Goal: Task Accomplishment & Management: Manage account settings

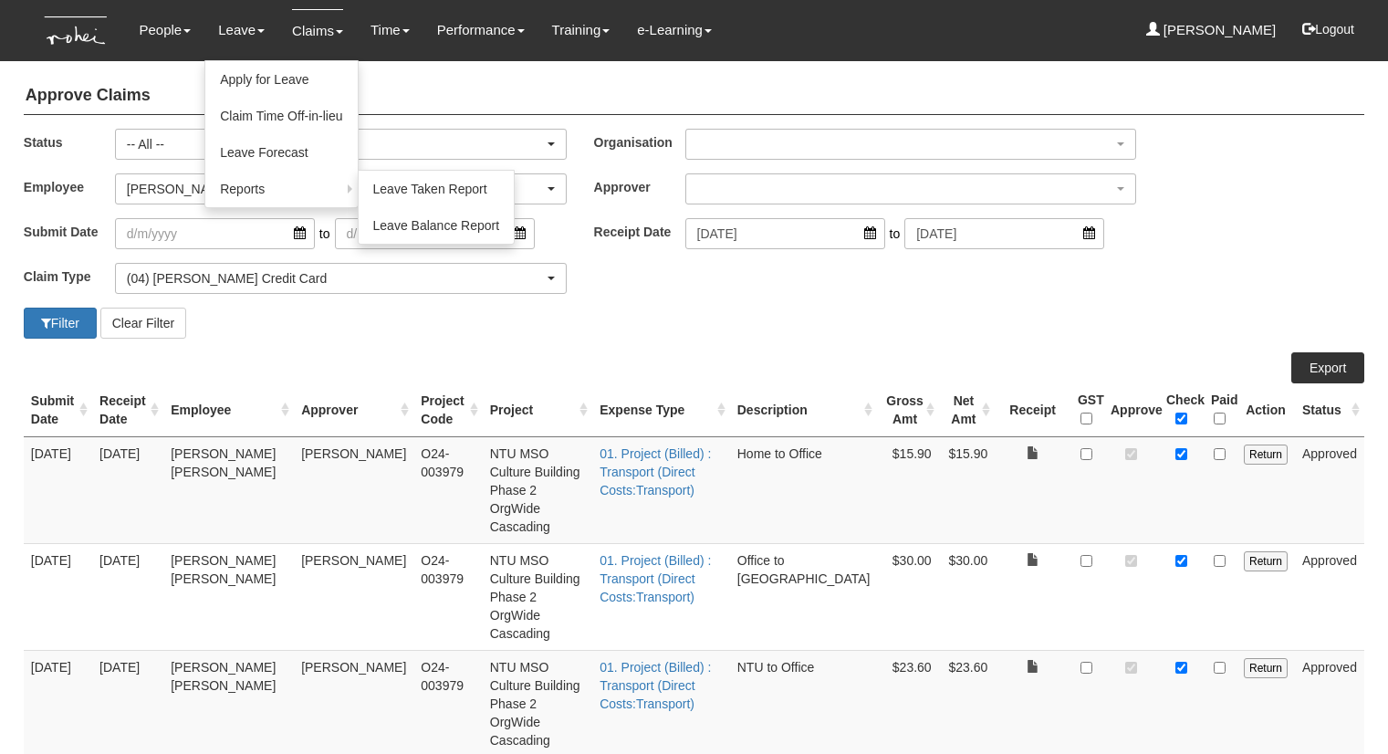
select select "All"
select select "6c7edb49-7ae9-4b9f-b850-86f1e0ad6dd3"
select select "16"
select select "50"
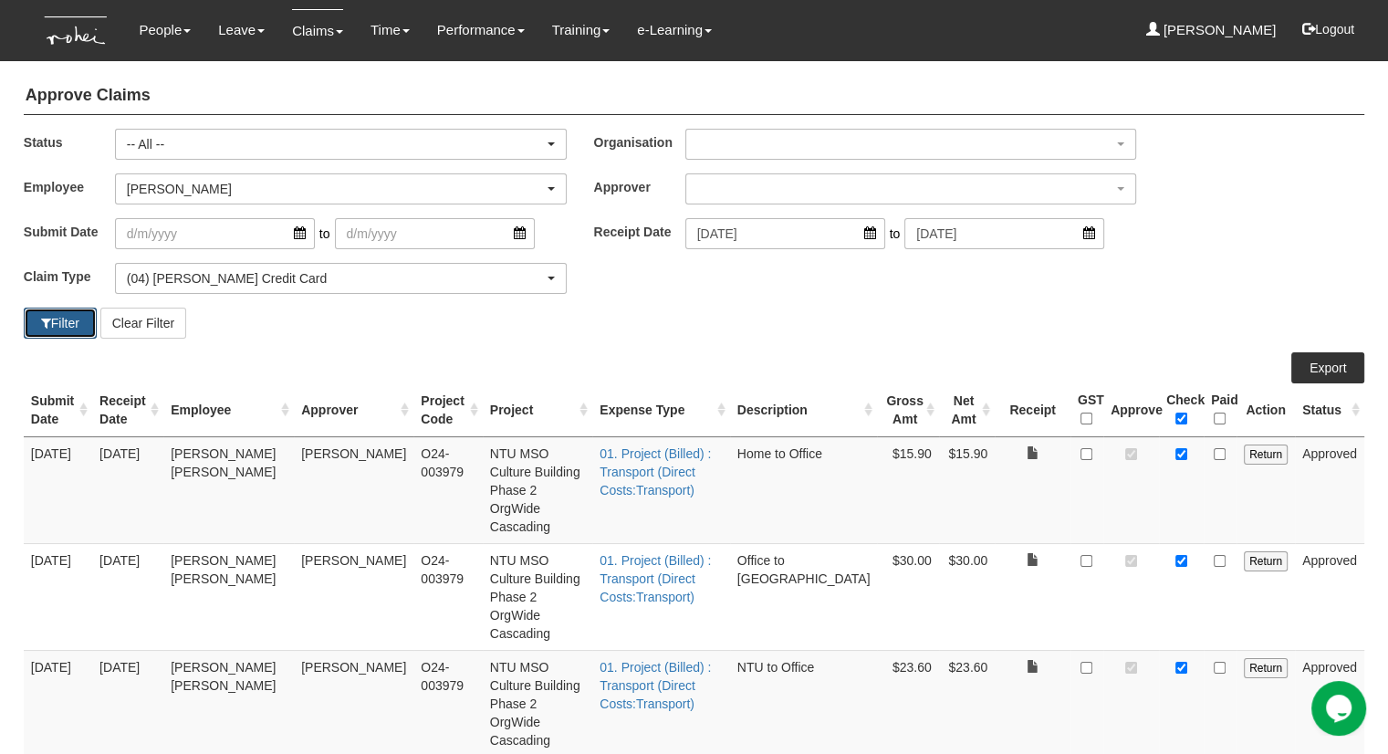
click at [54, 320] on button "Filter" at bounding box center [60, 323] width 73 height 31
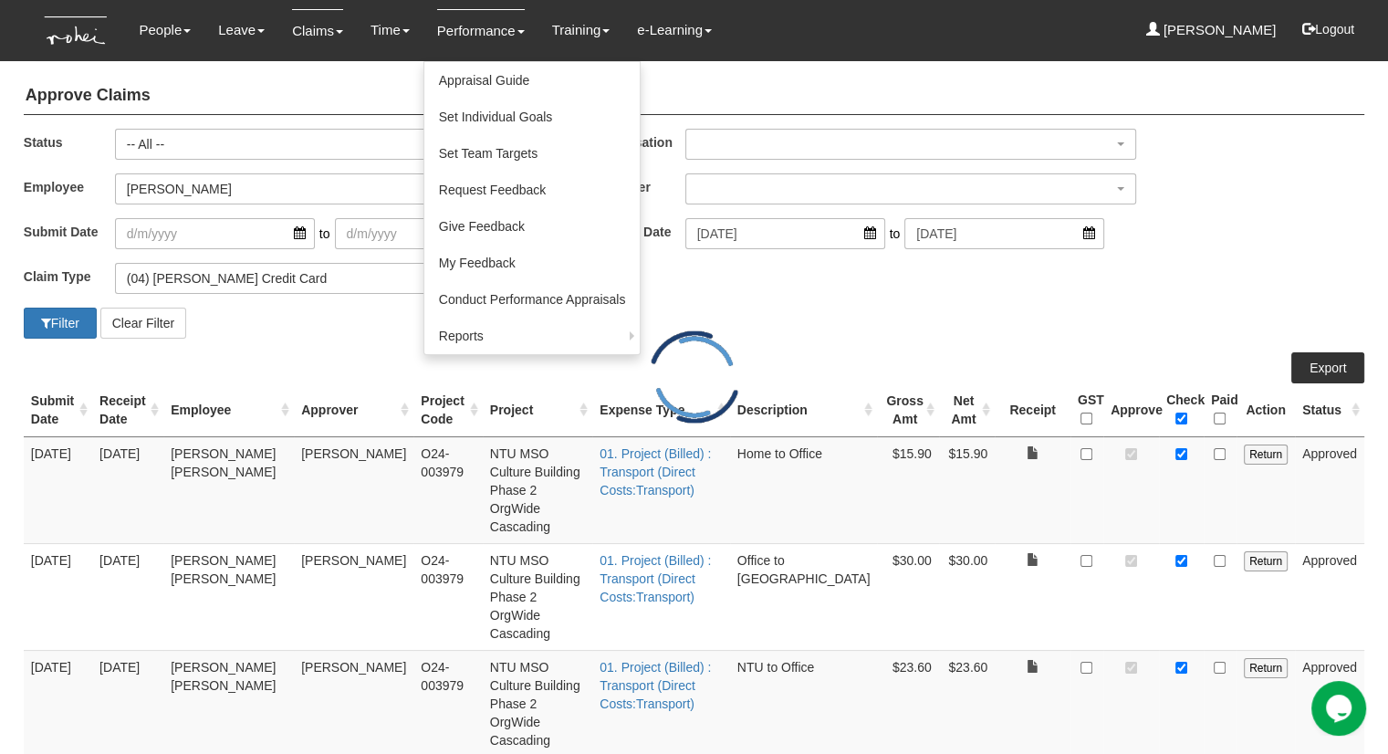
select select "50"
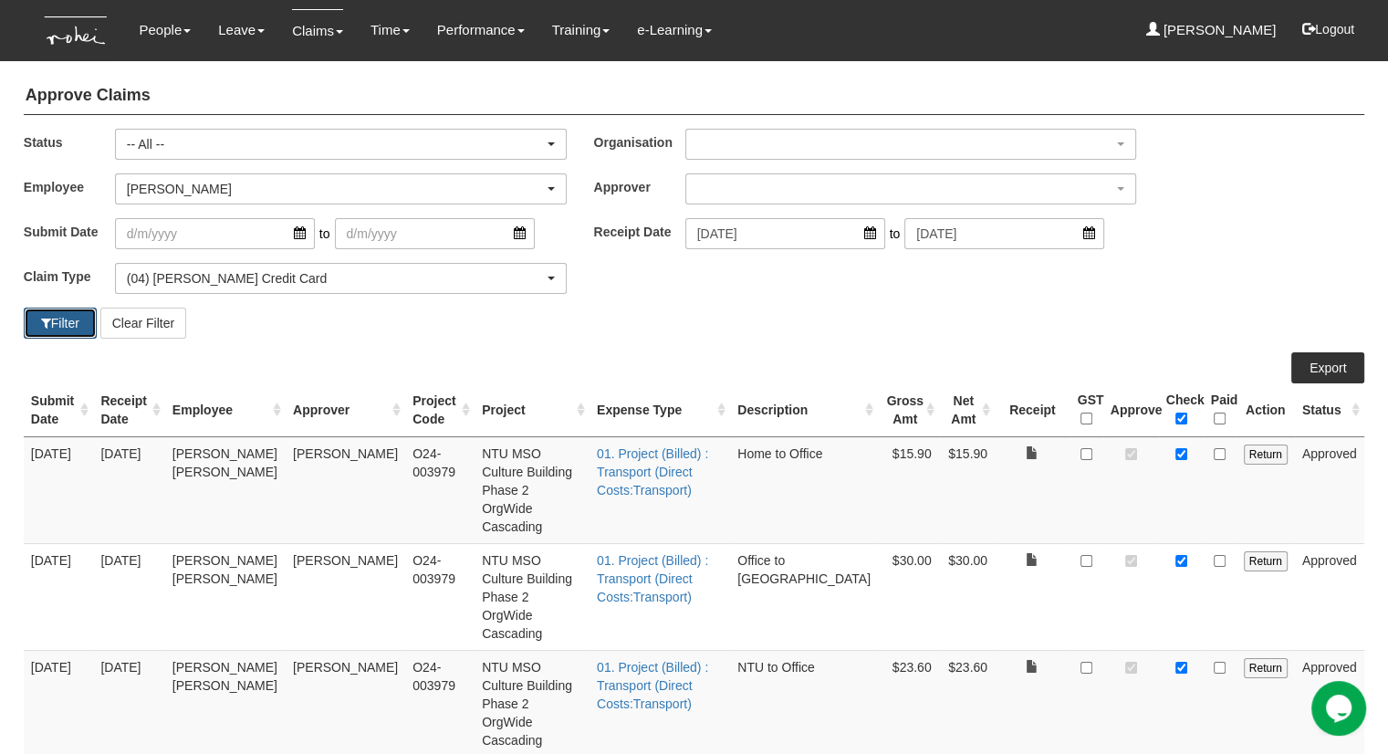
click at [49, 330] on button "Filter" at bounding box center [60, 323] width 73 height 31
select select "50"
click at [41, 330] on button "Filter" at bounding box center [60, 323] width 73 height 31
select select "50"
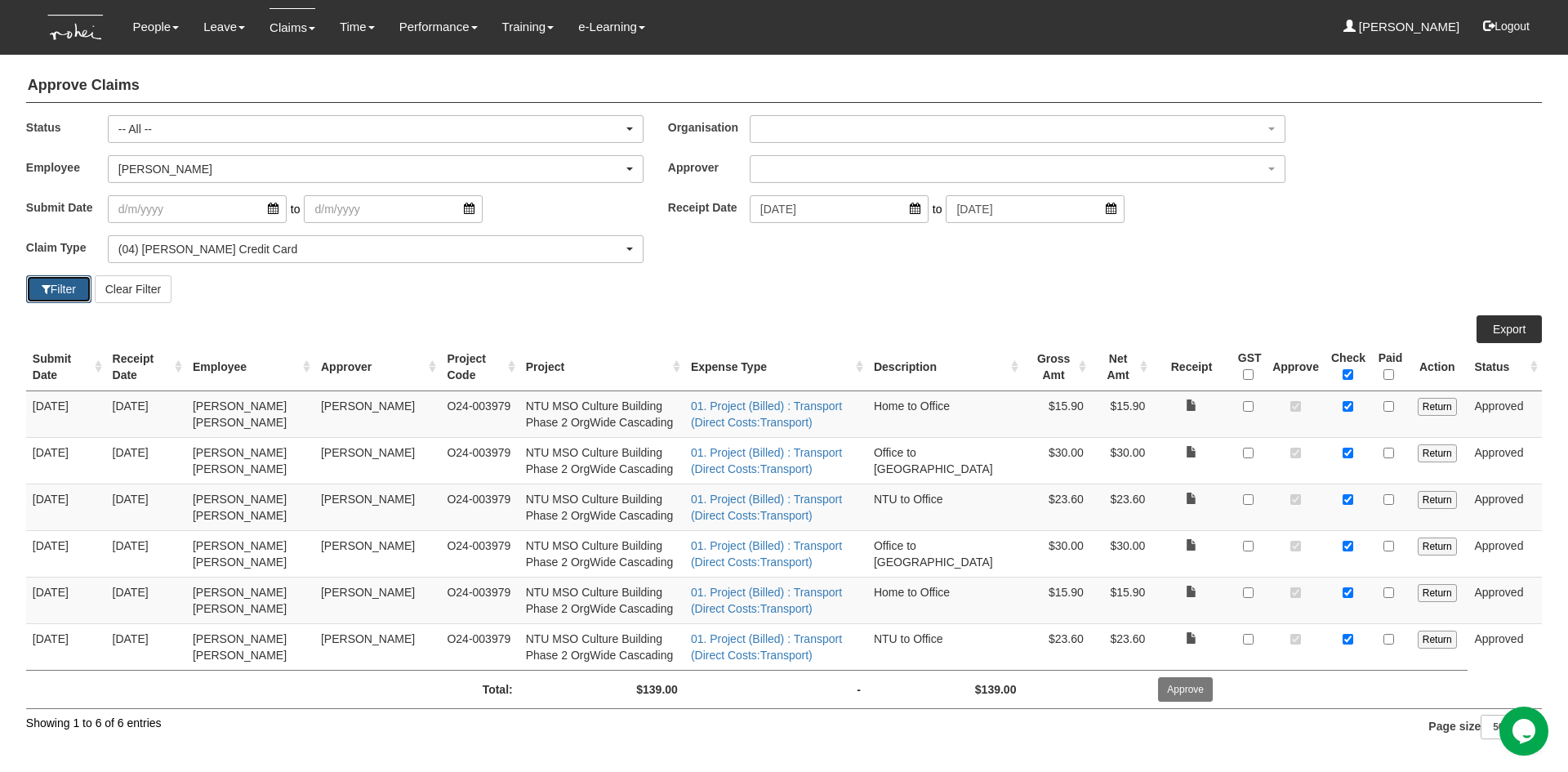
click at [53, 294] on button "Filter" at bounding box center [58, 289] width 65 height 28
select select "50"
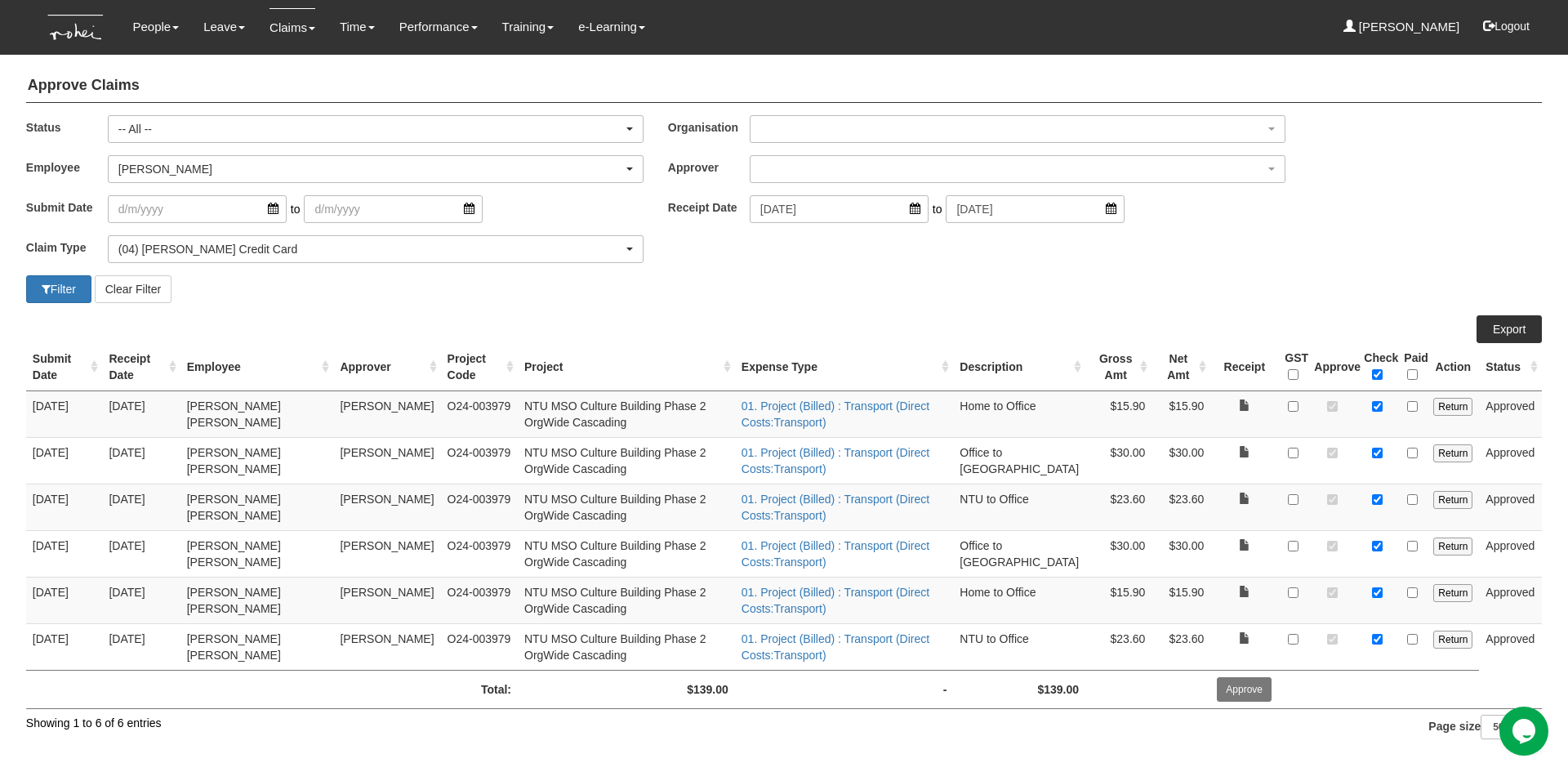
click at [1241, 364] on th "Status" at bounding box center [1510, 367] width 63 height 48
click at [1241, 366] on th "Status" at bounding box center [1510, 367] width 63 height 48
click at [1241, 369] on th "Action" at bounding box center [1453, 367] width 52 height 48
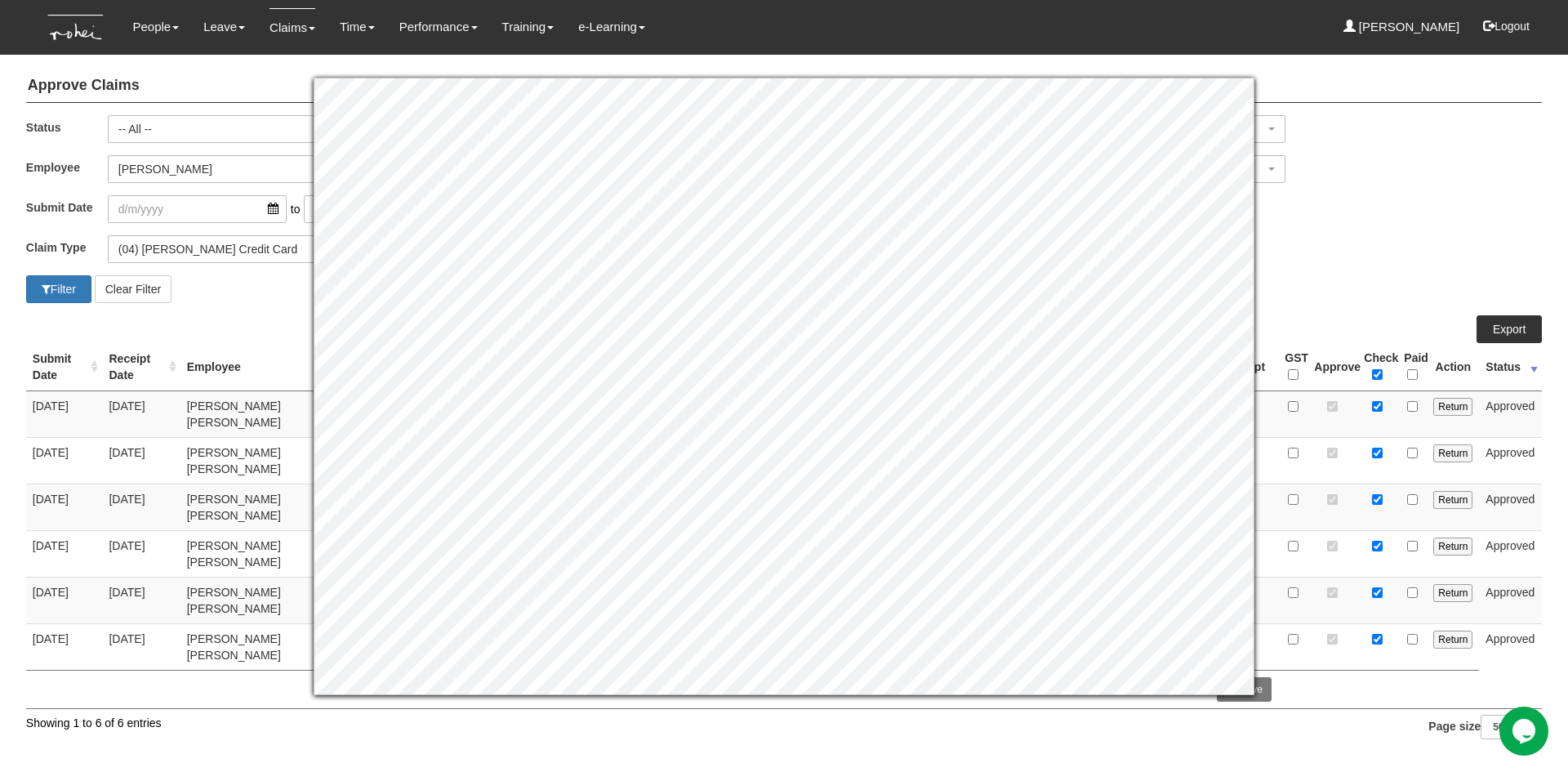
click at [1241, 249] on div "Claim Type (01) Personal Reimbursement (02) Advance Disbursement (03) [PERSON_N…" at bounding box center [784, 255] width 1540 height 40
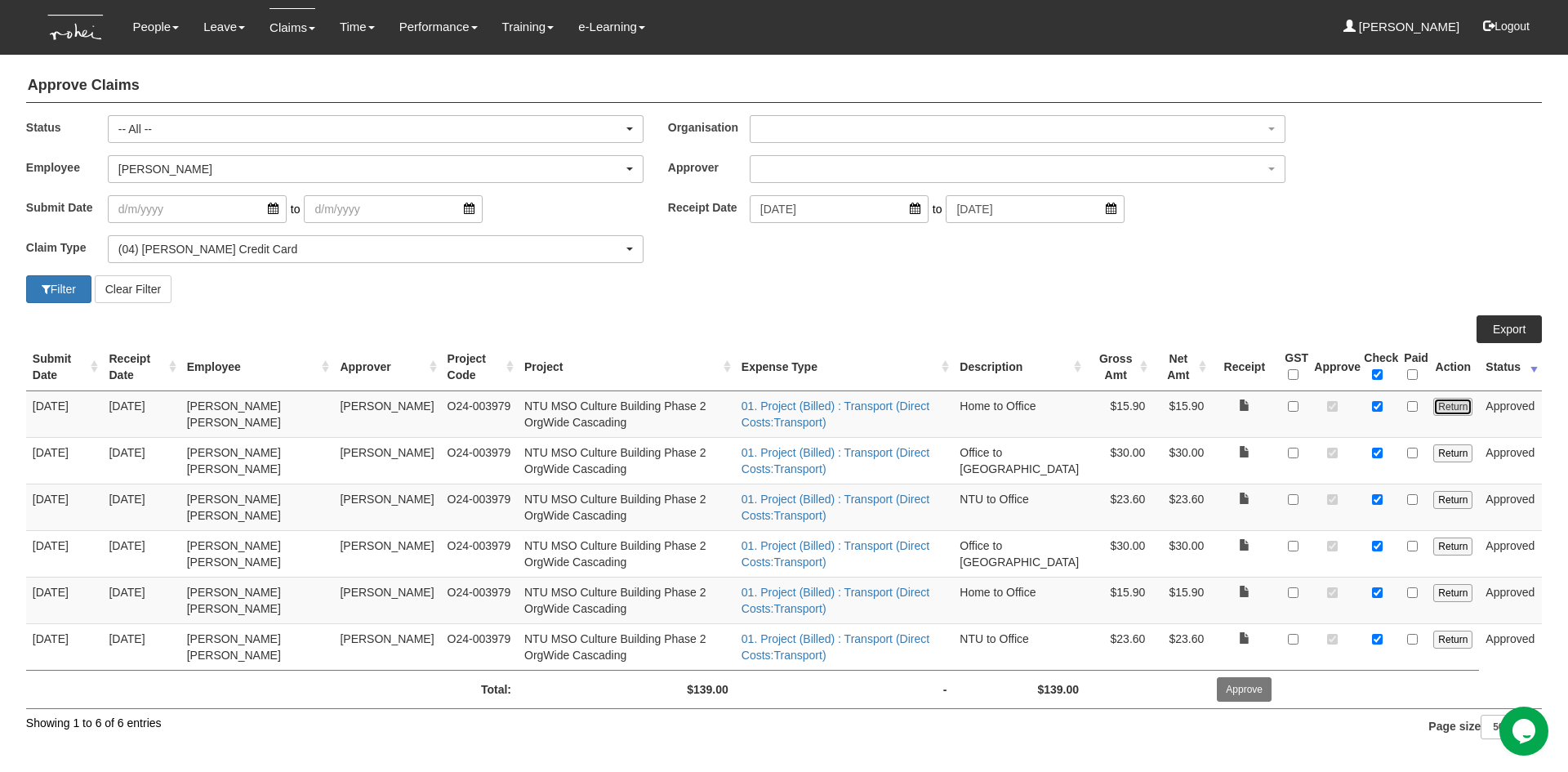
click at [1241, 409] on input "Return" at bounding box center [1453, 407] width 39 height 18
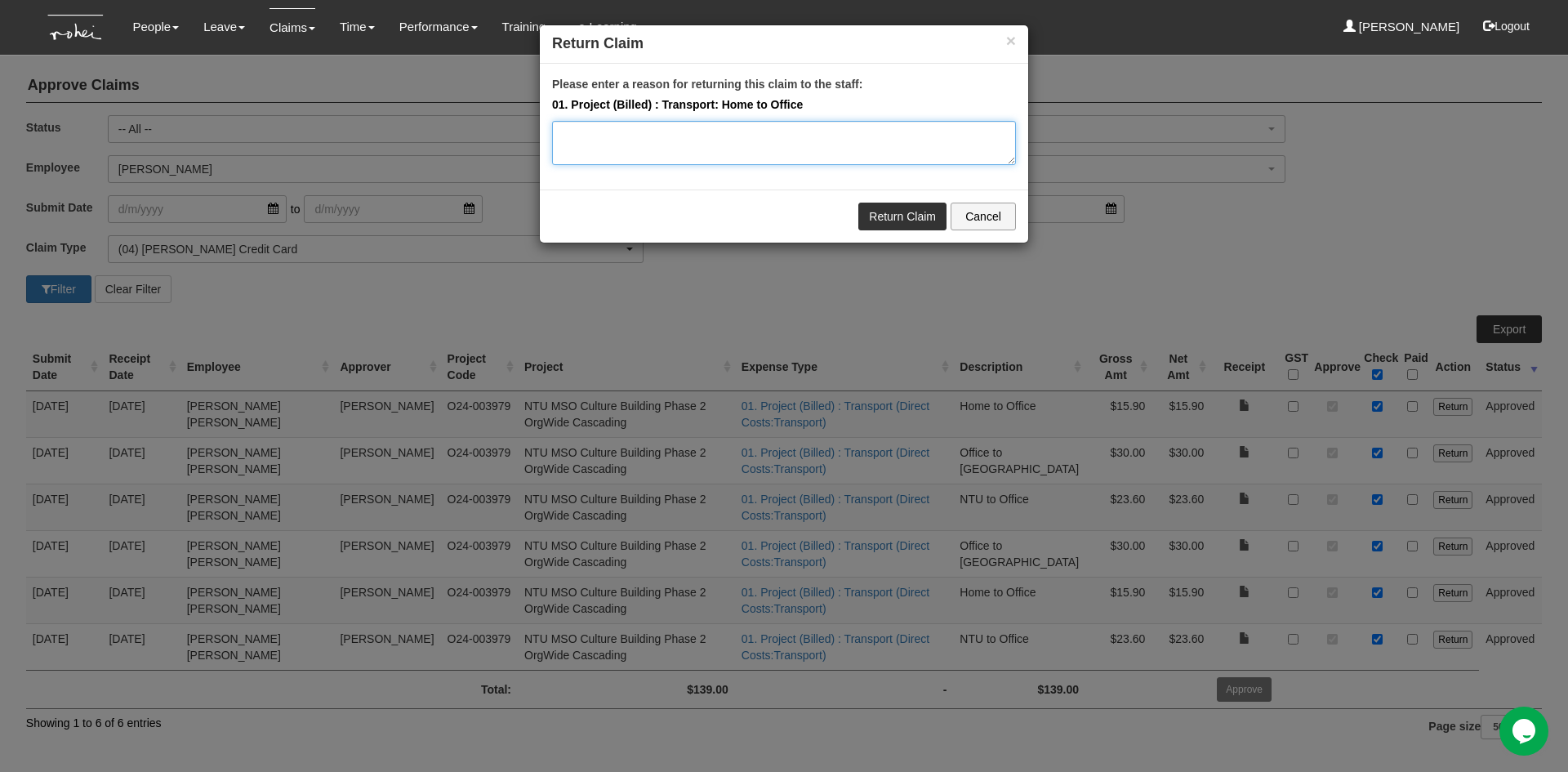
click at [629, 142] on textarea "Please enter a reason for returning this claim to the staff:" at bounding box center [784, 142] width 463 height 44
type textarea "Pls cancel this transaction as it has been submitted twice."
click at [920, 220] on link "Return Claim" at bounding box center [902, 216] width 89 height 28
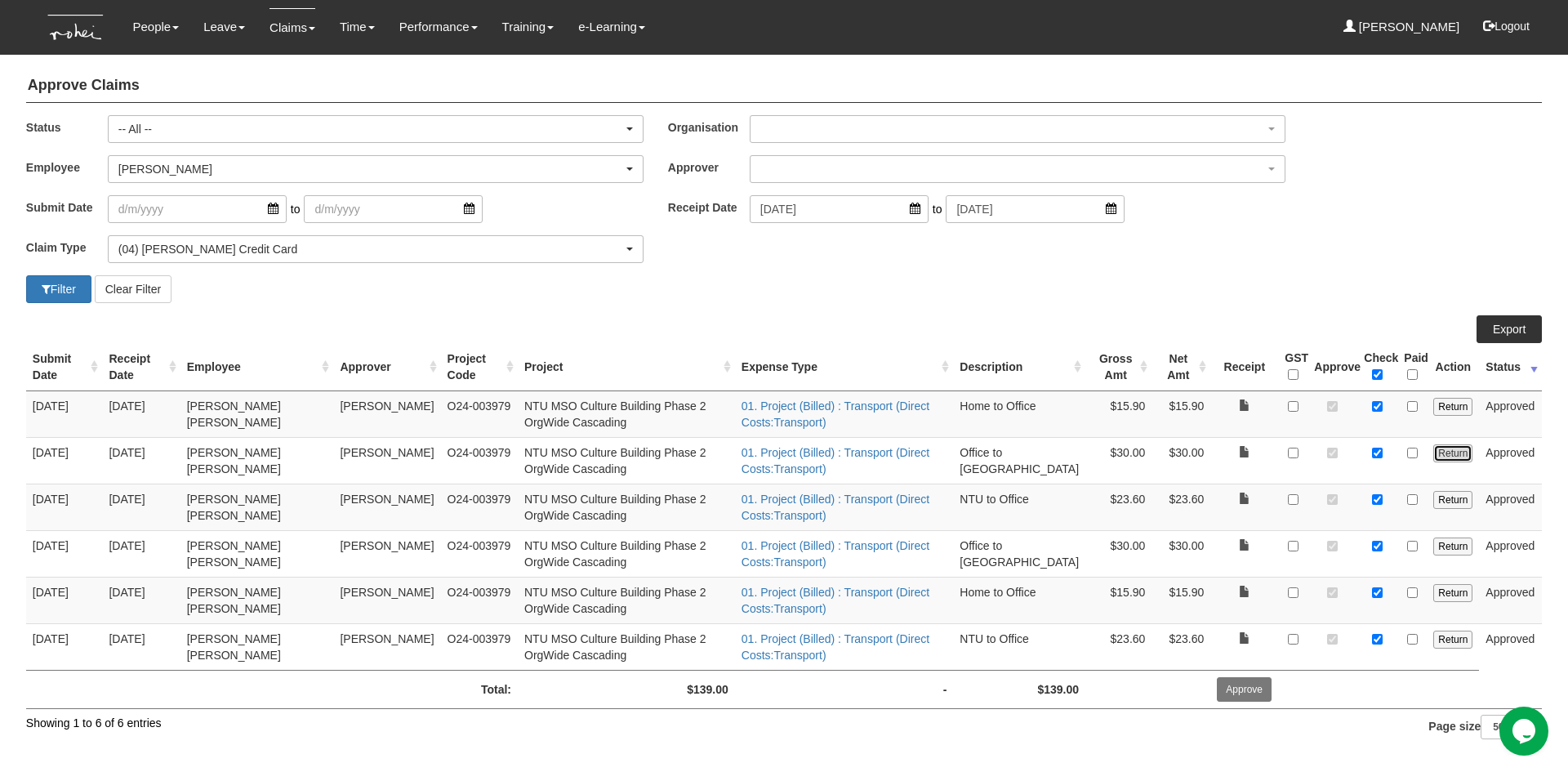
click at [1241, 454] on input "Return" at bounding box center [1453, 454] width 39 height 18
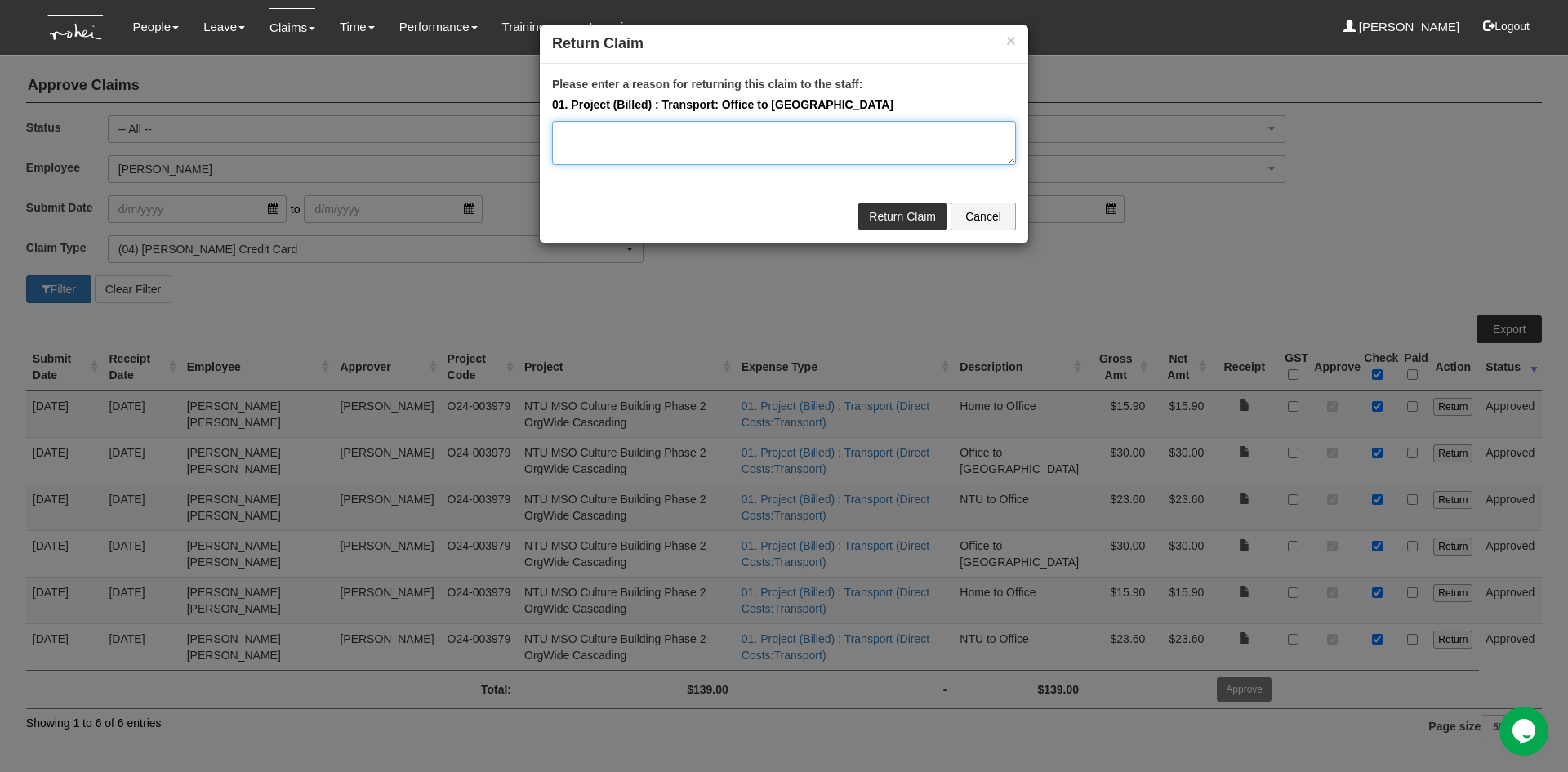
click at [632, 137] on textarea "Please enter a reason for returning this claim to the staff:" at bounding box center [784, 142] width 463 height 44
type textarea "Please cn"
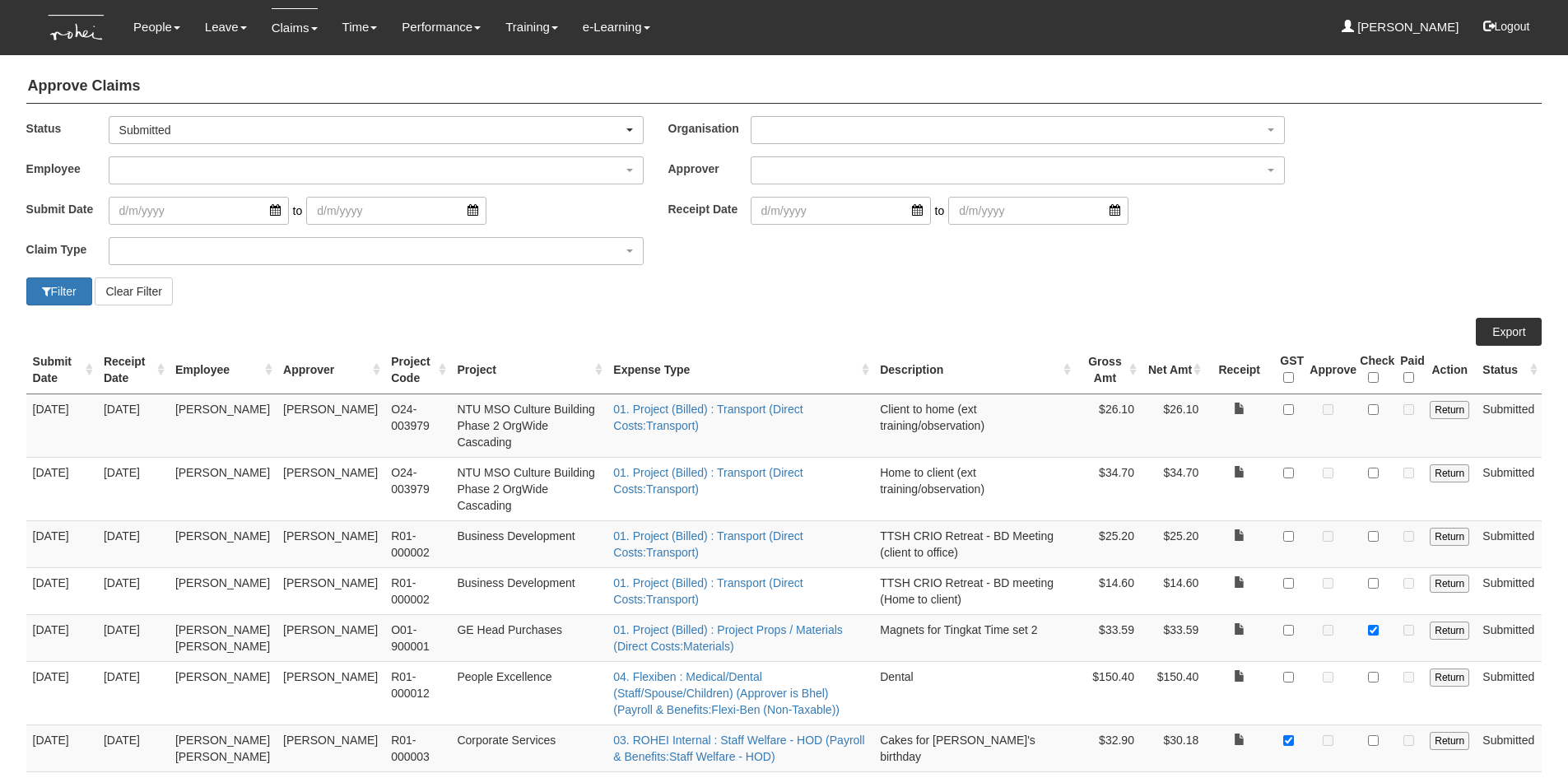
select select "50"
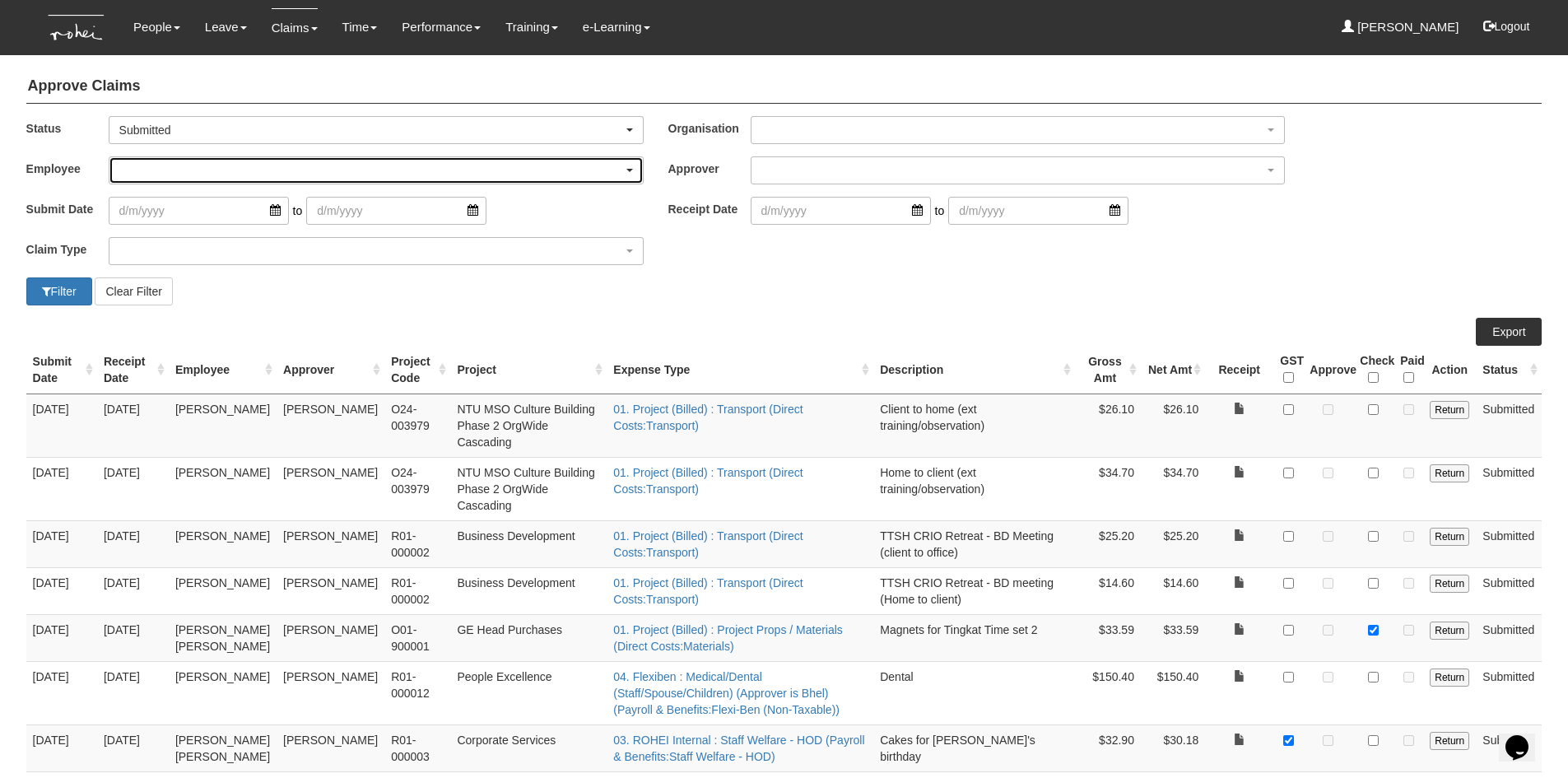
click at [168, 179] on div "button" at bounding box center [375, 169] width 533 height 26
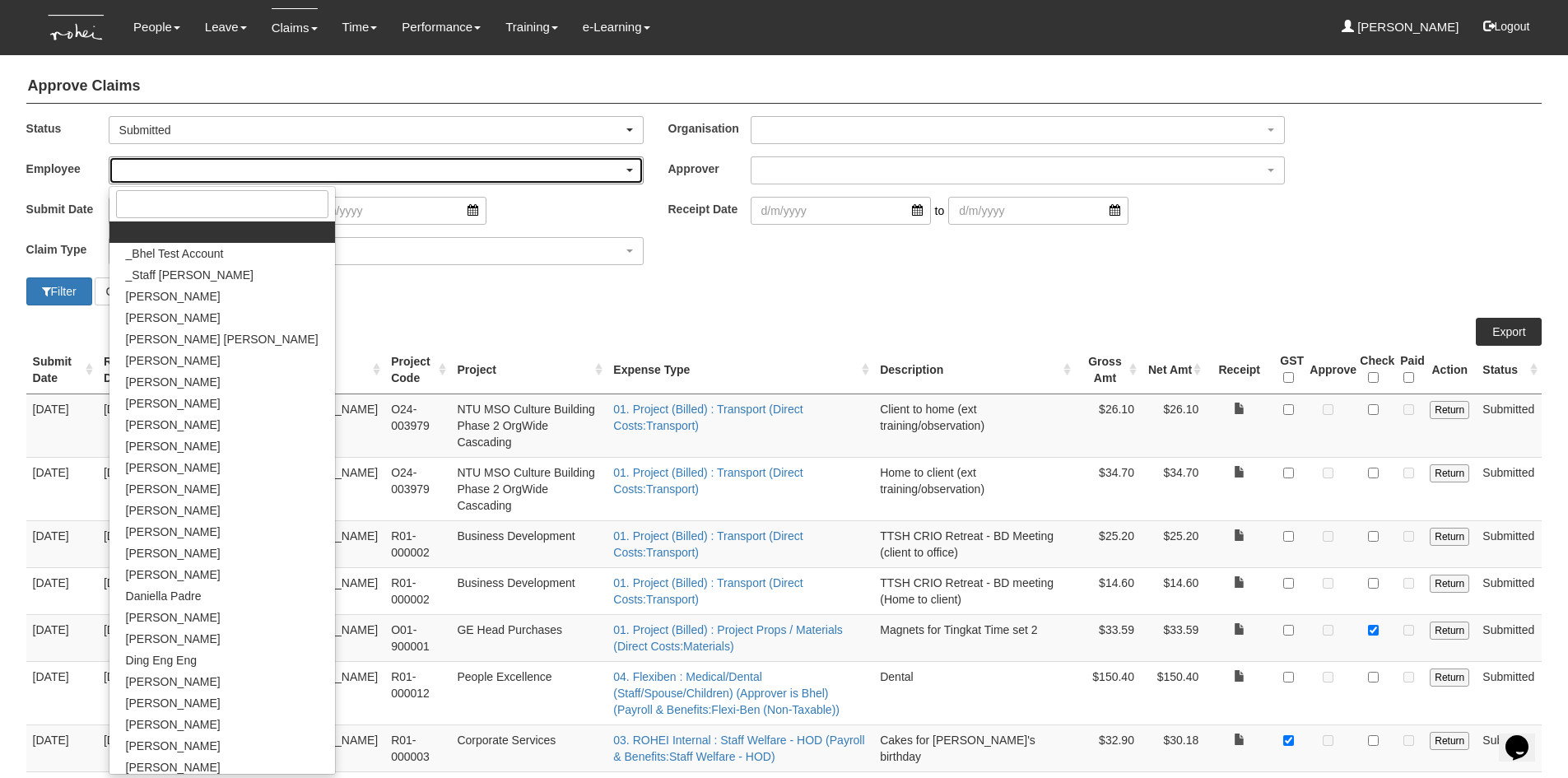
click at [222, 164] on div "button" at bounding box center [375, 169] width 533 height 26
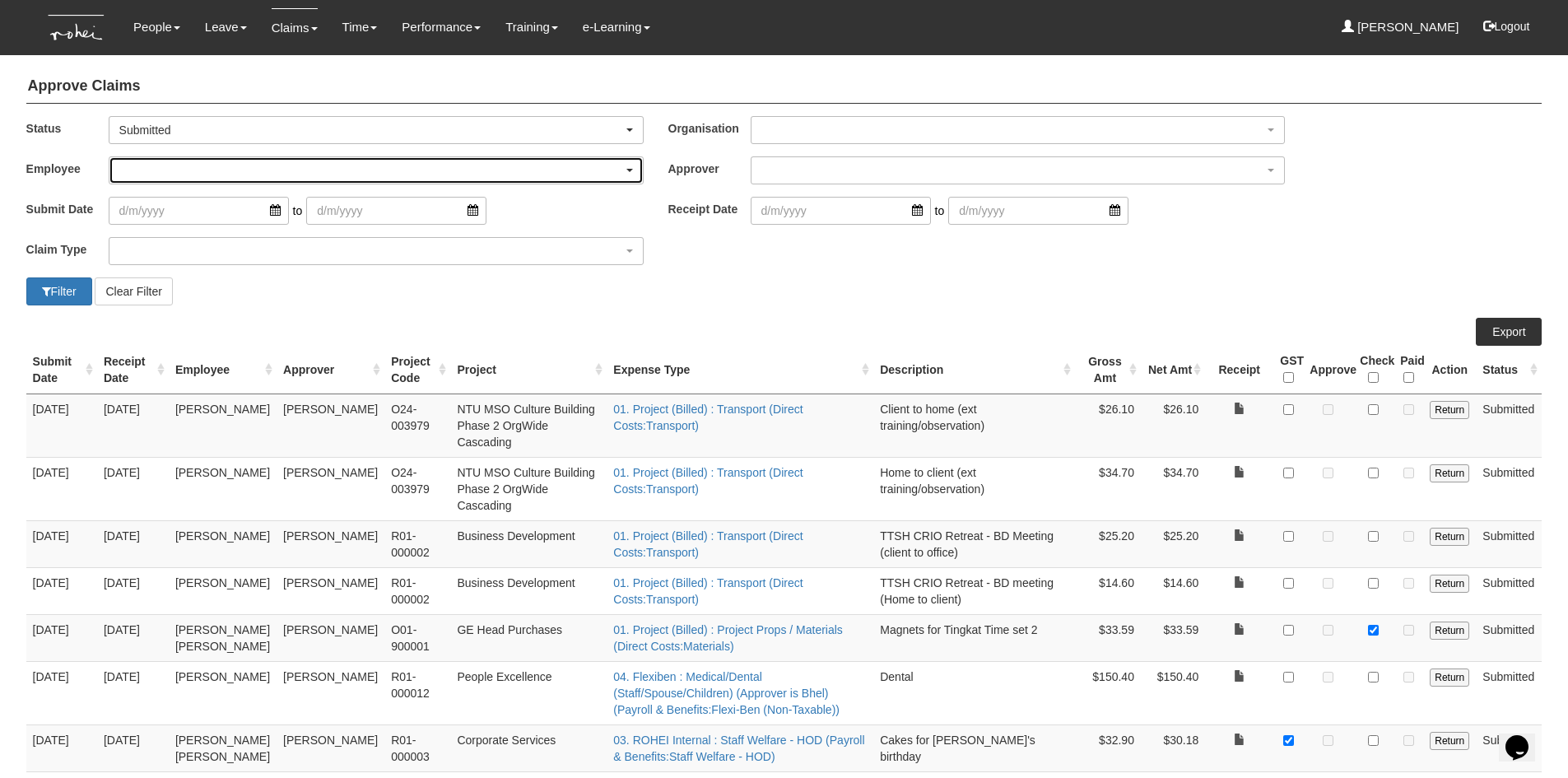
click at [619, 166] on div "button" at bounding box center [375, 169] width 533 height 26
type input "mi"
click at [154, 230] on span "[PERSON_NAME]" at bounding box center [173, 232] width 95 height 16
select select "6c7edb49-7ae9-4b9f-b850-86f1e0ad6dd3"
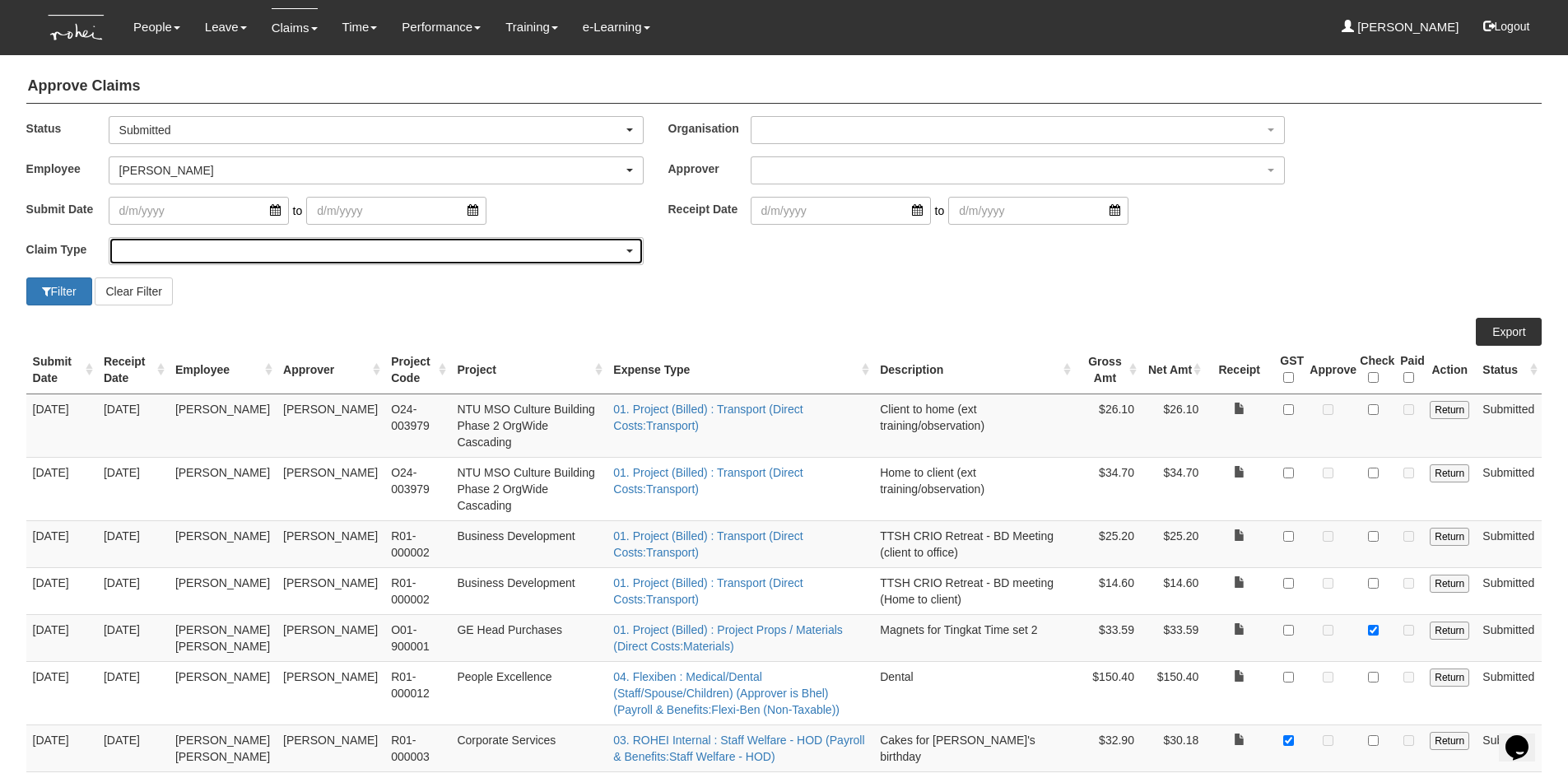
click at [156, 245] on div "button" at bounding box center [375, 251] width 533 height 26
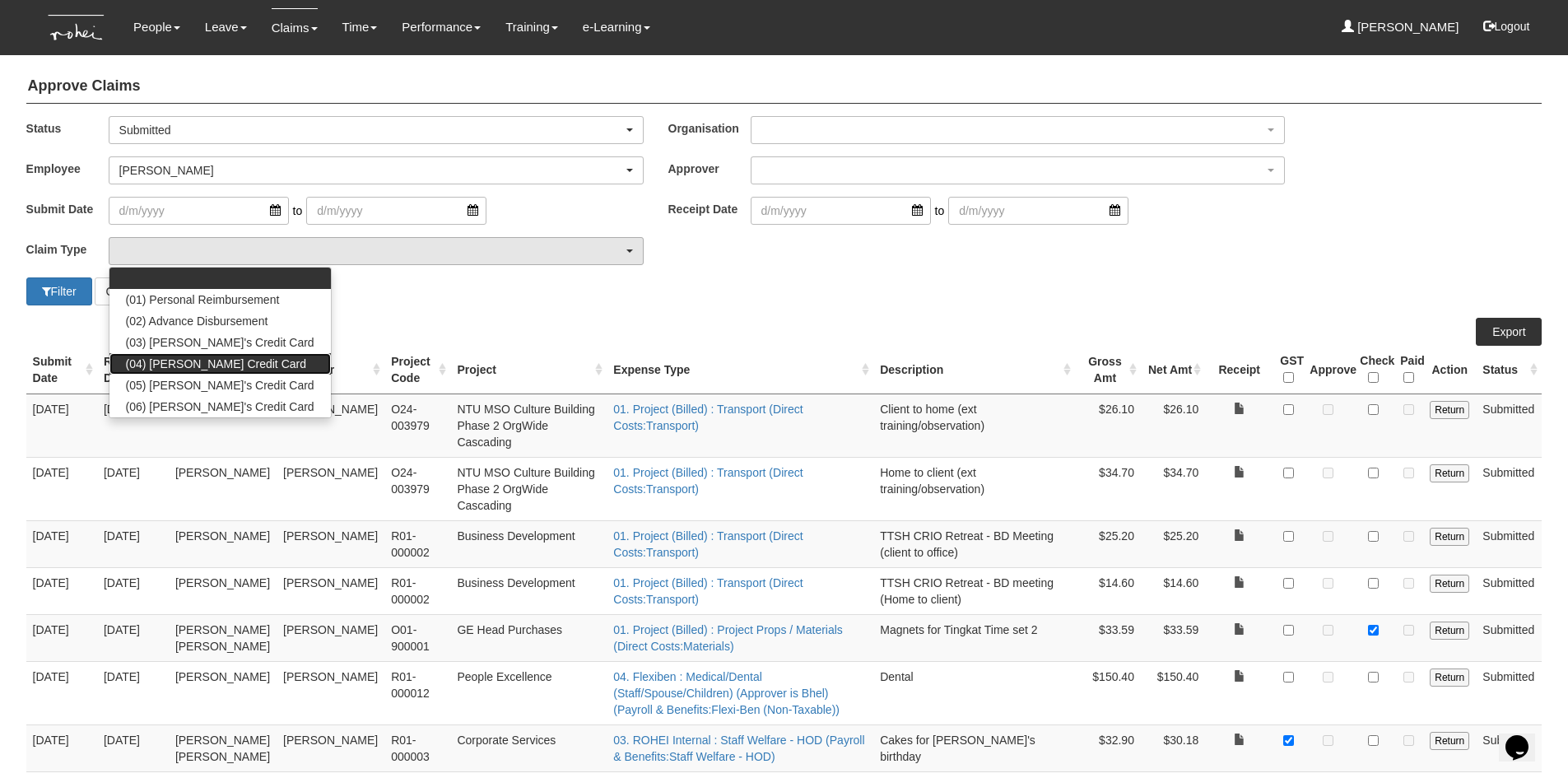
click at [170, 362] on span "(04) [PERSON_NAME] Credit Card" at bounding box center [216, 363] width 180 height 16
select select "16"
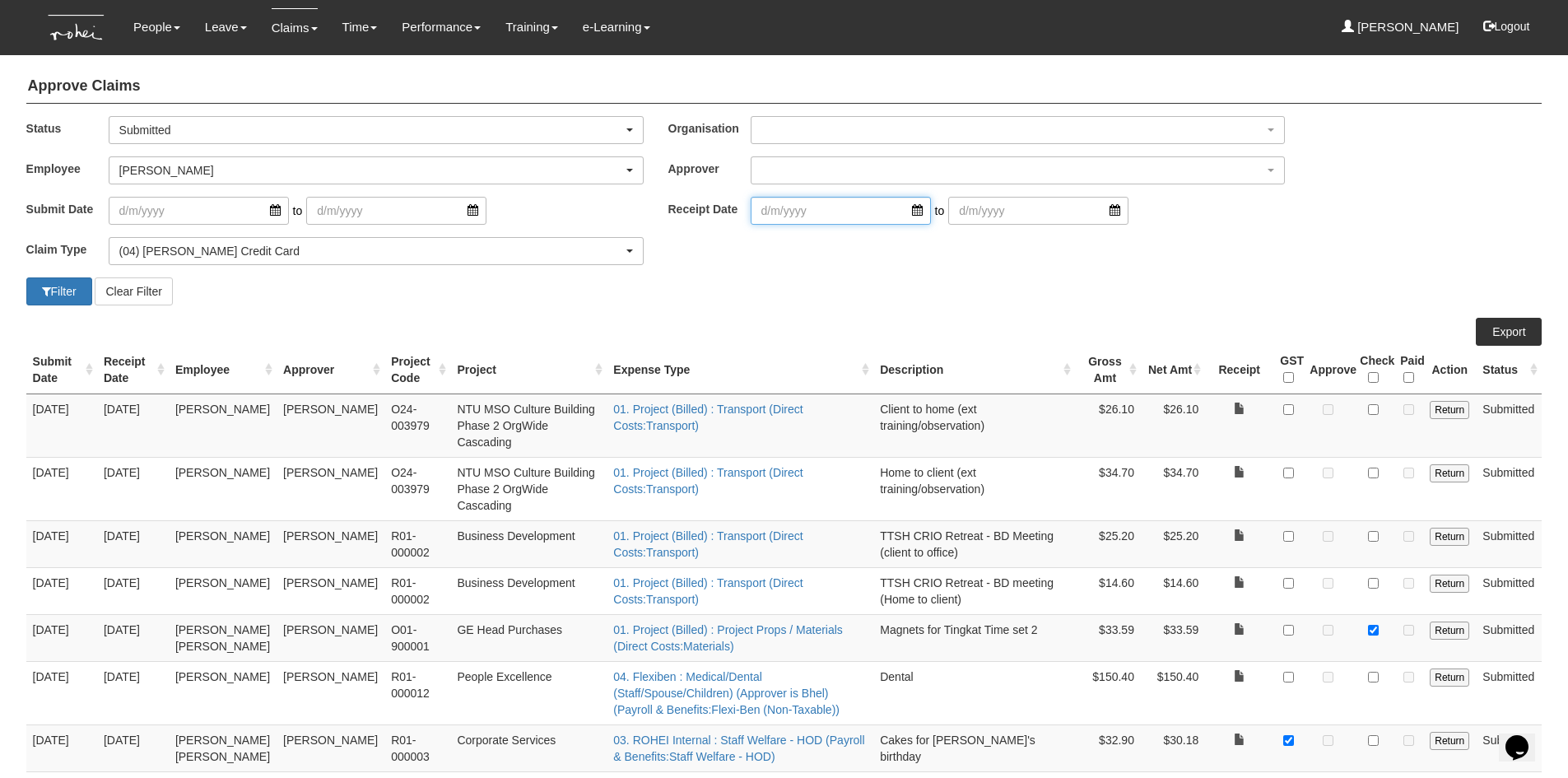
click at [905, 208] on input "search" at bounding box center [840, 210] width 180 height 28
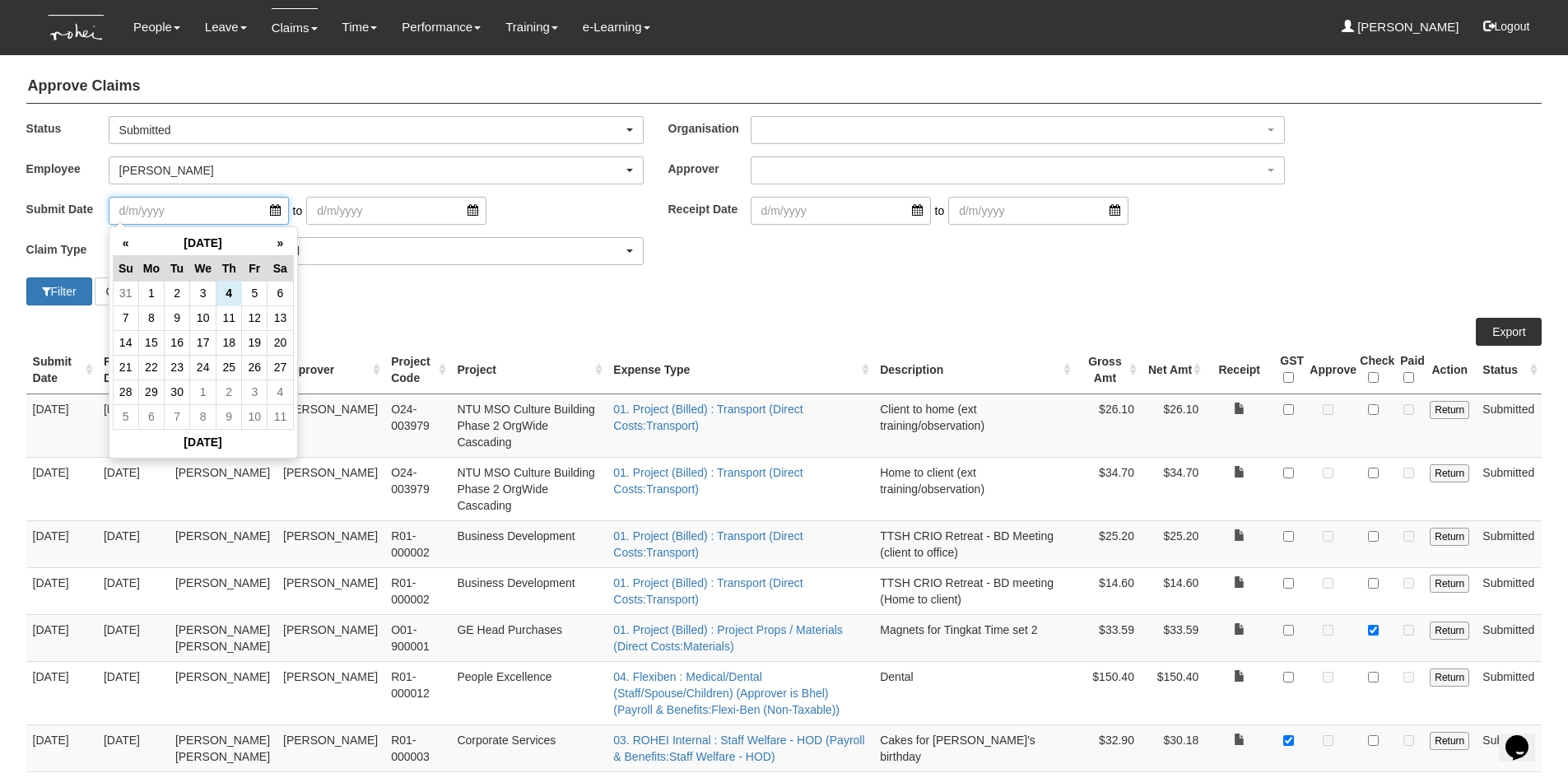
click at [257, 216] on input "search" at bounding box center [198, 210] width 180 height 28
click at [175, 297] on td "2" at bounding box center [178, 292] width 25 height 24
type input "[DATE]"
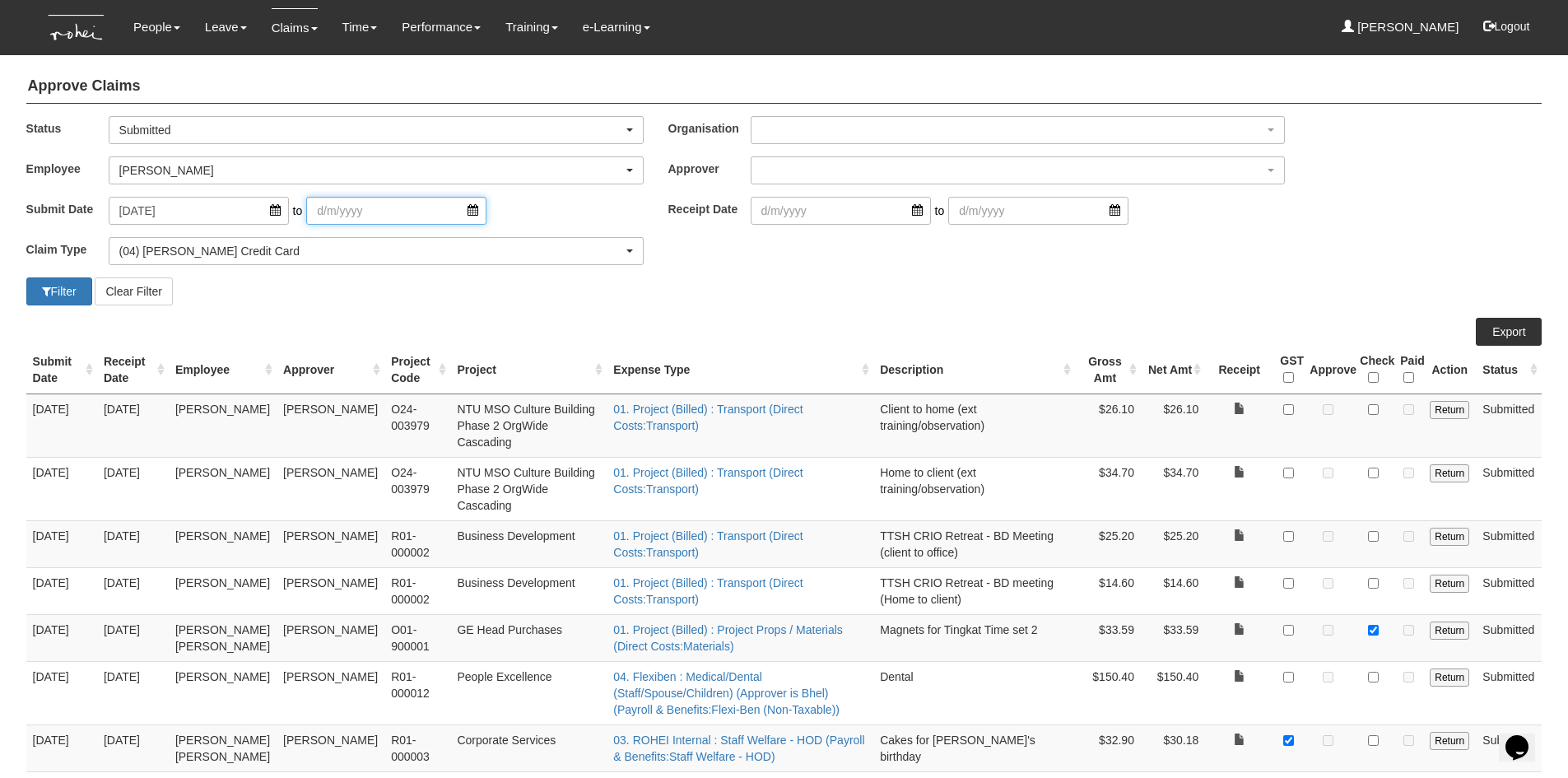
click at [446, 210] on input "search" at bounding box center [397, 210] width 180 height 28
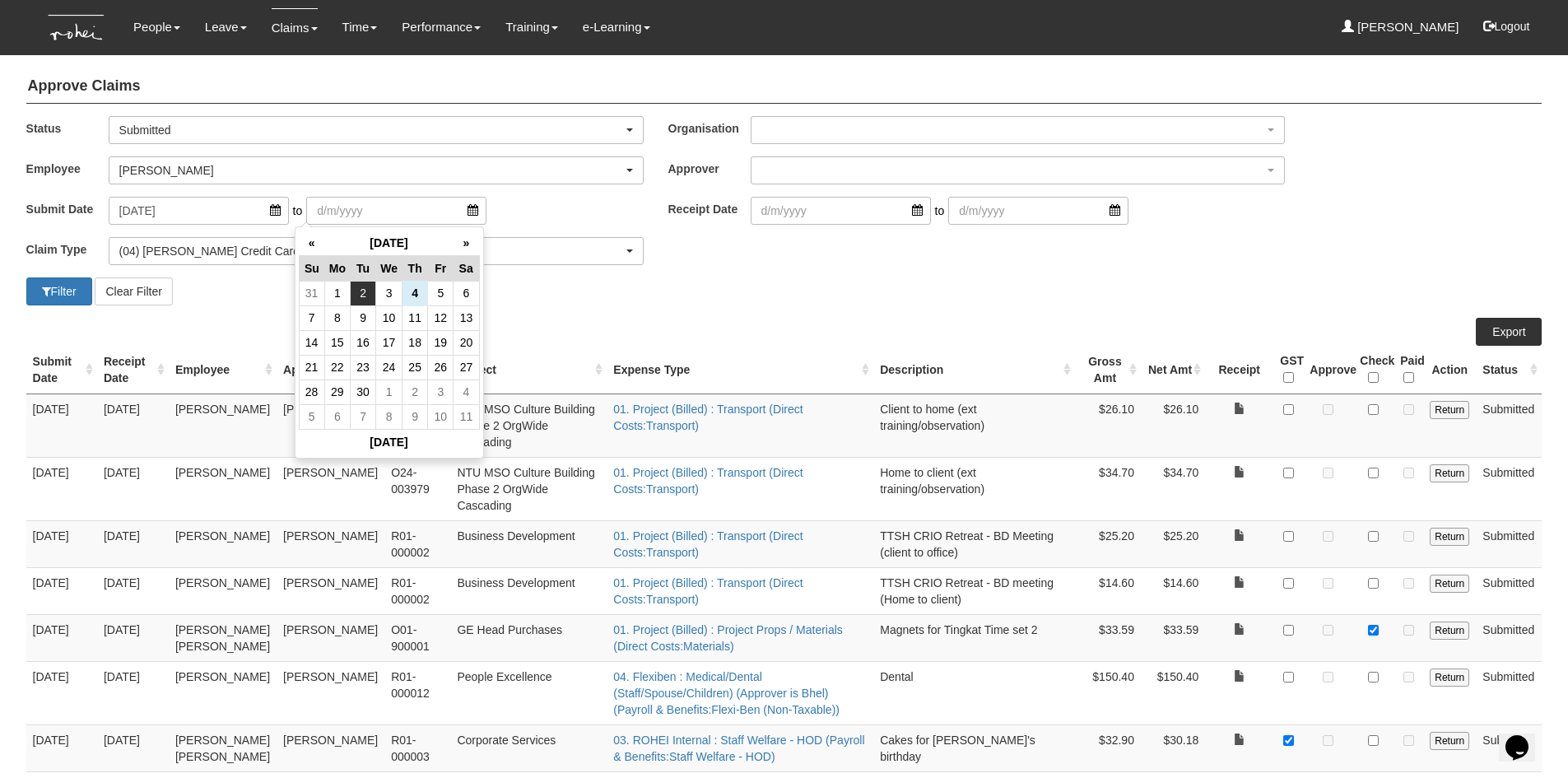
click at [365, 288] on td "2" at bounding box center [363, 292] width 25 height 24
type input "[DATE]"
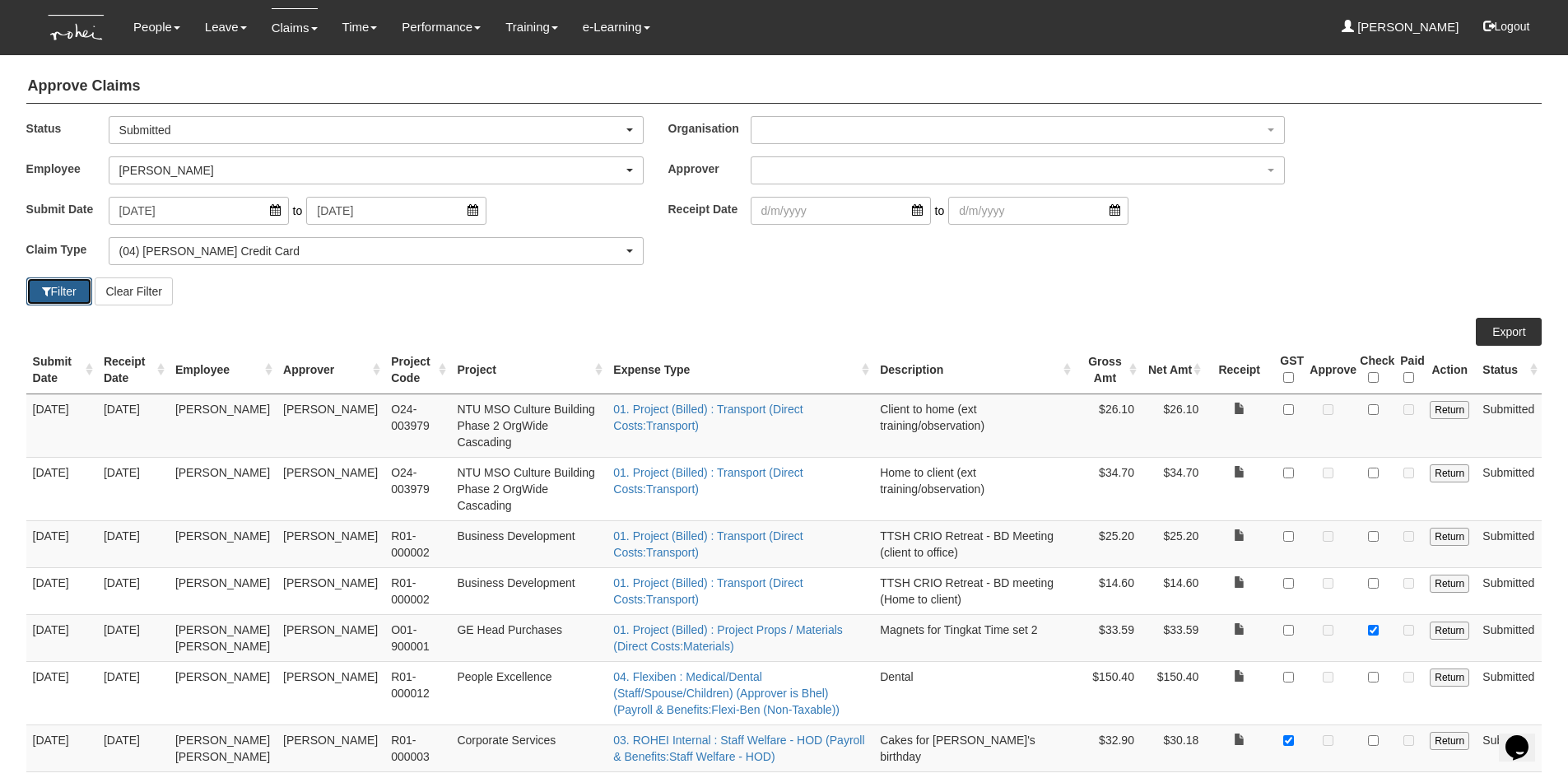
click at [60, 290] on button "Filter" at bounding box center [59, 291] width 66 height 28
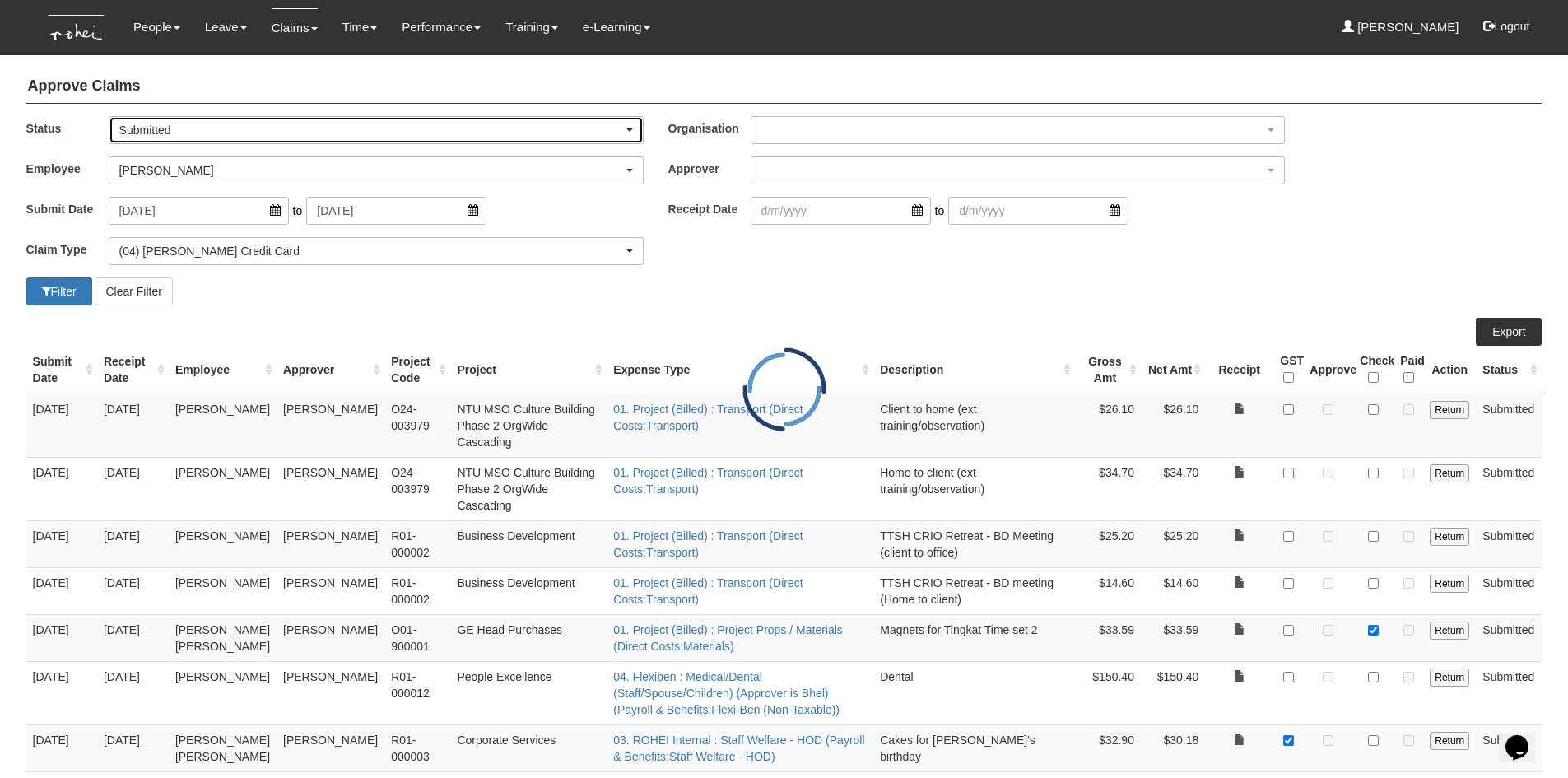
click at [624, 129] on div "Submitted" at bounding box center [376, 130] width 514 height 16
click at [143, 153] on span "-- All --" at bounding box center [142, 157] width 33 height 16
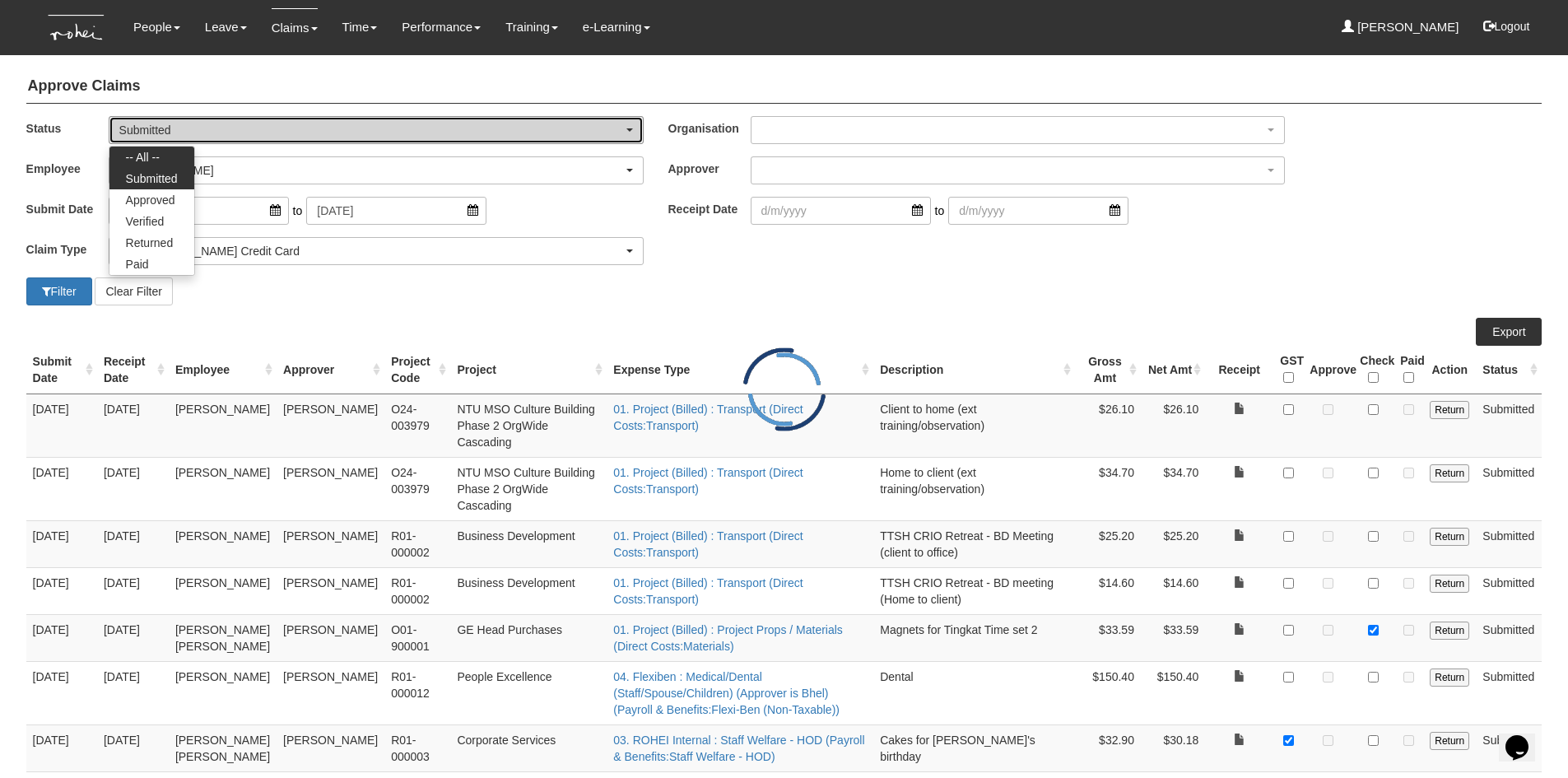
select select "All"
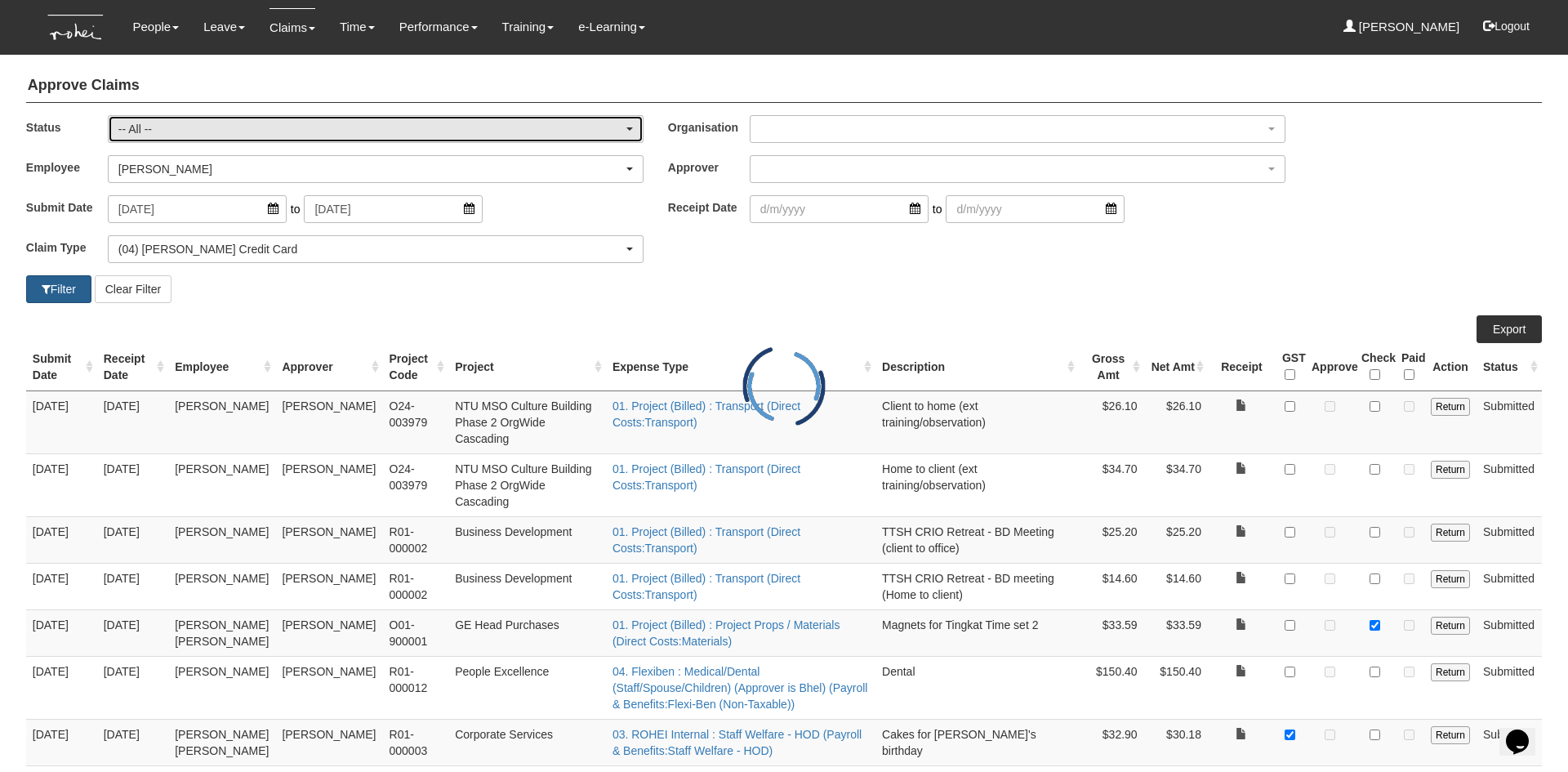
select select "50"
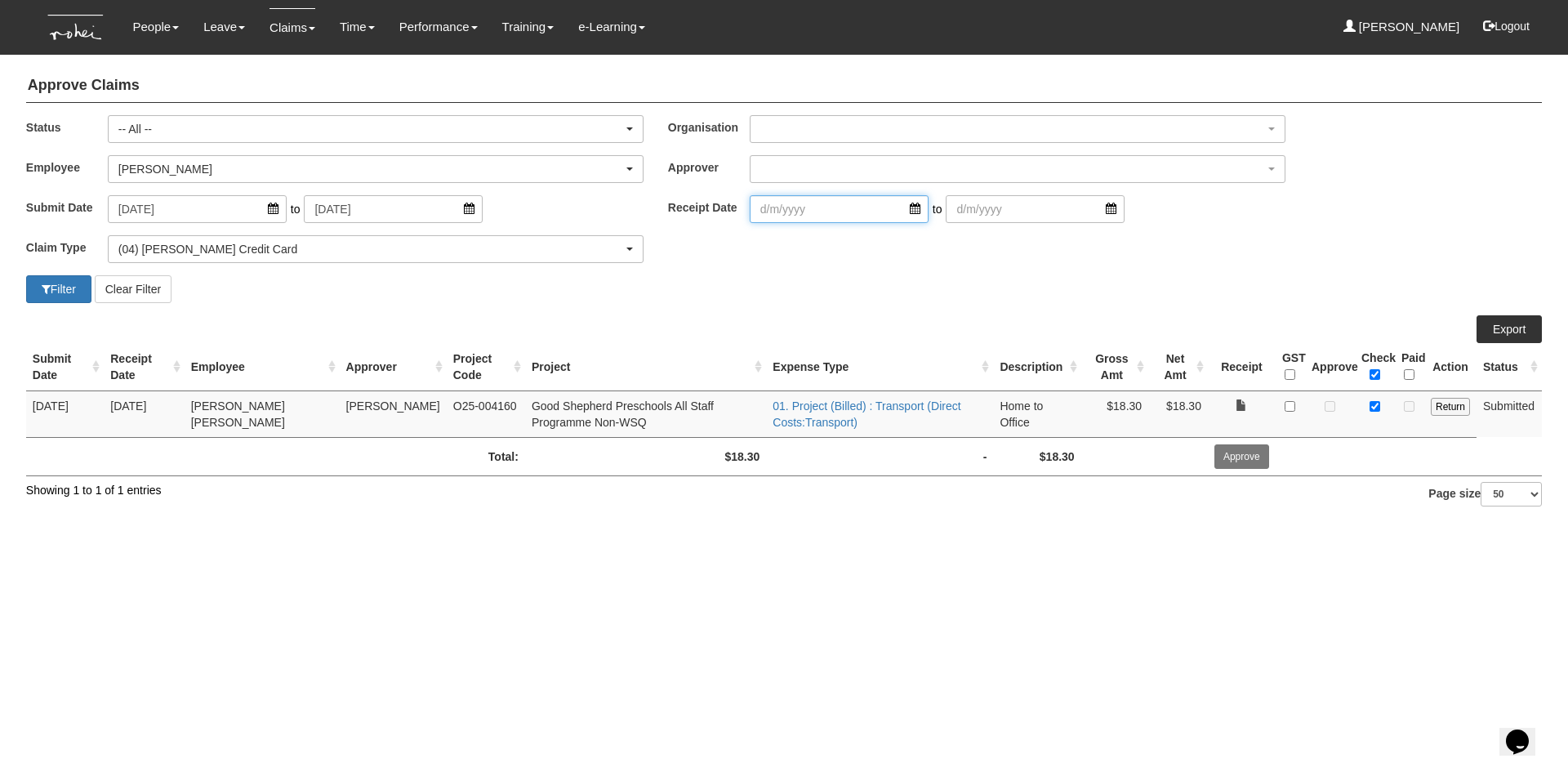
click at [903, 212] on input "search" at bounding box center [839, 208] width 179 height 28
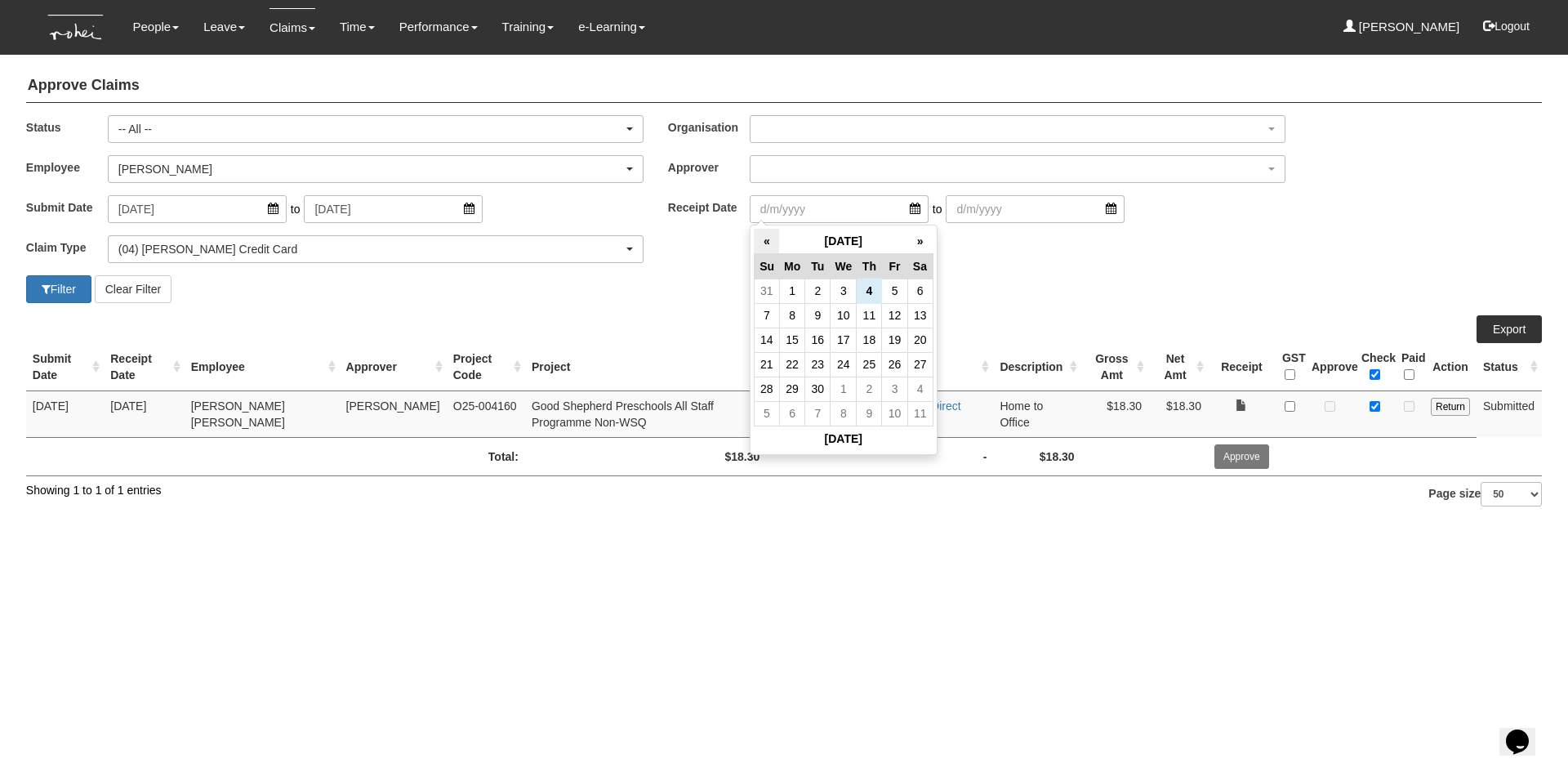
click at [765, 245] on th "«" at bounding box center [767, 242] width 25 height 25
click at [794, 314] on td "4" at bounding box center [792, 315] width 25 height 24
type input "[DATE]"
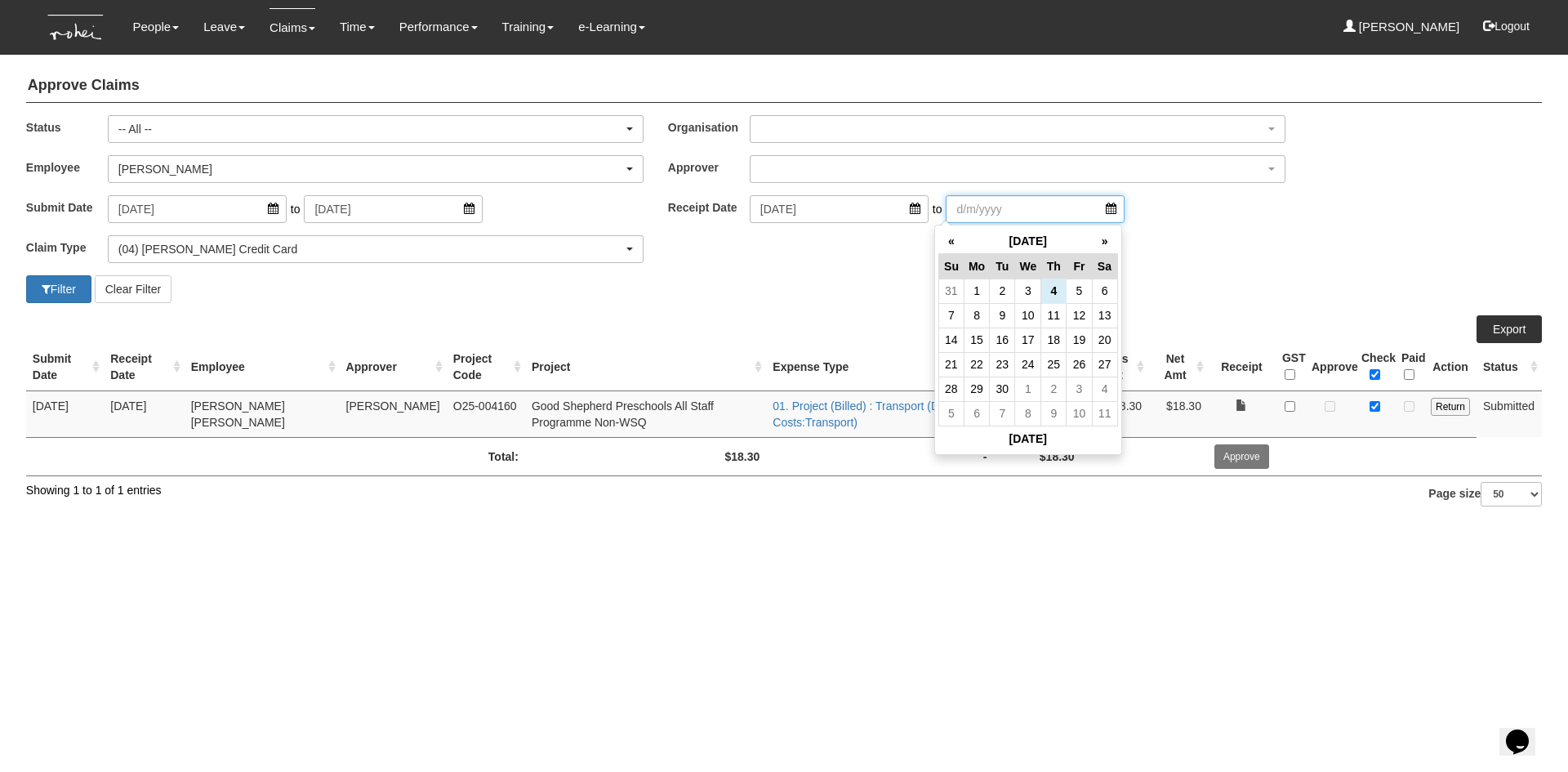
click at [1090, 210] on input "search" at bounding box center [1035, 208] width 179 height 28
click at [952, 242] on th "«" at bounding box center [951, 242] width 25 height 25
click at [971, 314] on td "4" at bounding box center [976, 315] width 25 height 24
type input "[DATE]"
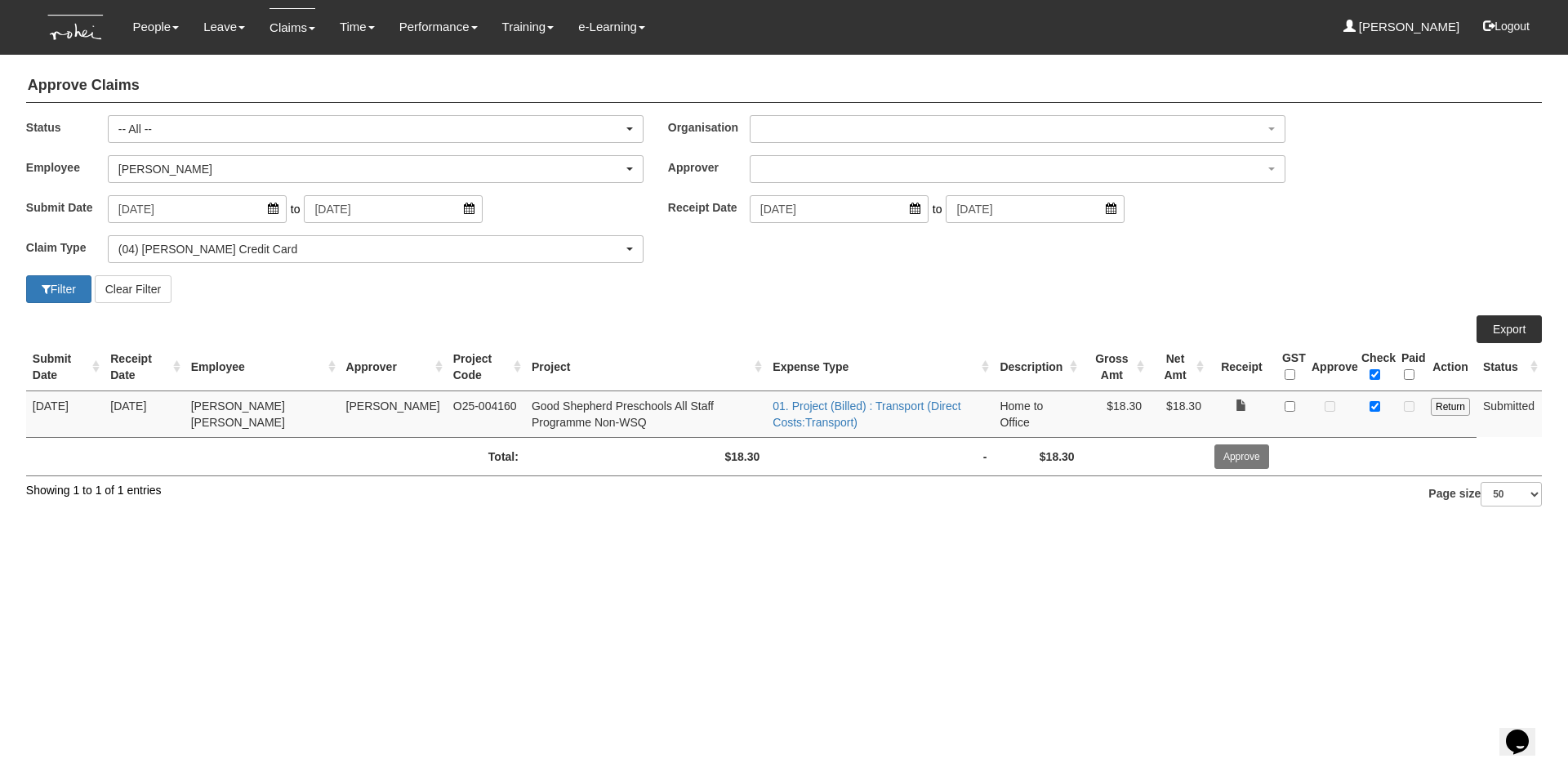
click at [954, 304] on div "Approve Claims Status -- All -- Submitted Approved Verified Returned Paid -- Al…" at bounding box center [784, 285] width 1521 height 449
click at [65, 293] on button "Filter" at bounding box center [58, 289] width 65 height 28
select select "50"
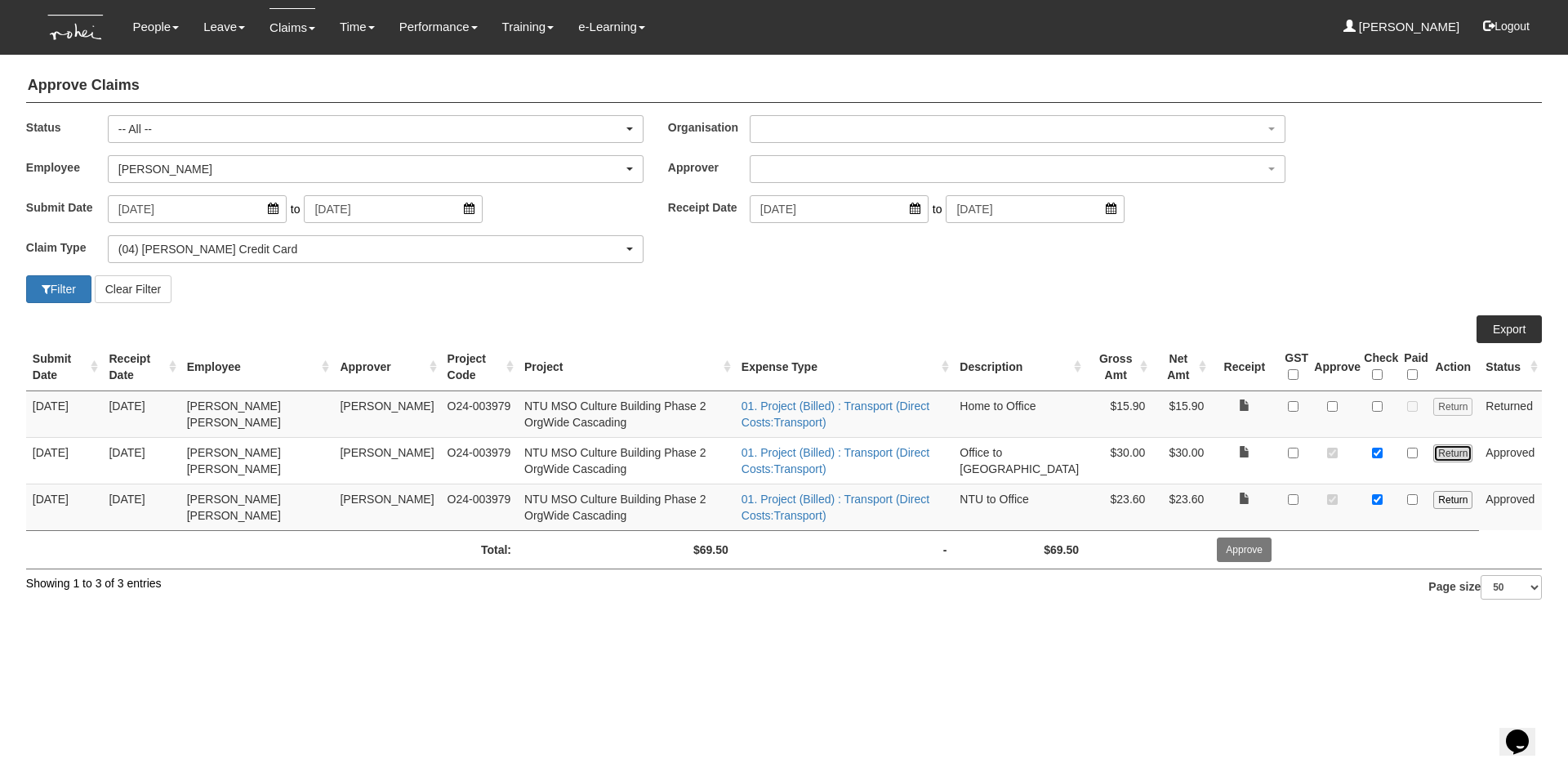
click at [1458, 456] on input "Return" at bounding box center [1453, 454] width 39 height 18
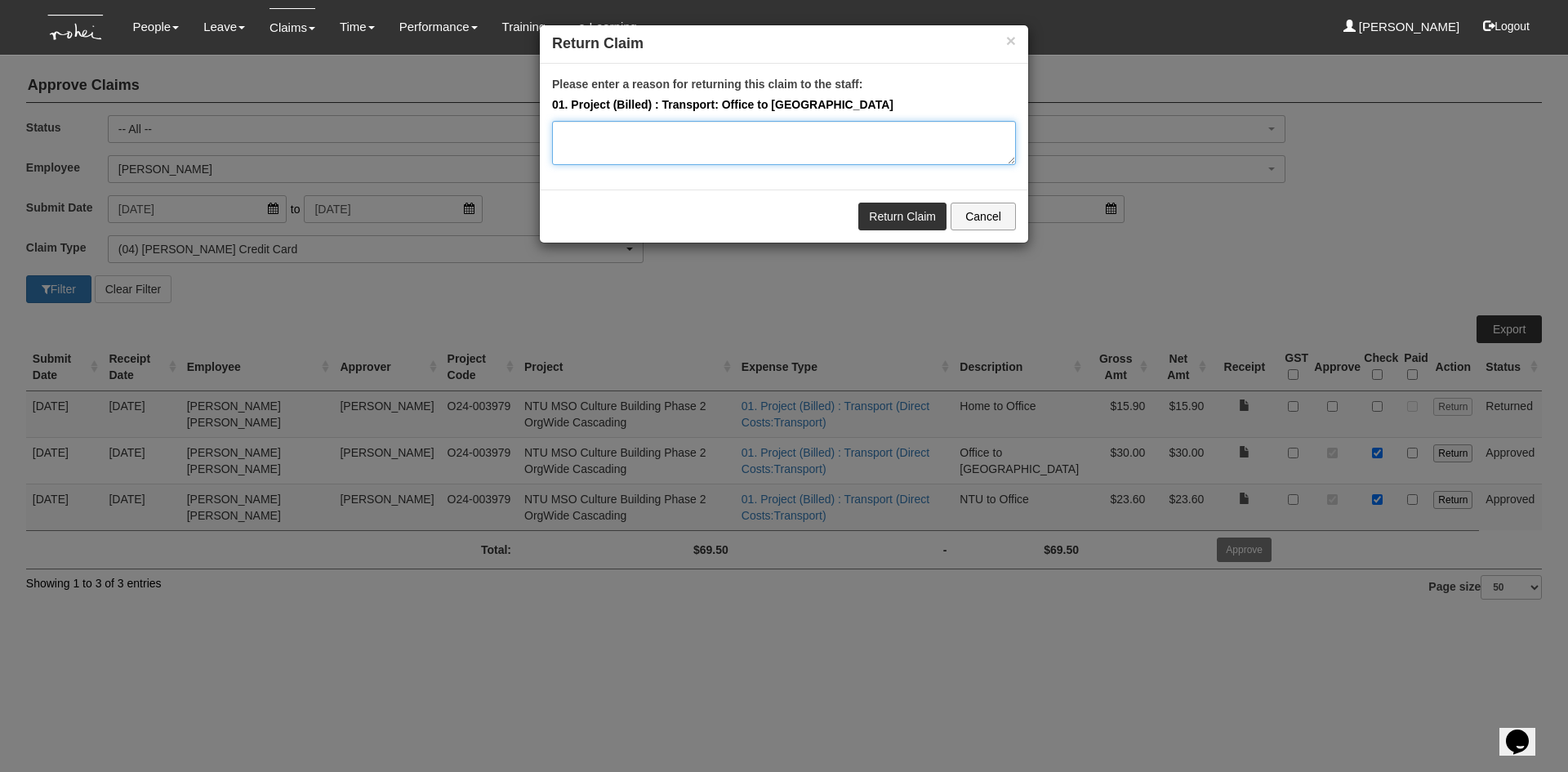
click at [595, 143] on textarea "Please enter a reason for returning this claim to the staff:" at bounding box center [784, 142] width 463 height 44
type textarea "Pls cancel this transaction as it has been submitted twice."
click at [886, 210] on link "Return Claim" at bounding box center [902, 216] width 89 height 28
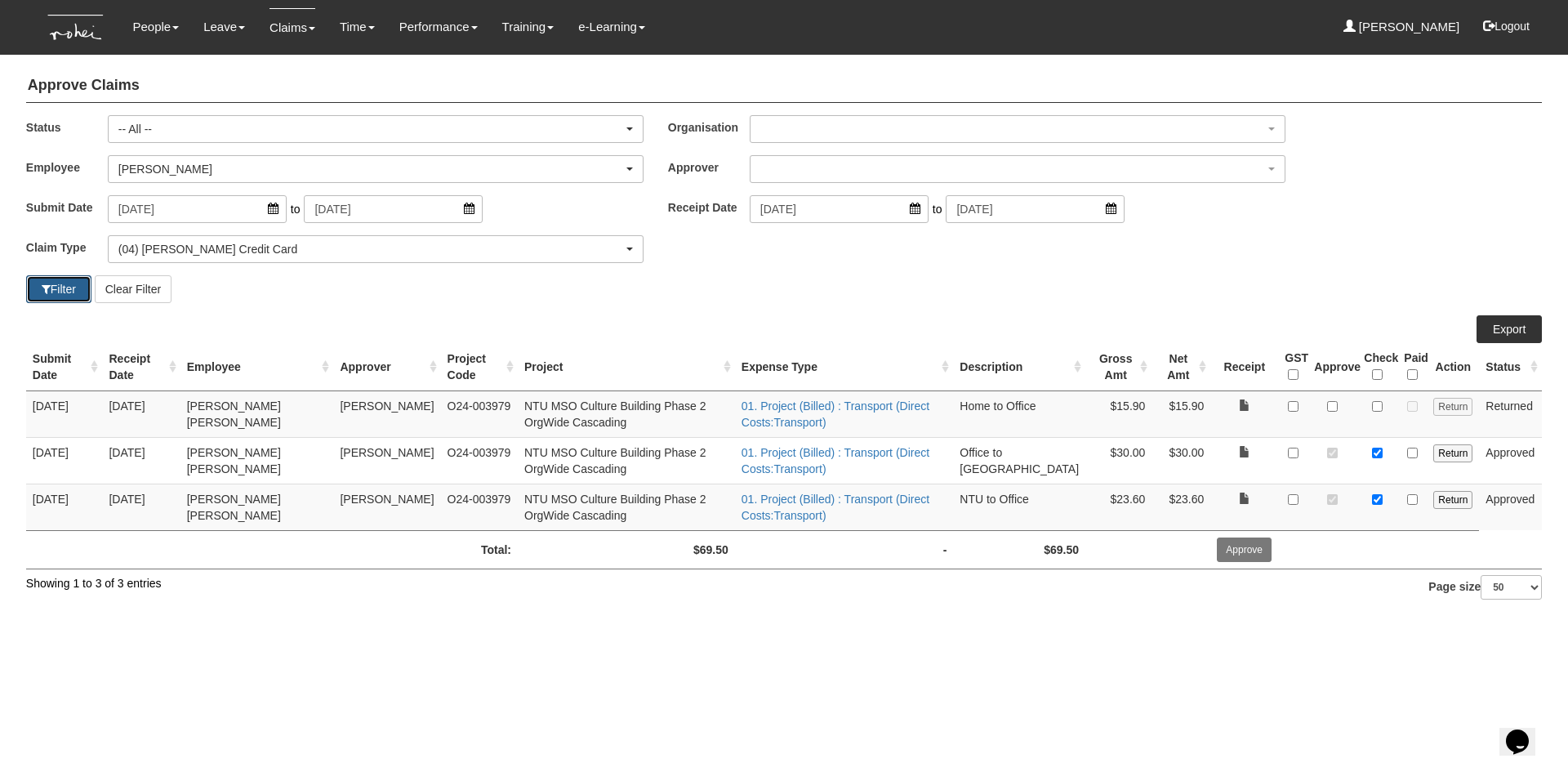
click at [63, 296] on button "Filter" at bounding box center [58, 289] width 65 height 28
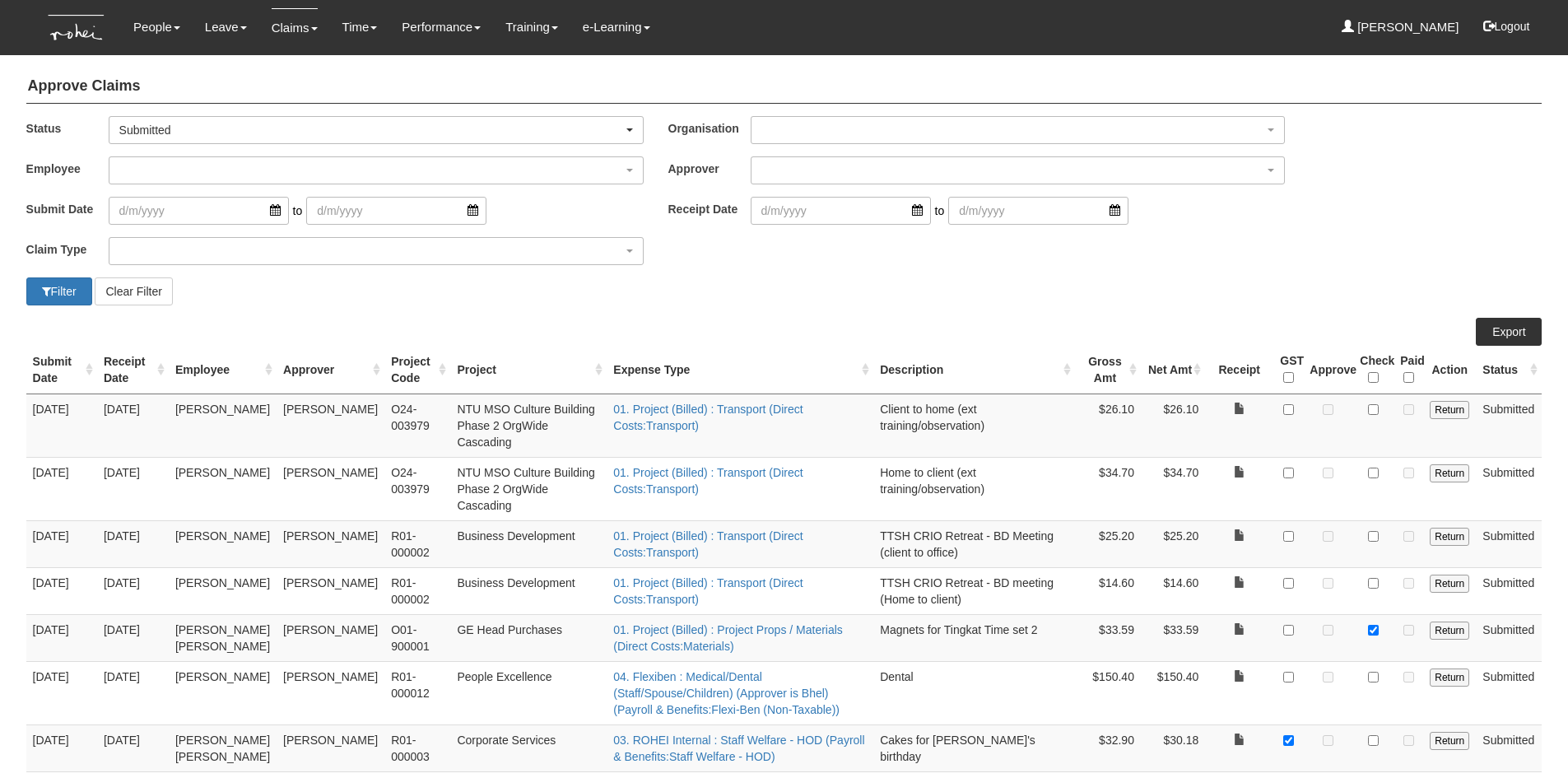
select select "50"
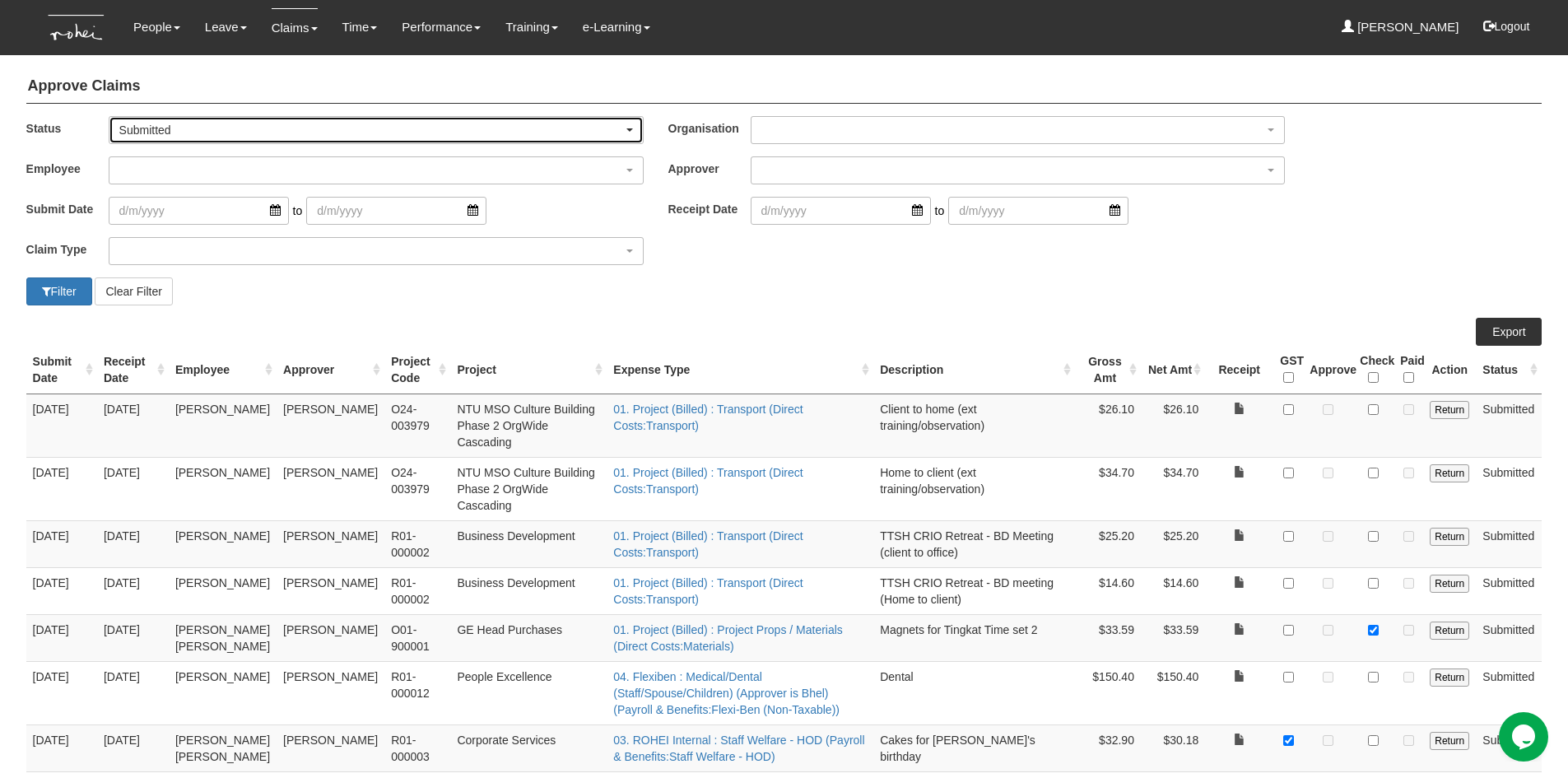
click at [628, 127] on div "Submitted" at bounding box center [376, 130] width 514 height 16
click at [184, 157] on link "-- All --" at bounding box center [151, 157] width 85 height 22
select select "All"
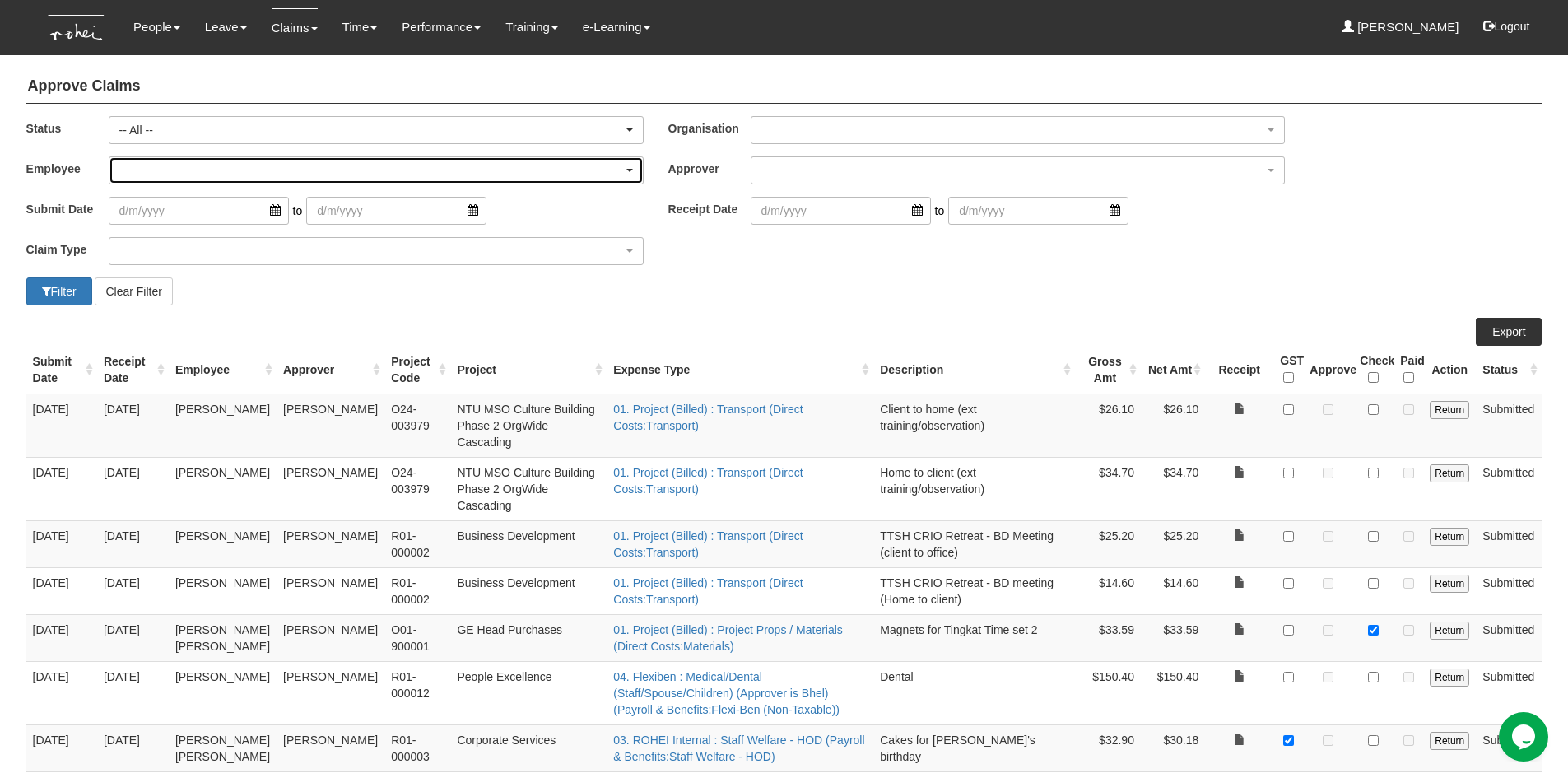
click at [177, 174] on div "button" at bounding box center [375, 169] width 533 height 26
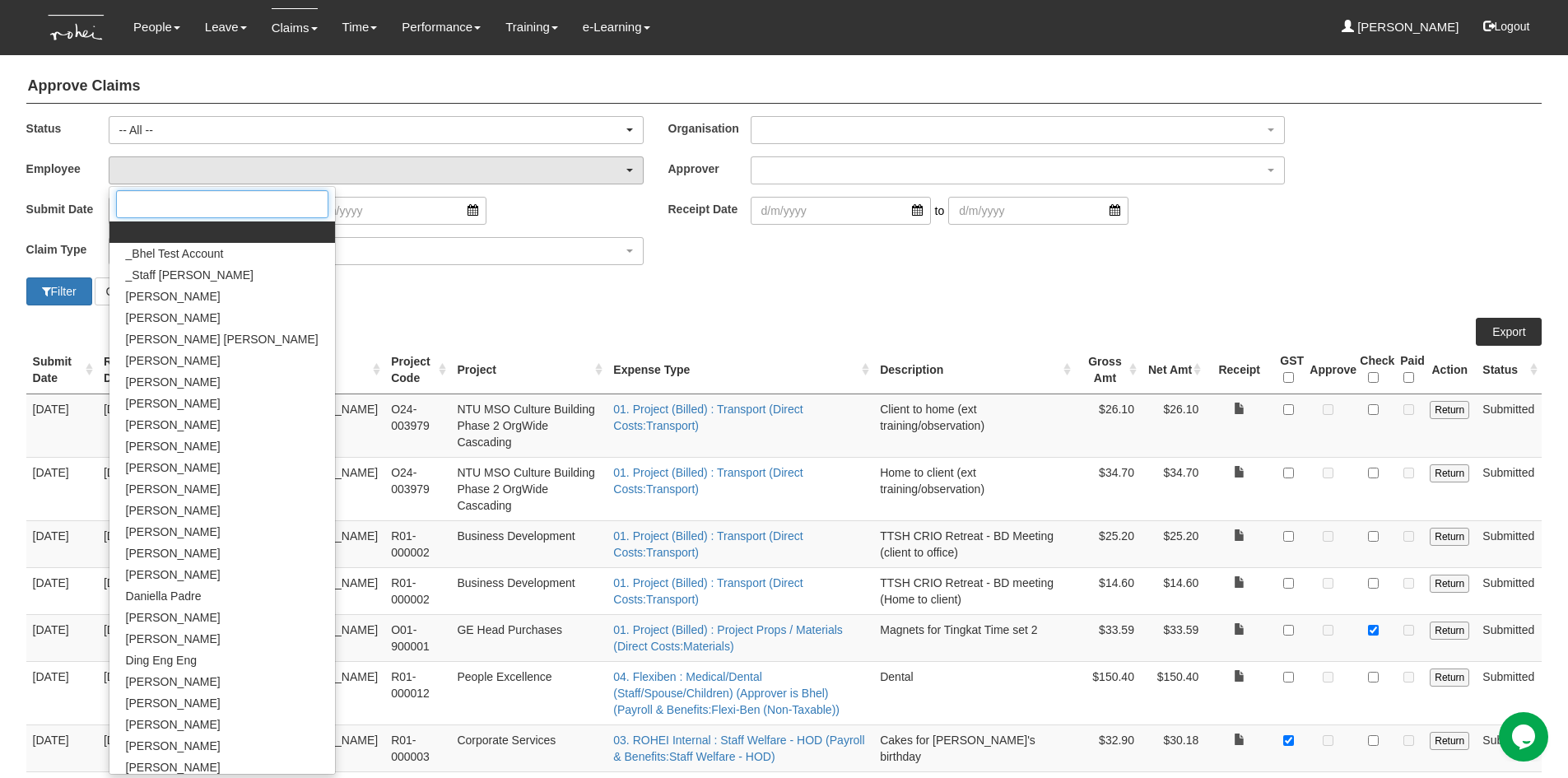
click at [174, 199] on input "Search" at bounding box center [223, 204] width 213 height 28
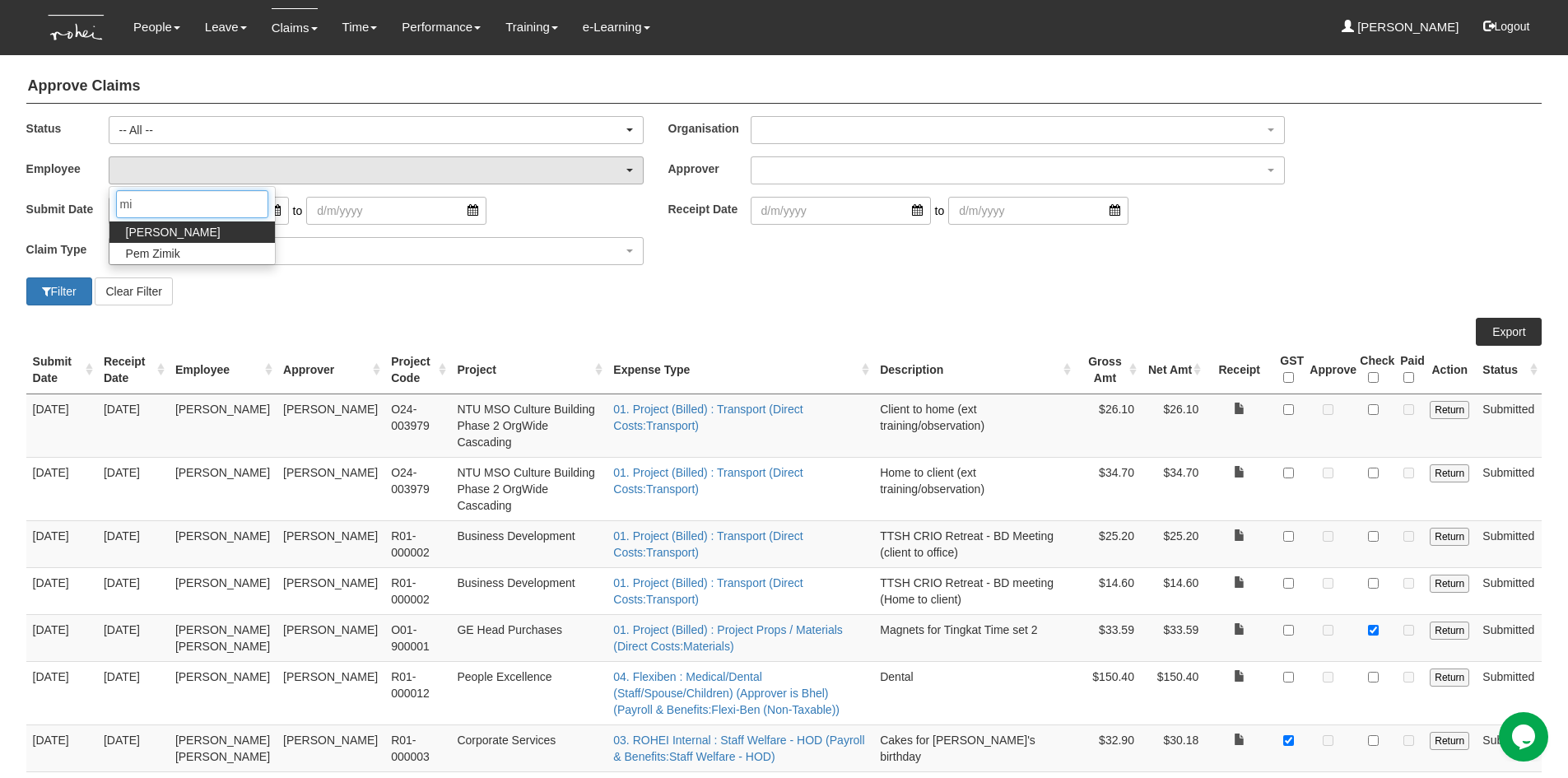
type input "mi"
click at [176, 228] on span "[PERSON_NAME]" at bounding box center [173, 232] width 95 height 16
select select "6c7edb49-7ae9-4b9f-b850-86f1e0ad6dd3"
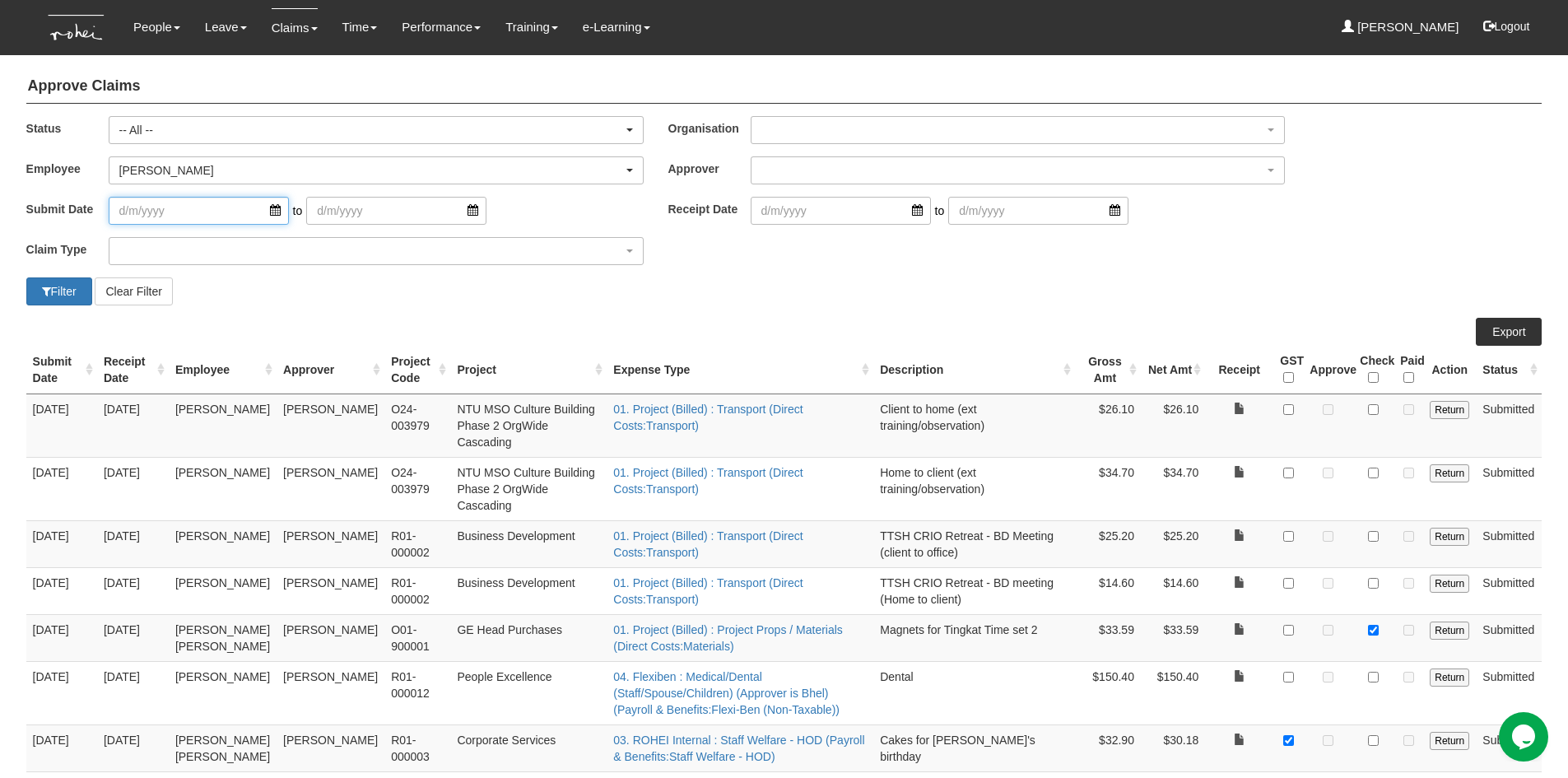
click at [263, 213] on input "search" at bounding box center [198, 210] width 180 height 28
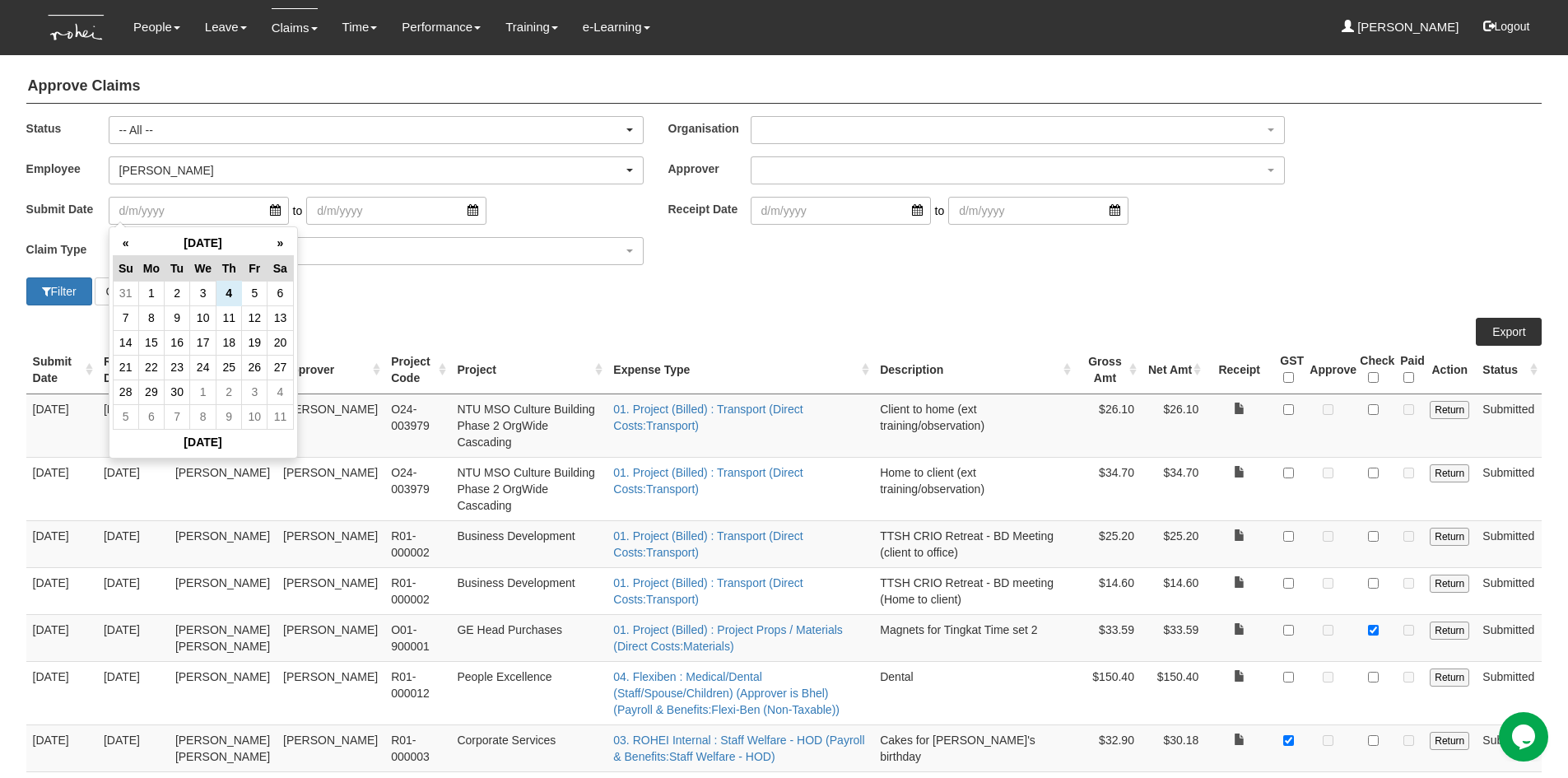
click at [181, 296] on td "2" at bounding box center [178, 292] width 25 height 24
type input "[DATE]"
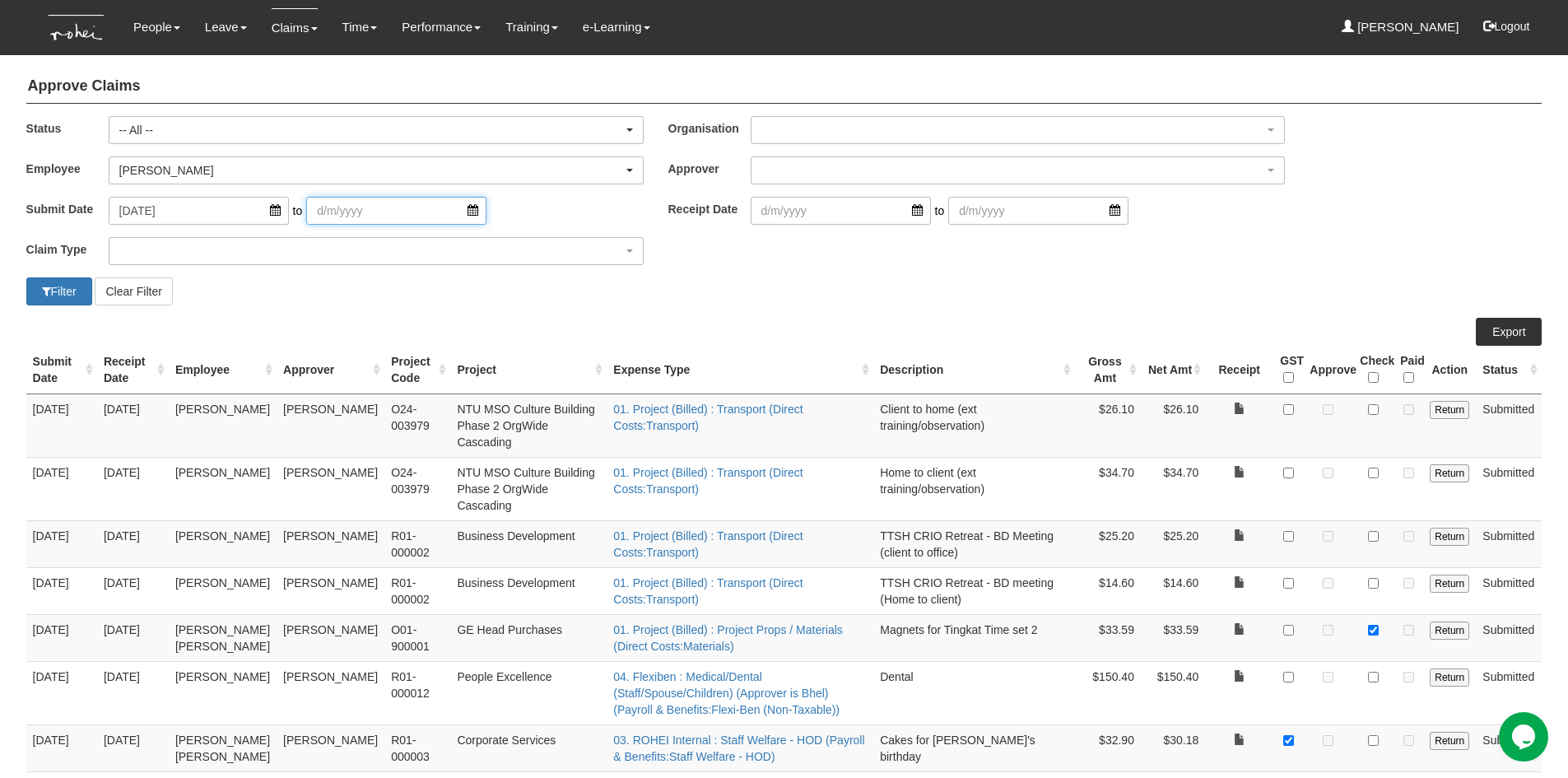
click at [447, 210] on input "search" at bounding box center [397, 210] width 180 height 28
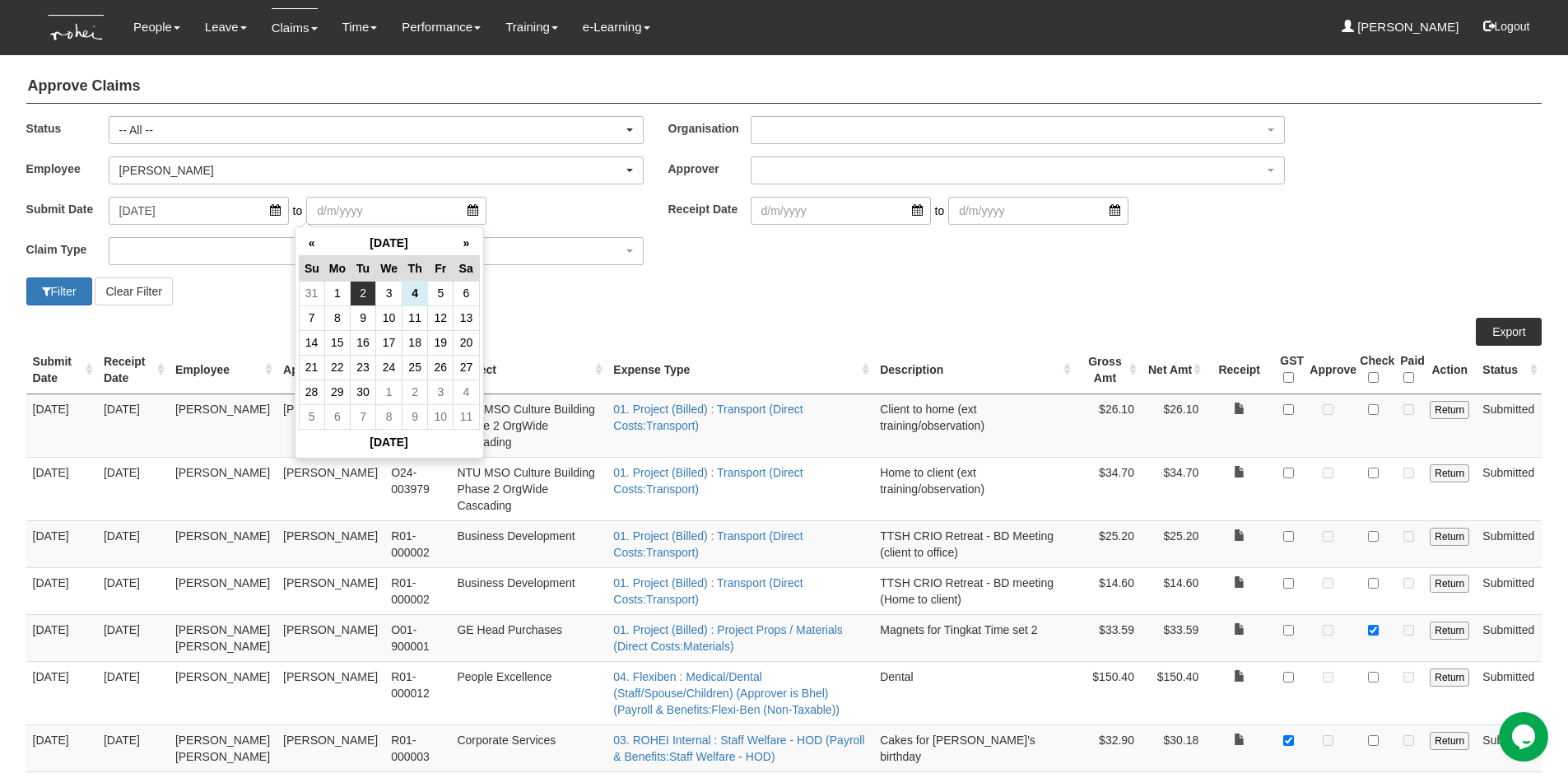
click at [361, 288] on td "2" at bounding box center [363, 292] width 25 height 24
type input "[DATE]"
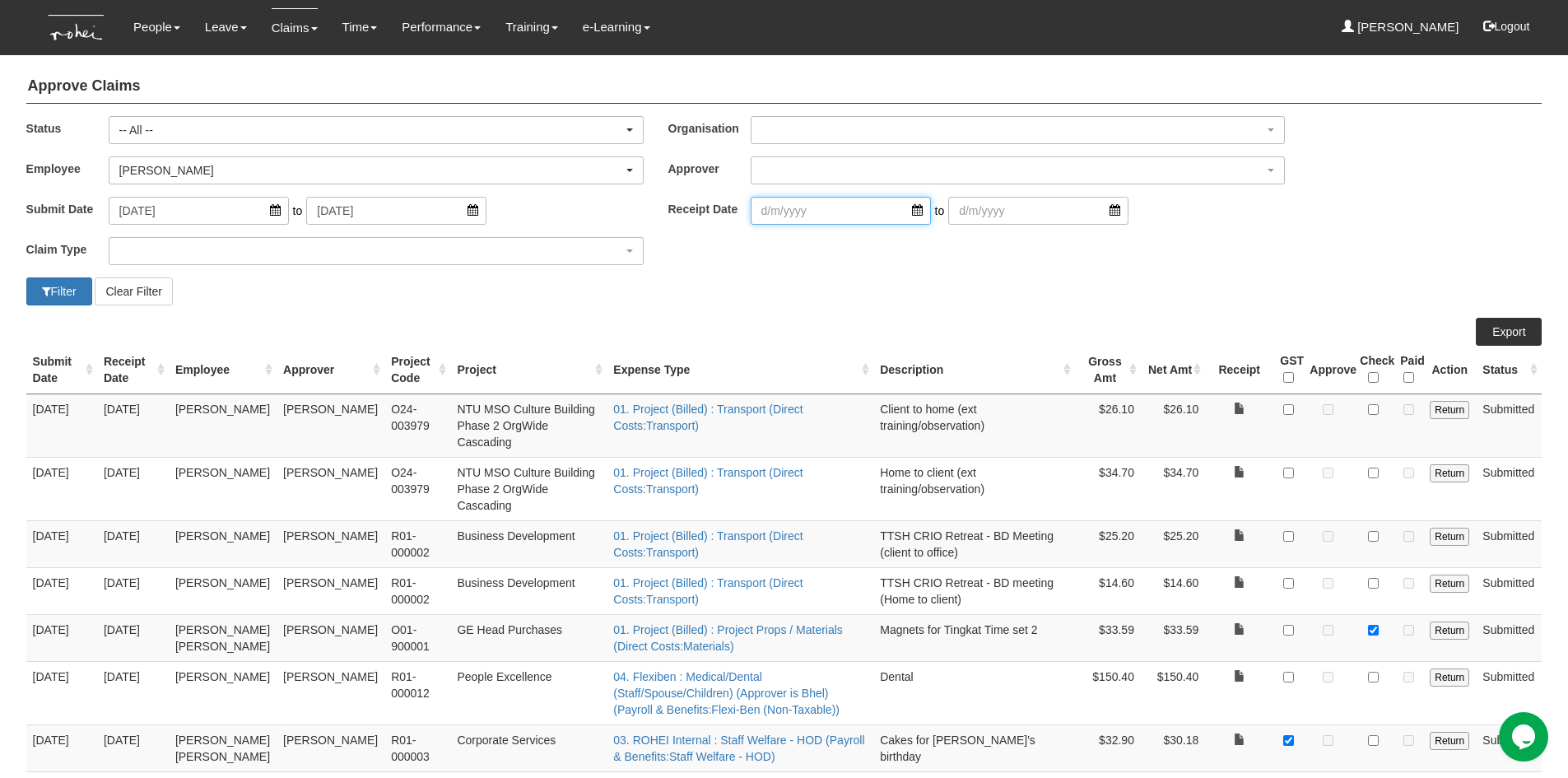
click at [905, 213] on input "search" at bounding box center [840, 210] width 180 height 28
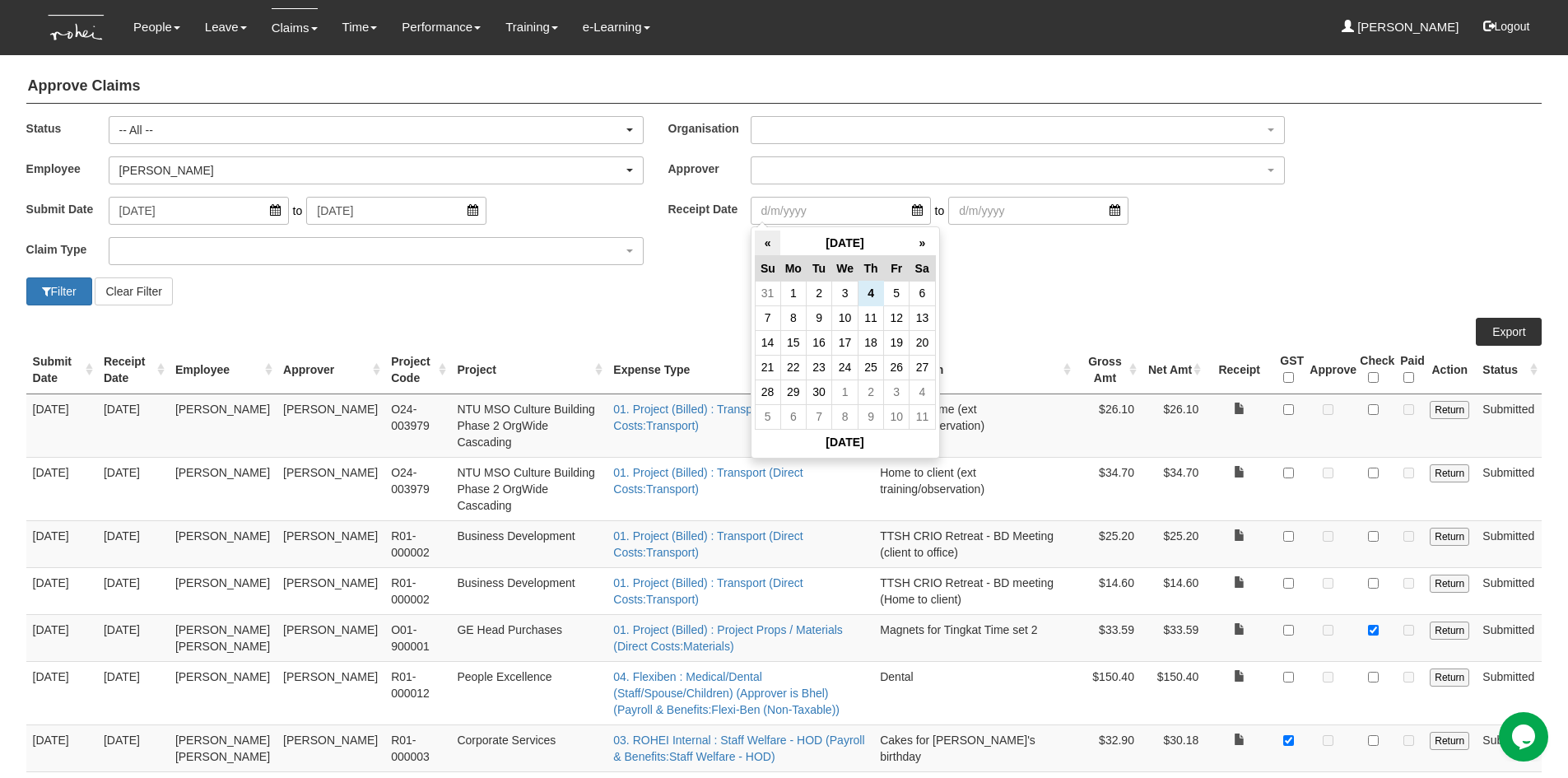
click at [771, 250] on th "«" at bounding box center [767, 243] width 25 height 25
click at [792, 318] on td "4" at bounding box center [793, 317] width 25 height 24
type input "[DATE]"
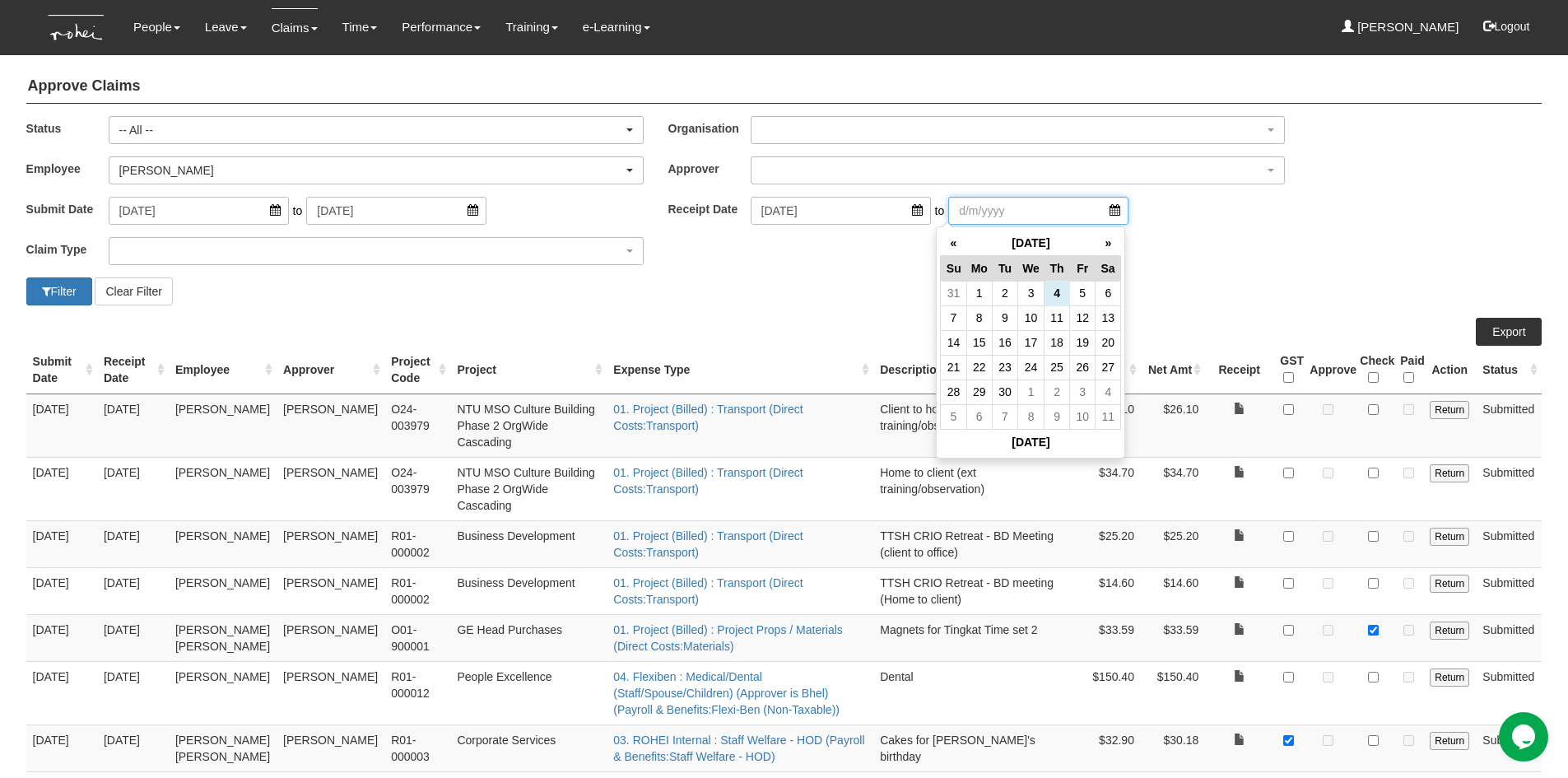
click at [1090, 209] on input "search" at bounding box center [1039, 210] width 180 height 28
click at [958, 249] on th "«" at bounding box center [953, 243] width 25 height 25
click at [985, 327] on td "4" at bounding box center [979, 317] width 25 height 24
type input "[DATE]"
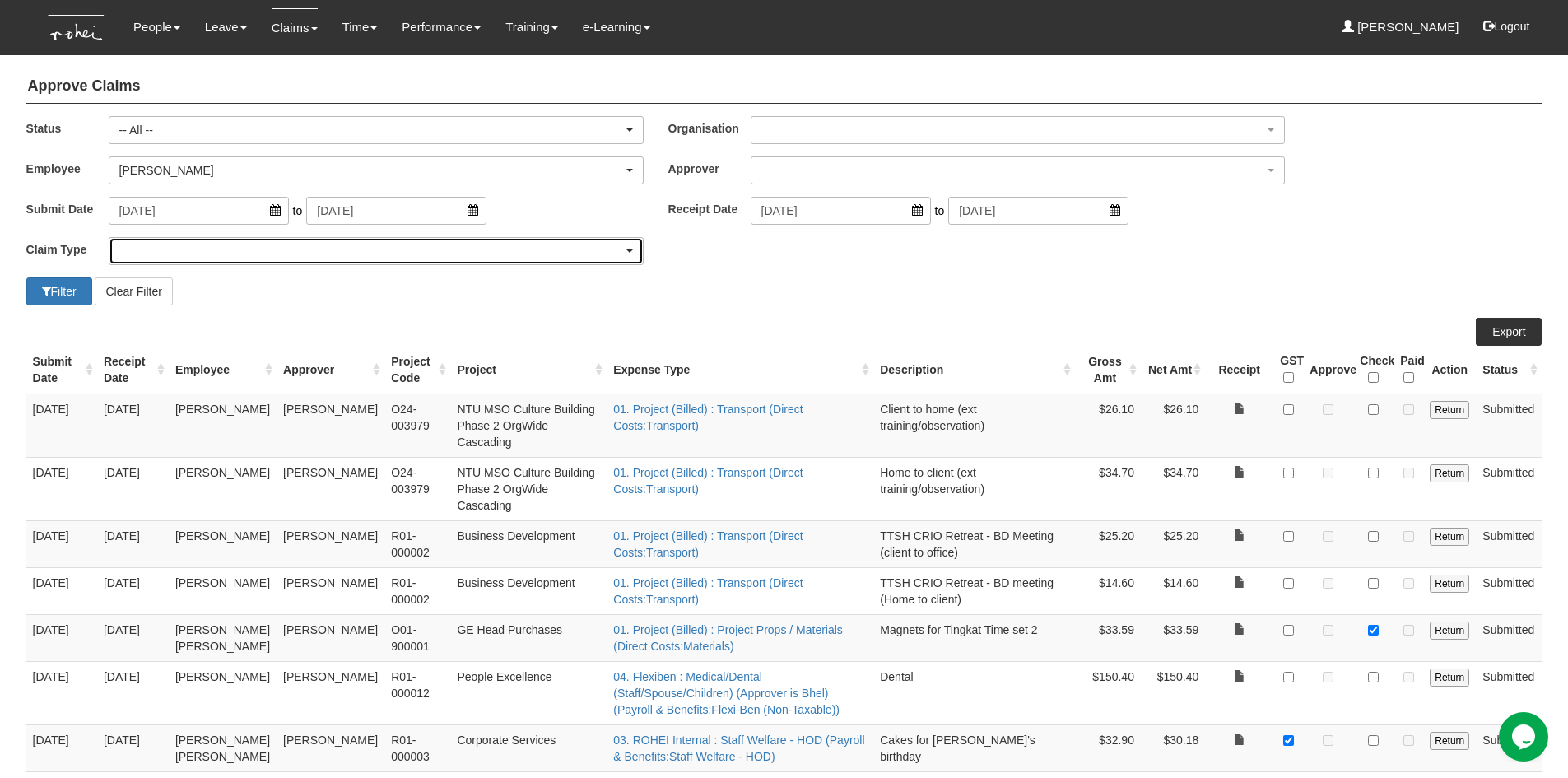
click at [137, 252] on div "button" at bounding box center [375, 251] width 533 height 26
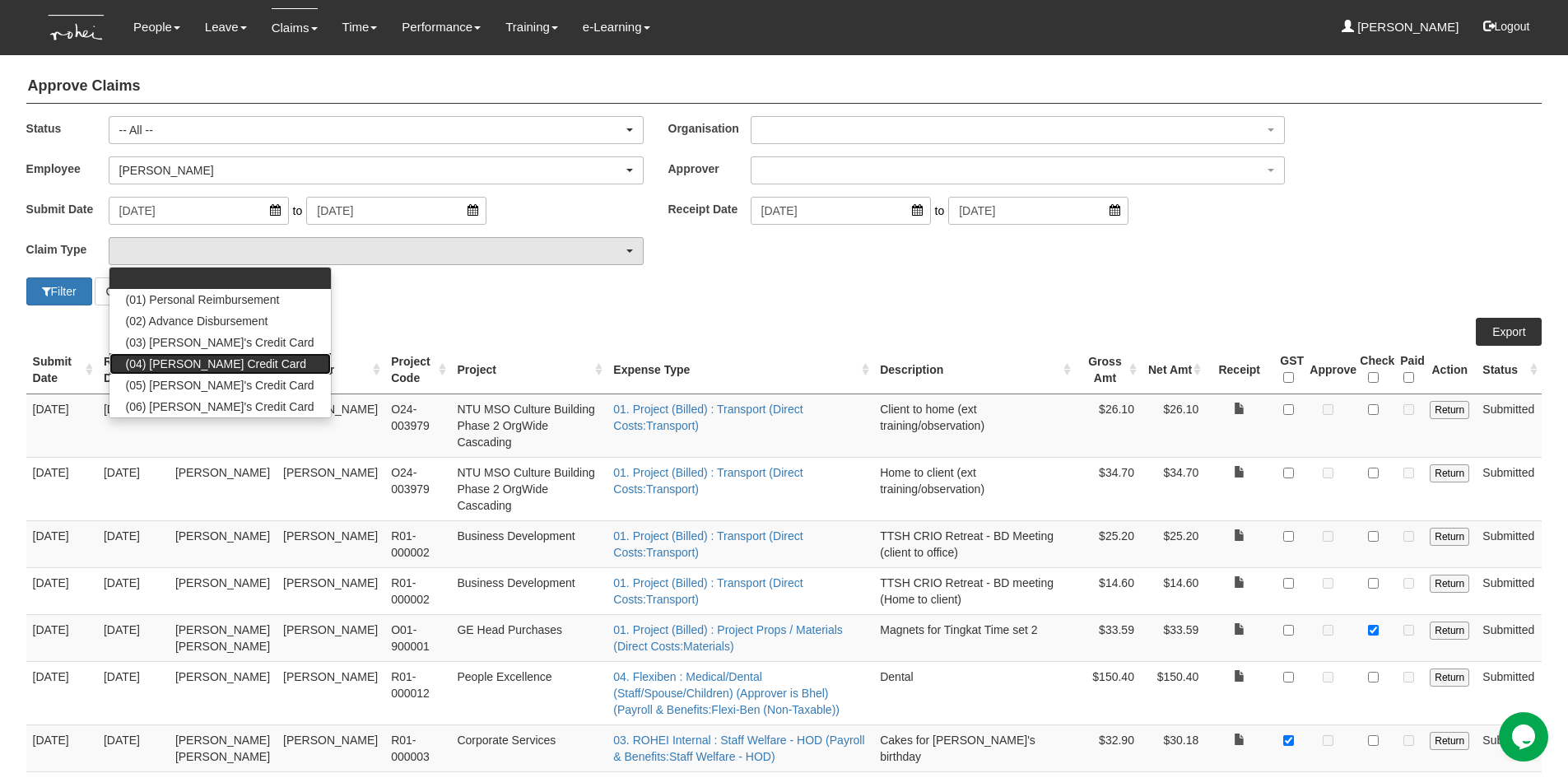
click at [142, 358] on span "(04) [PERSON_NAME] Credit Card" at bounding box center [216, 363] width 180 height 16
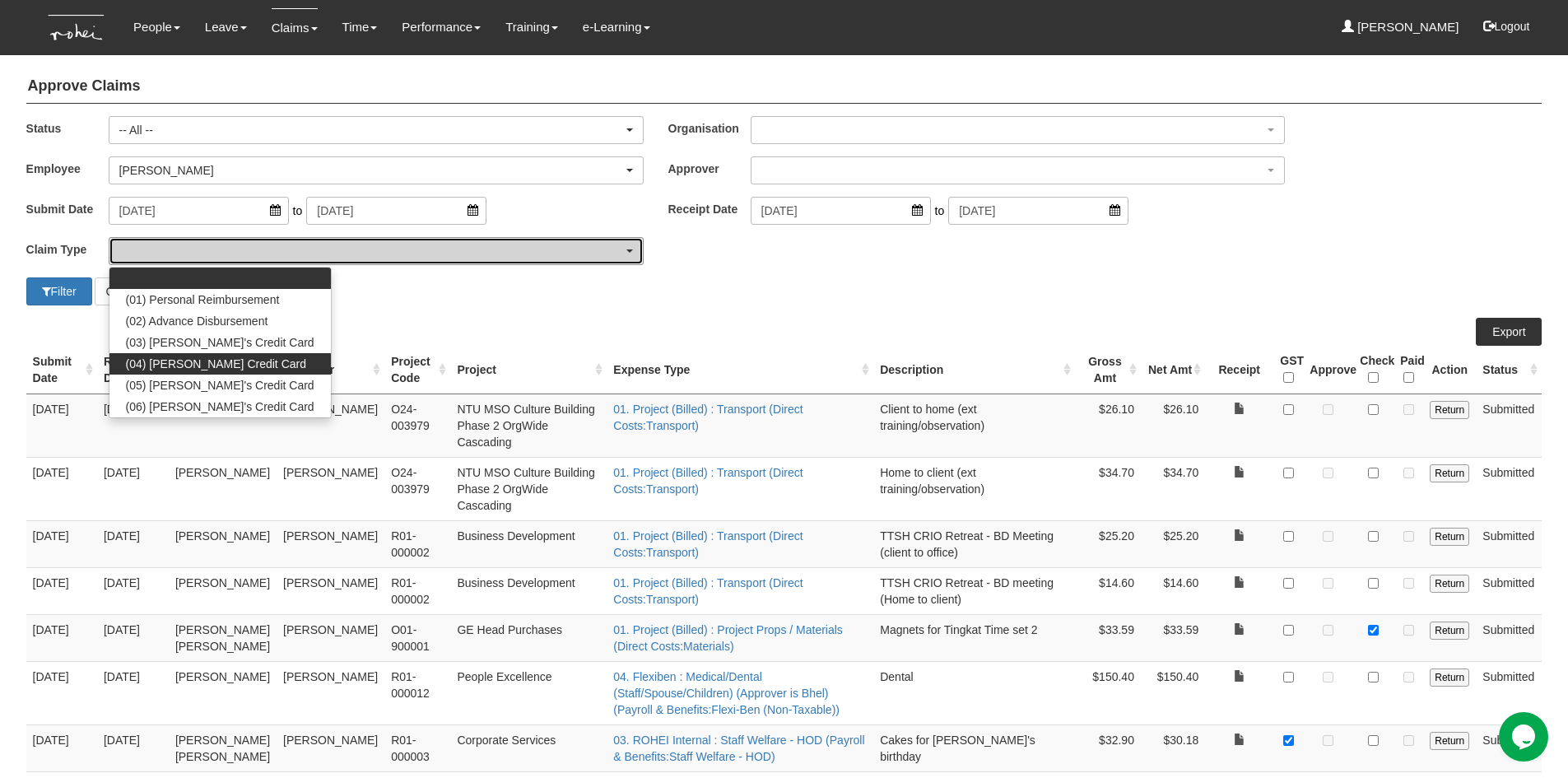
select select "16"
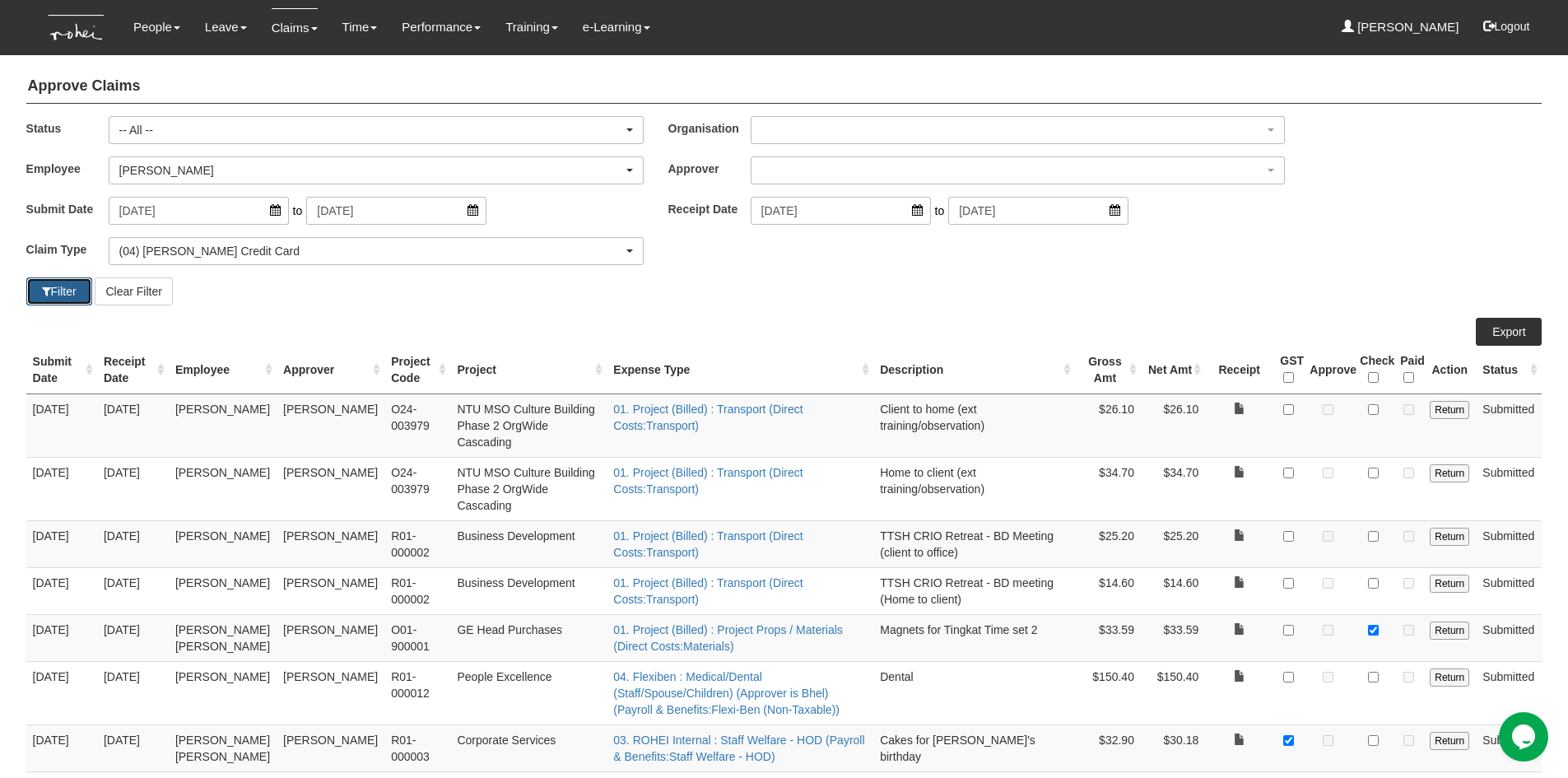
click at [60, 288] on button "Filter" at bounding box center [59, 291] width 66 height 28
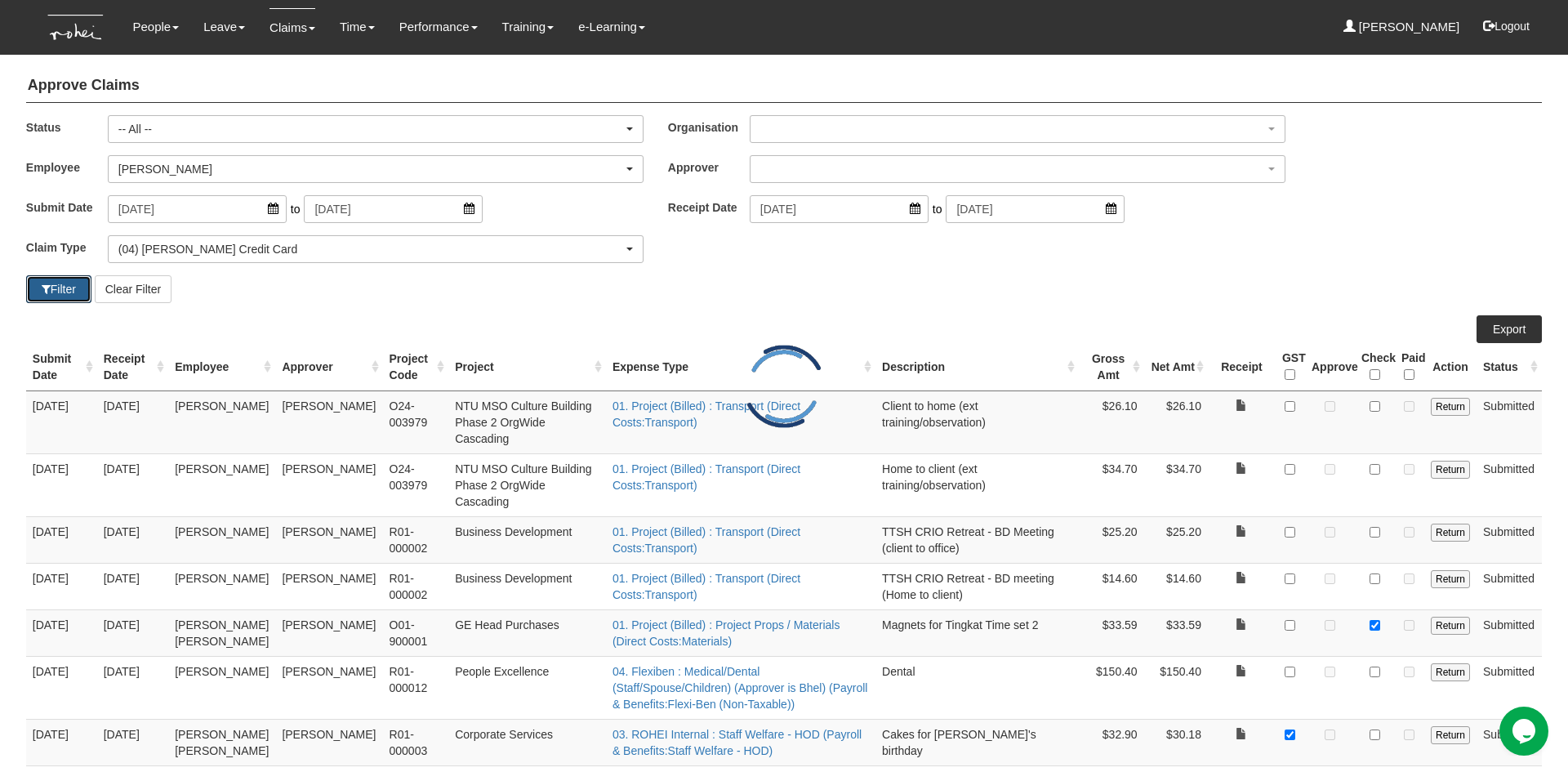
select select "50"
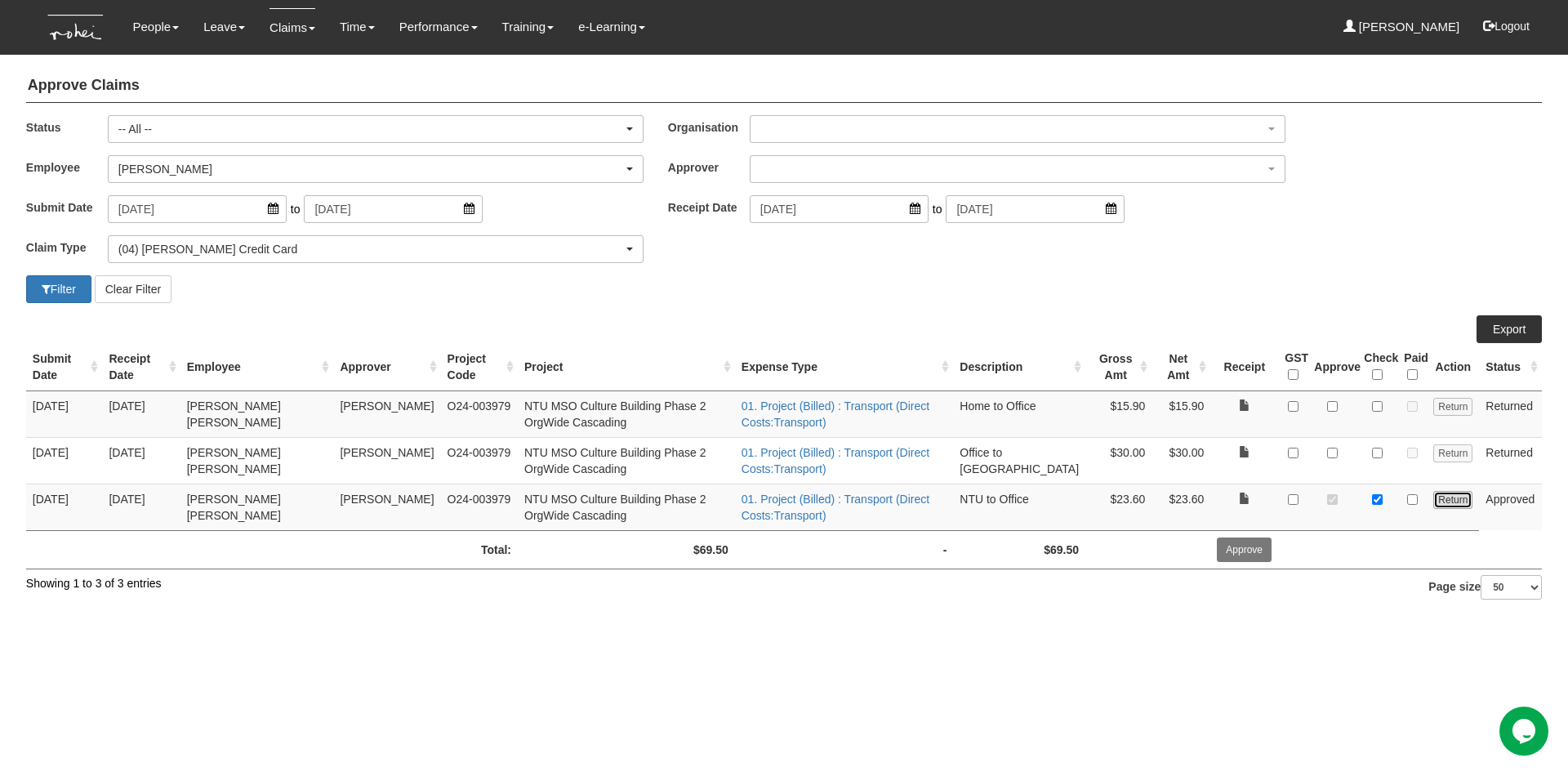
click at [1445, 502] on input "Return" at bounding box center [1453, 500] width 39 height 18
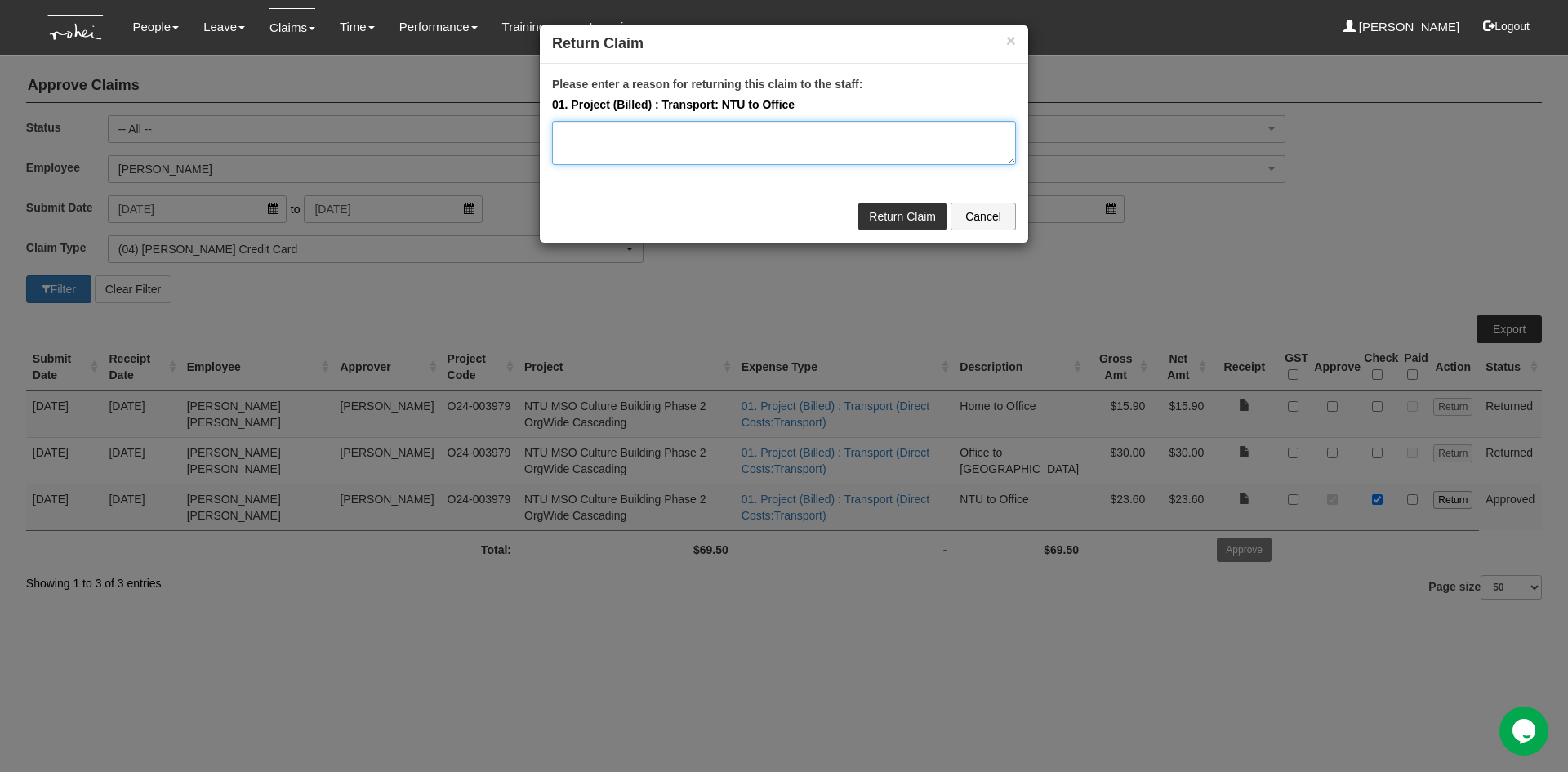
click at [629, 148] on textarea "Please enter a reason for returning this claim to the staff:" at bounding box center [784, 142] width 463 height 44
type textarea "Pls cancel this transaction as it has been submitted twice."
click at [894, 218] on link "Return Claim" at bounding box center [902, 216] width 89 height 28
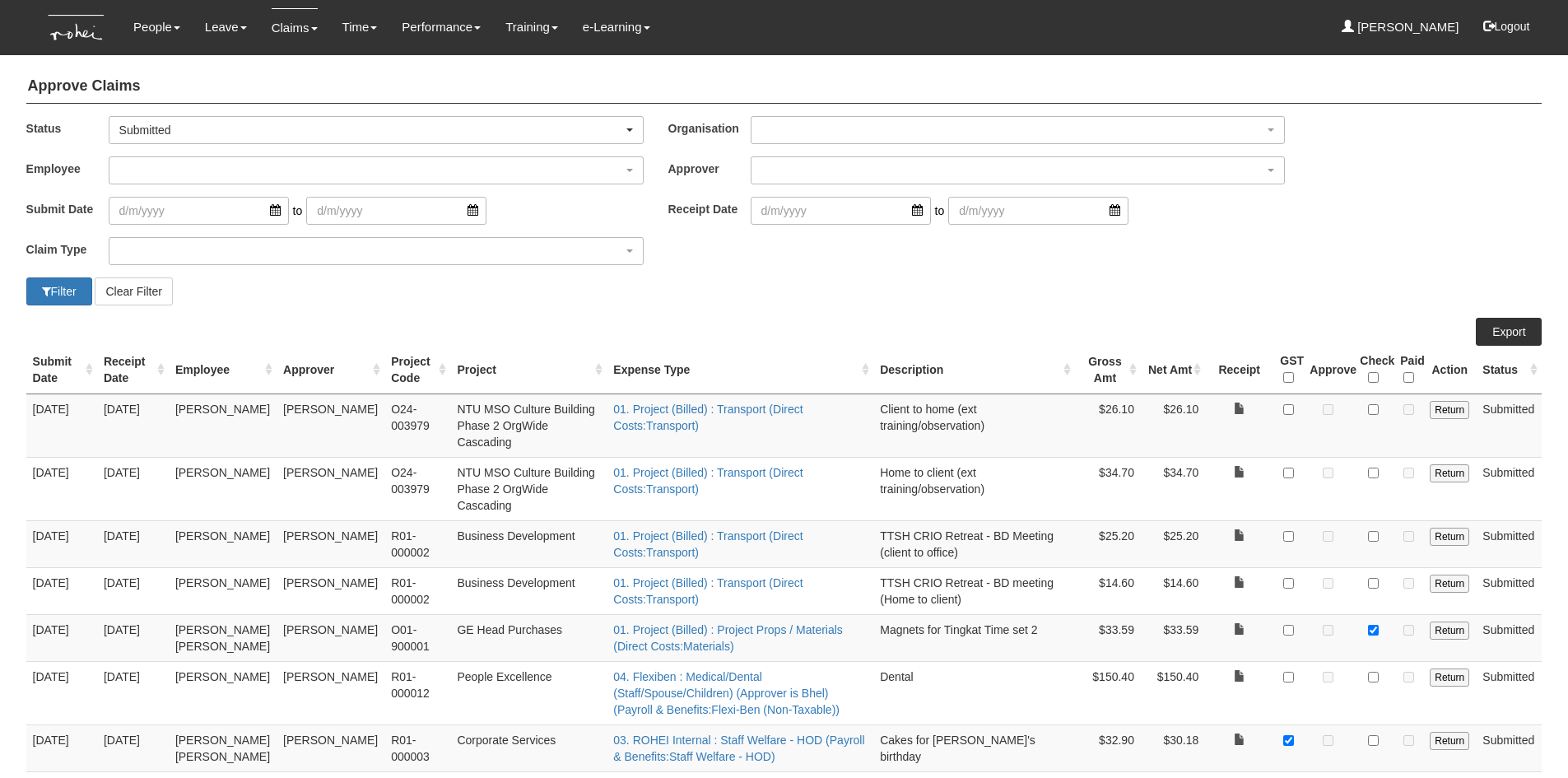
select select "50"
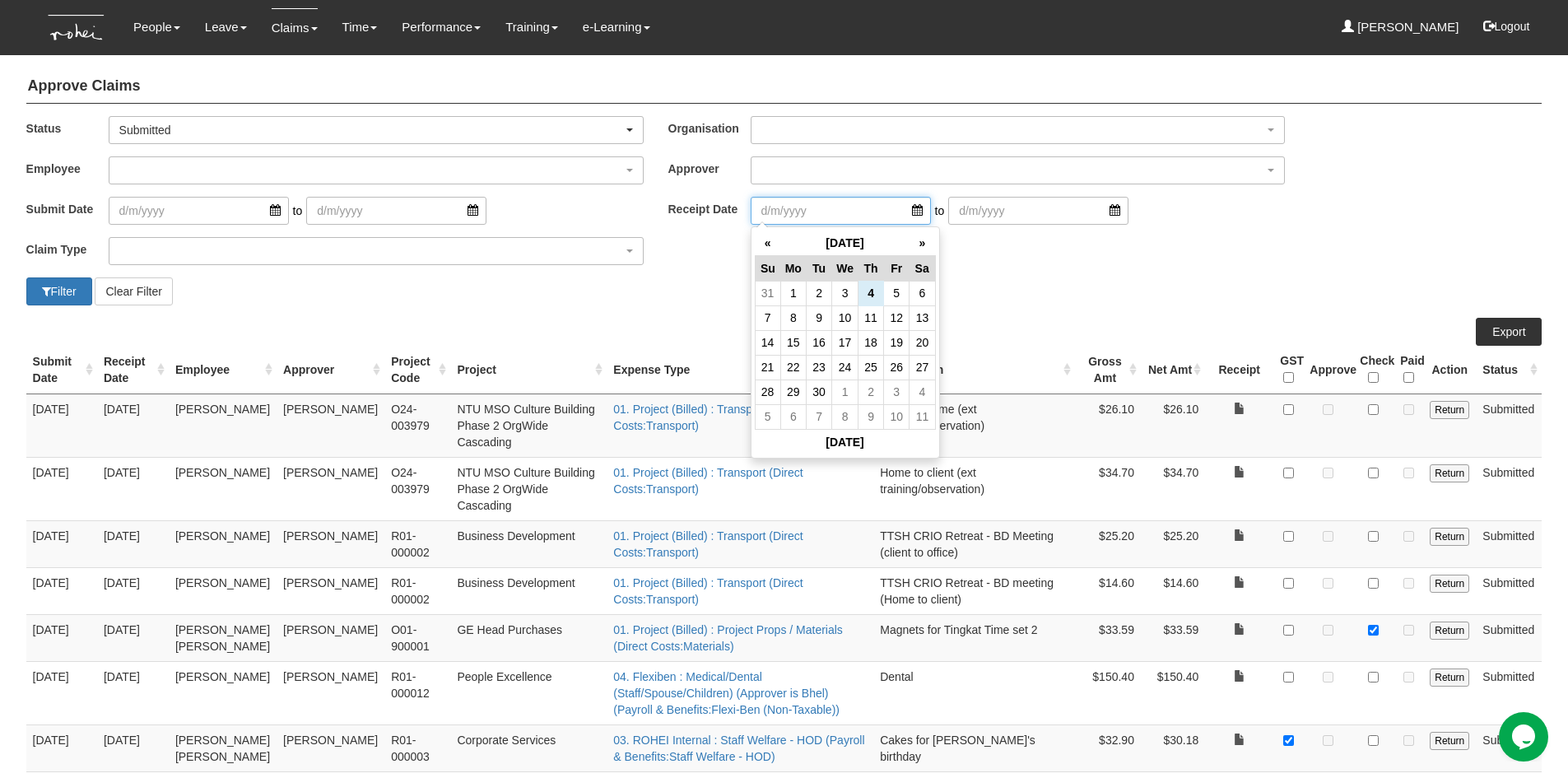
click at [903, 206] on input "search" at bounding box center [840, 210] width 180 height 28
click at [772, 241] on th "«" at bounding box center [767, 243] width 25 height 25
click at [841, 397] on td "30" at bounding box center [845, 391] width 26 height 24
type input "[DATE]"
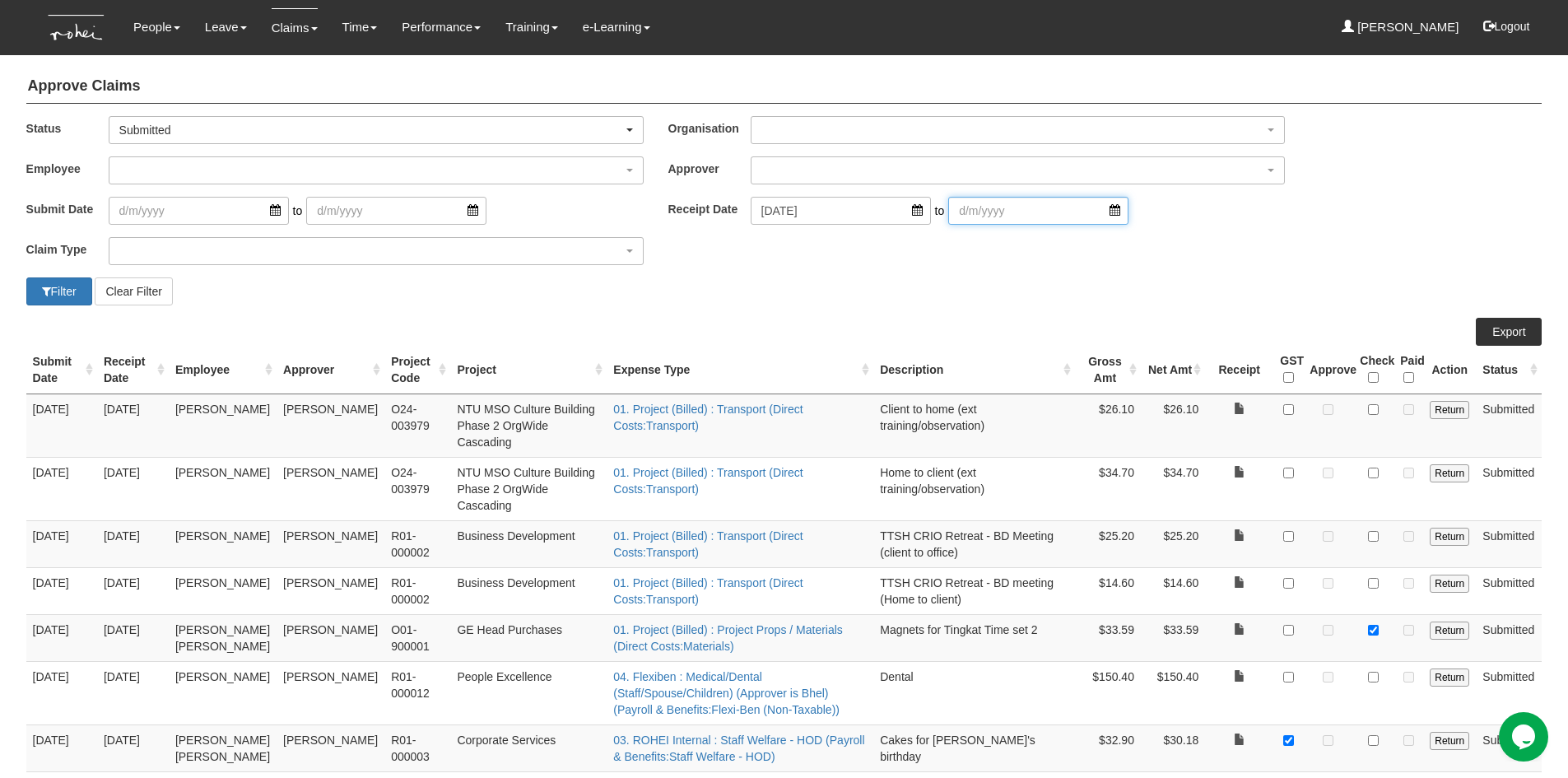
click at [1090, 213] on input "search" at bounding box center [1039, 210] width 180 height 28
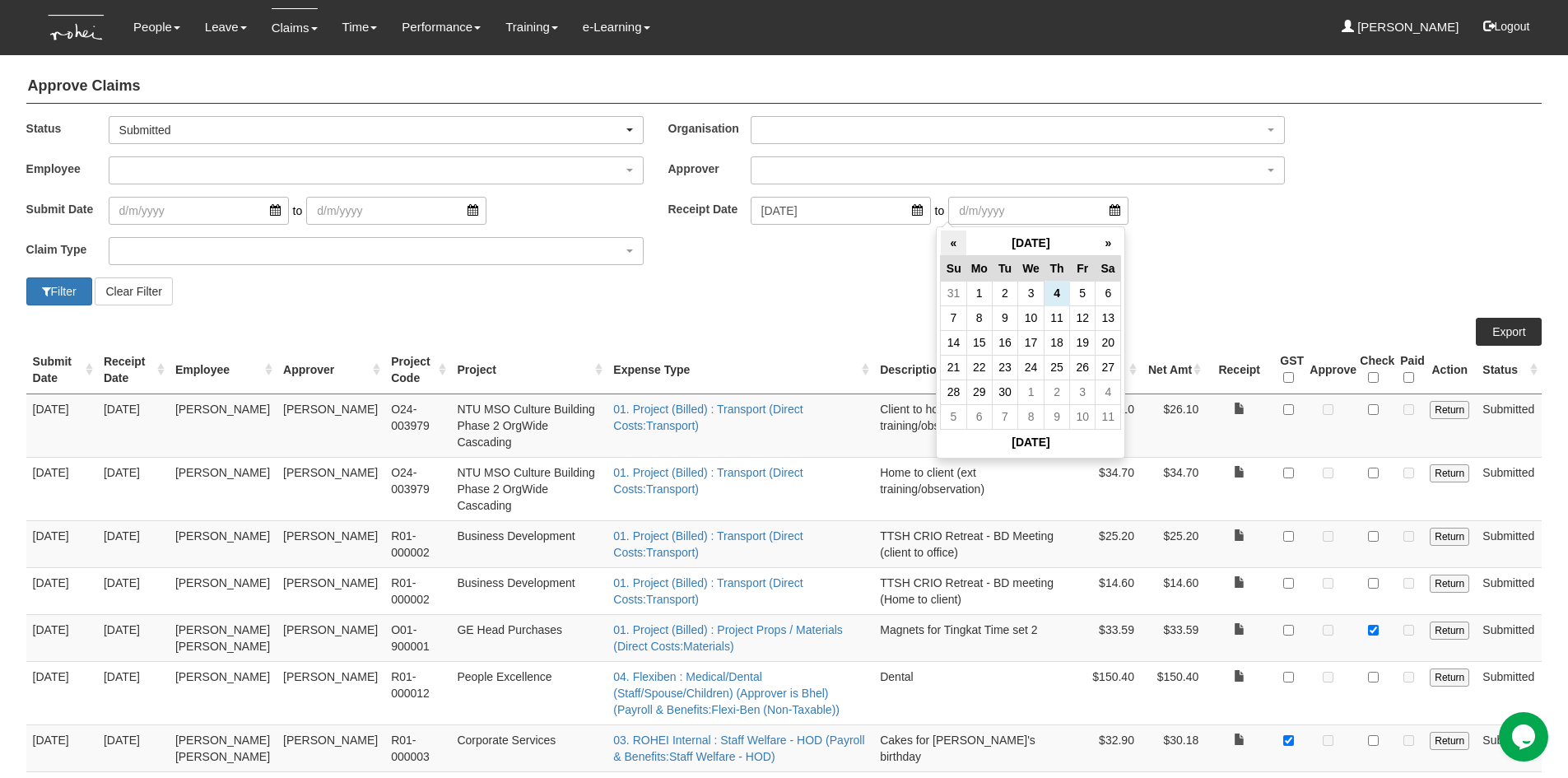
click at [942, 245] on th "«" at bounding box center [953, 243] width 25 height 25
click at [949, 421] on td "31" at bounding box center [953, 416] width 25 height 24
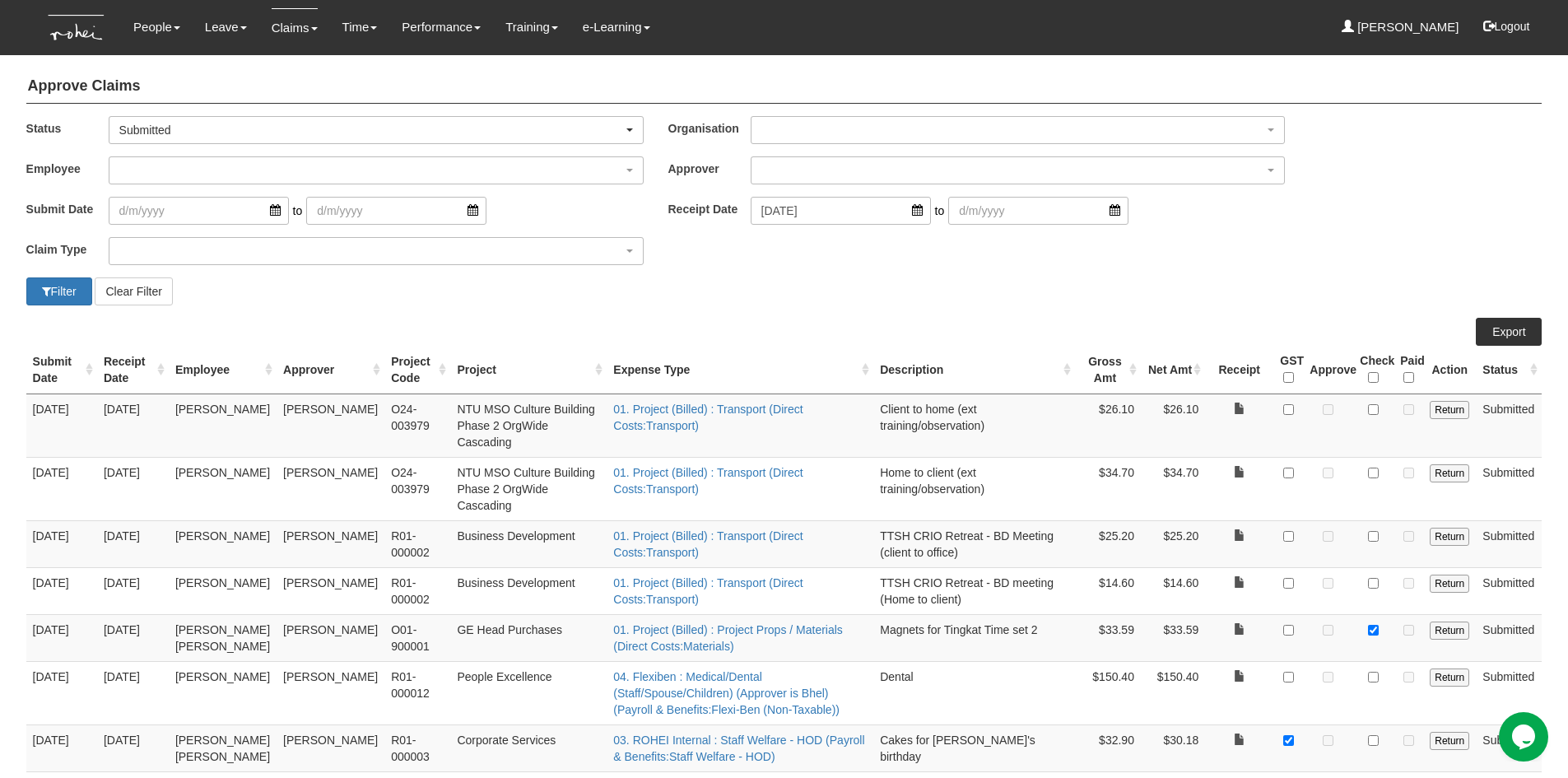
type input "31/8/2025"
click at [913, 283] on div "Filter Clear Filter" at bounding box center [784, 291] width 1541 height 28
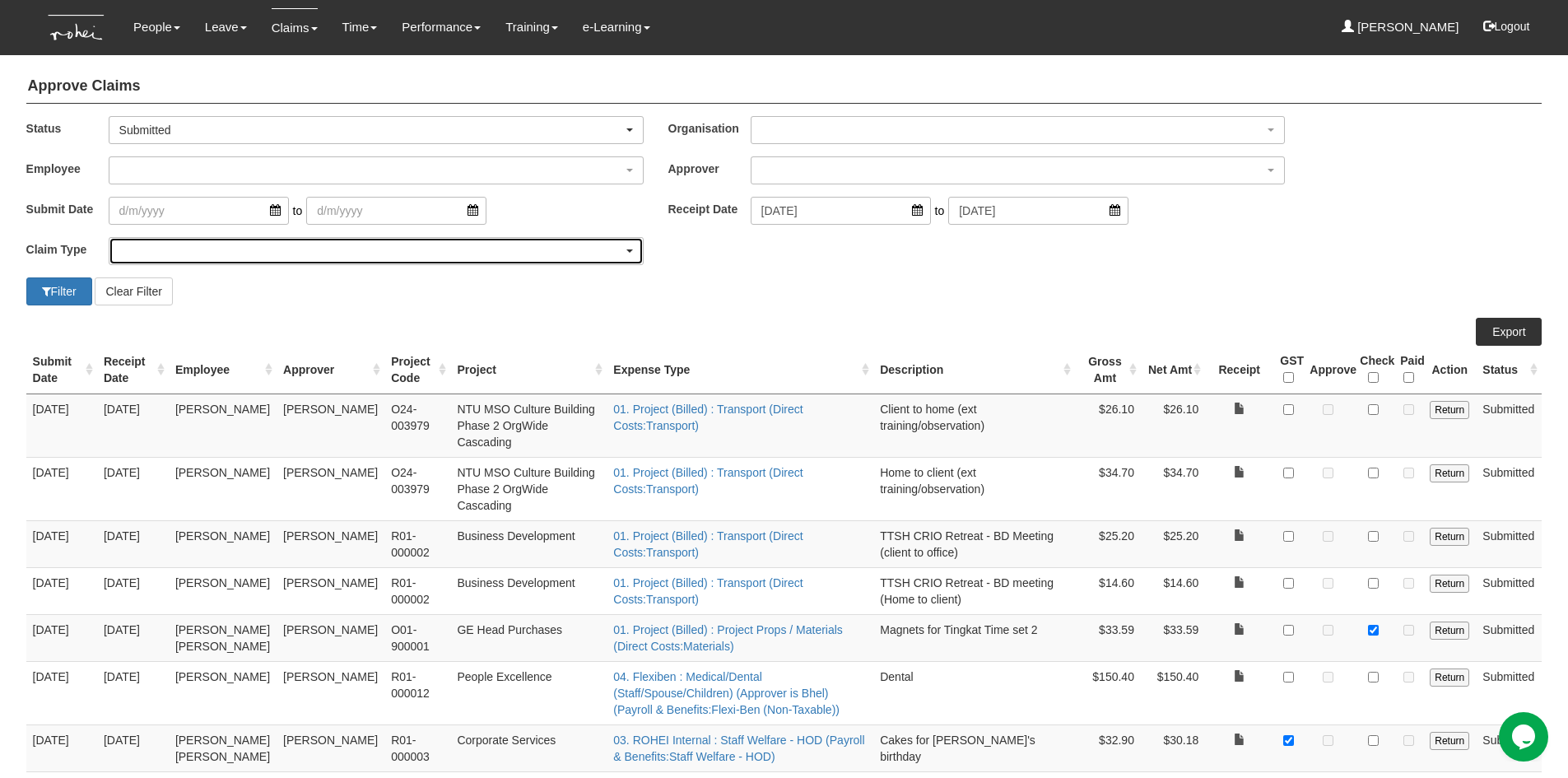
click at [150, 257] on div "button" at bounding box center [375, 251] width 533 height 26
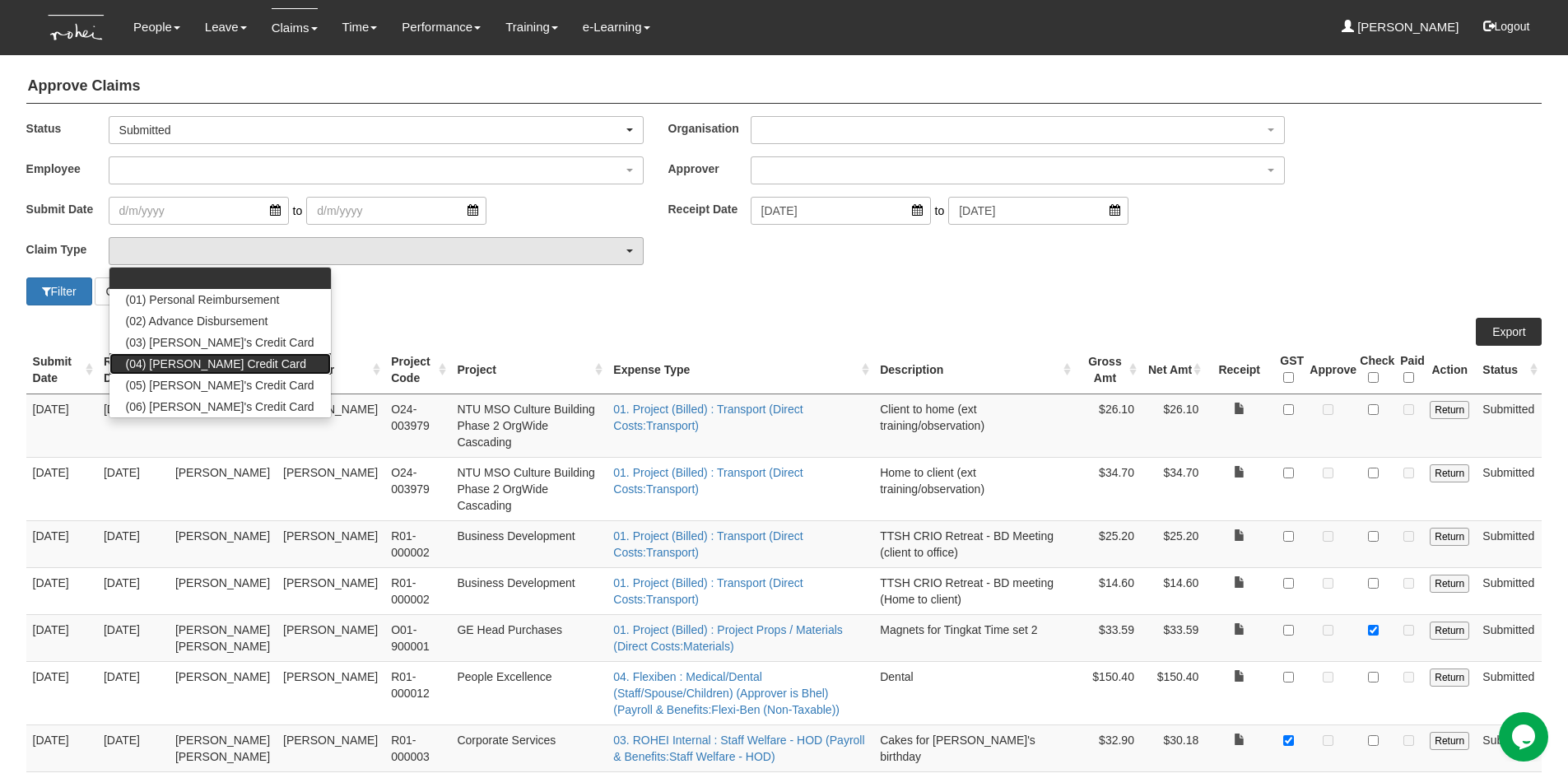
click at [182, 369] on span "(04) [PERSON_NAME] Credit Card" at bounding box center [216, 363] width 180 height 16
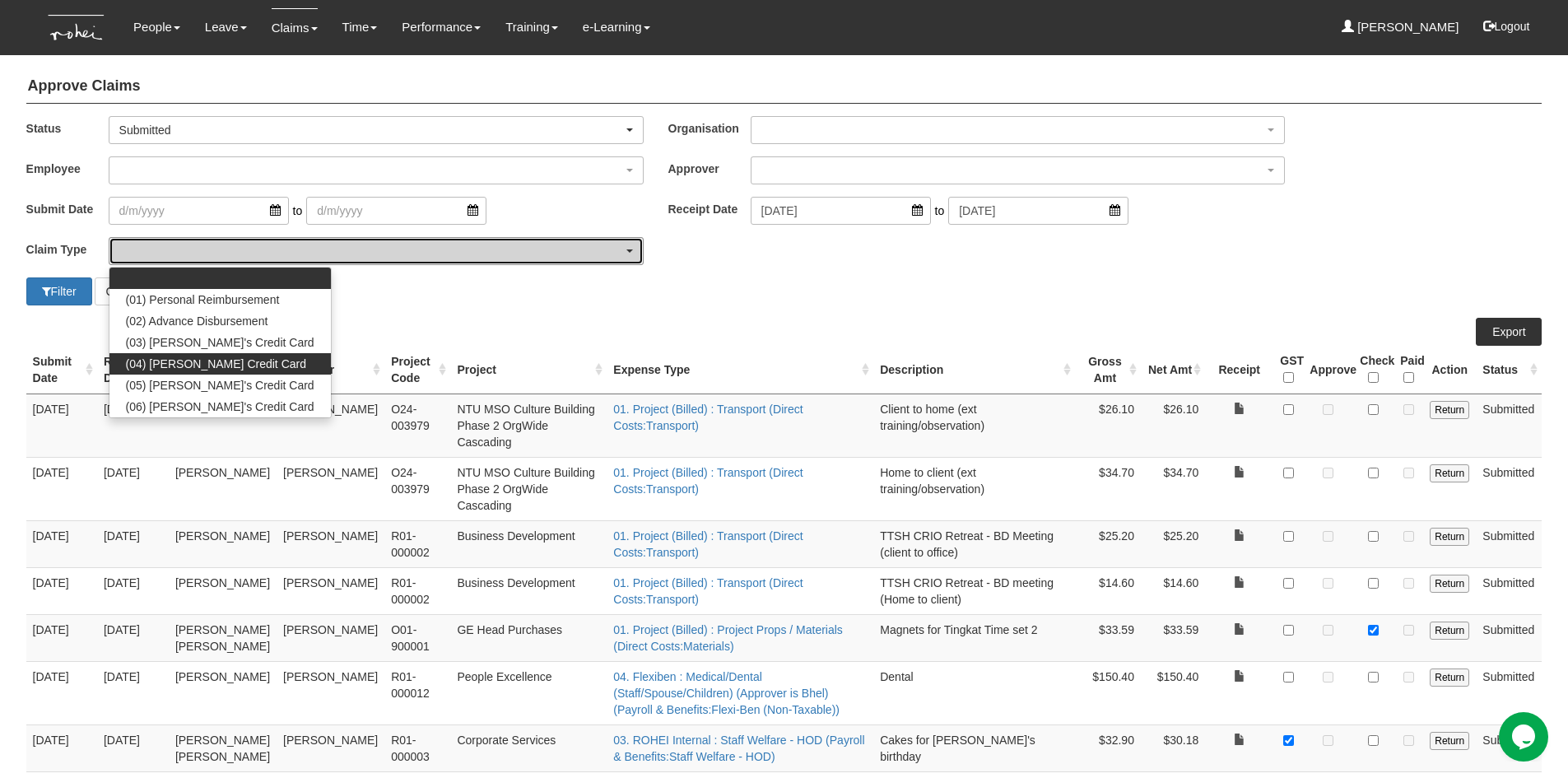
select select "16"
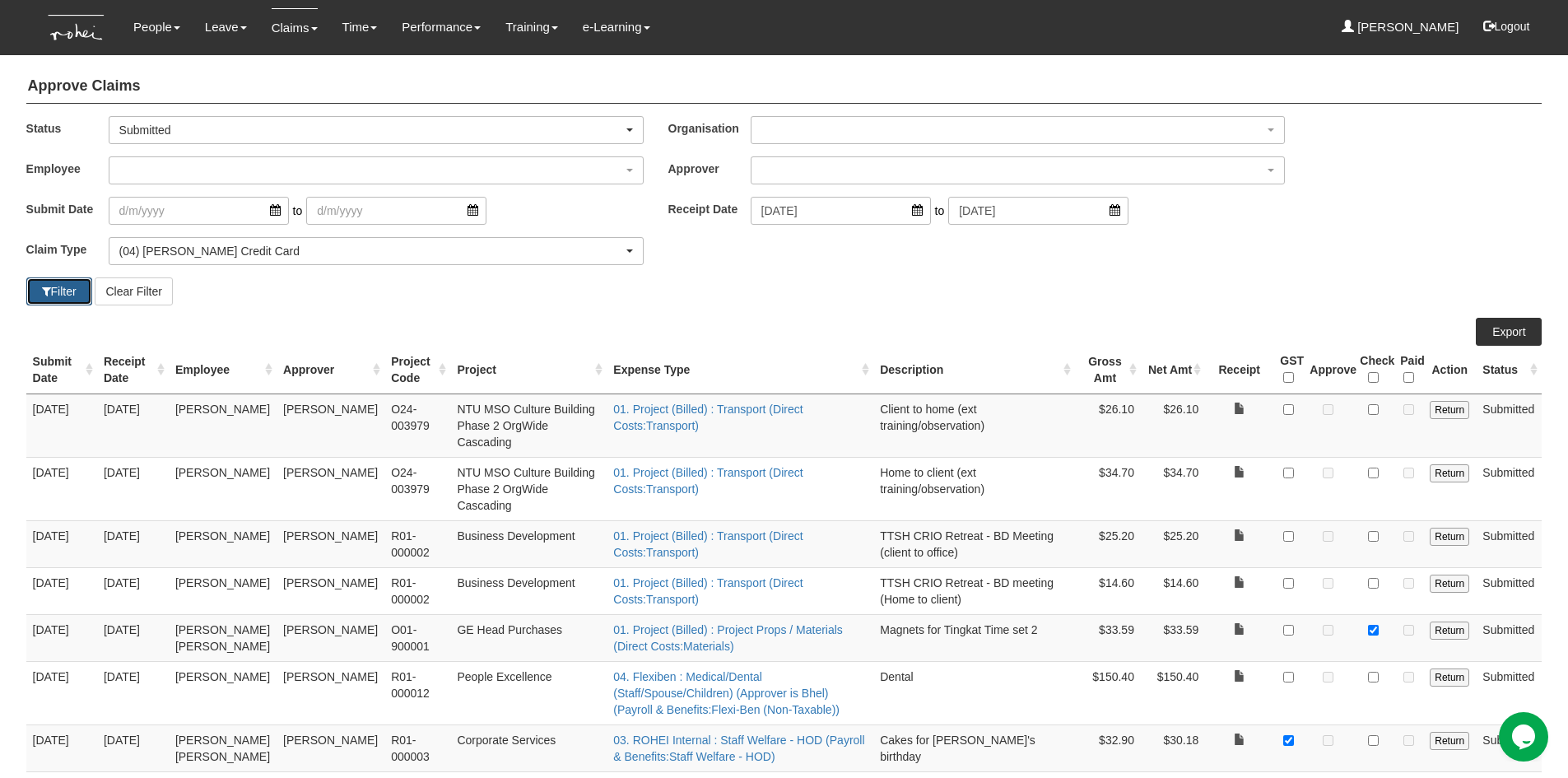
click at [65, 300] on button "Filter" at bounding box center [59, 291] width 66 height 28
select select "50"
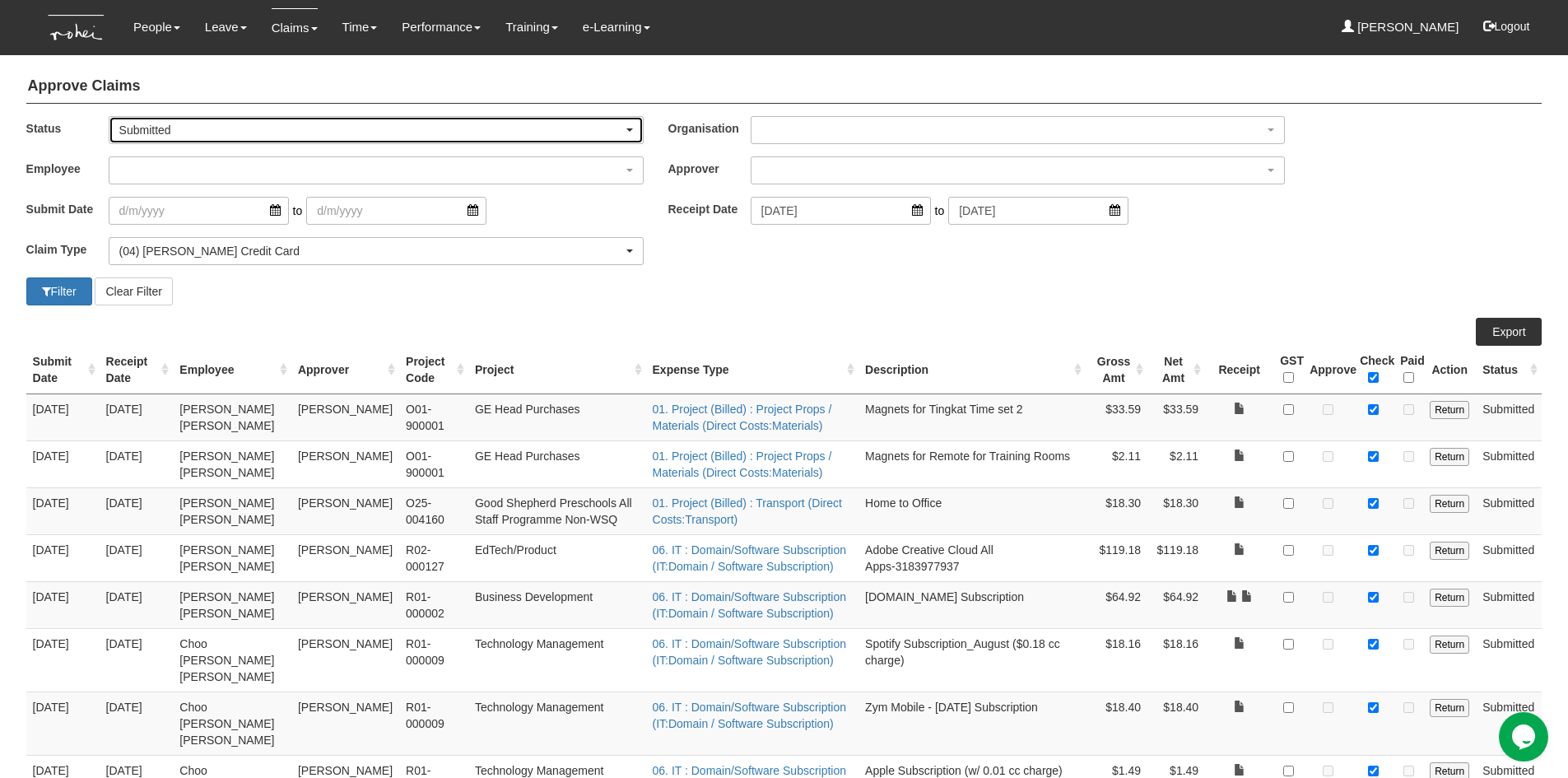
click at [623, 133] on div "Submitted" at bounding box center [376, 130] width 514 height 16
click at [133, 159] on span "-- All --" at bounding box center [142, 157] width 33 height 16
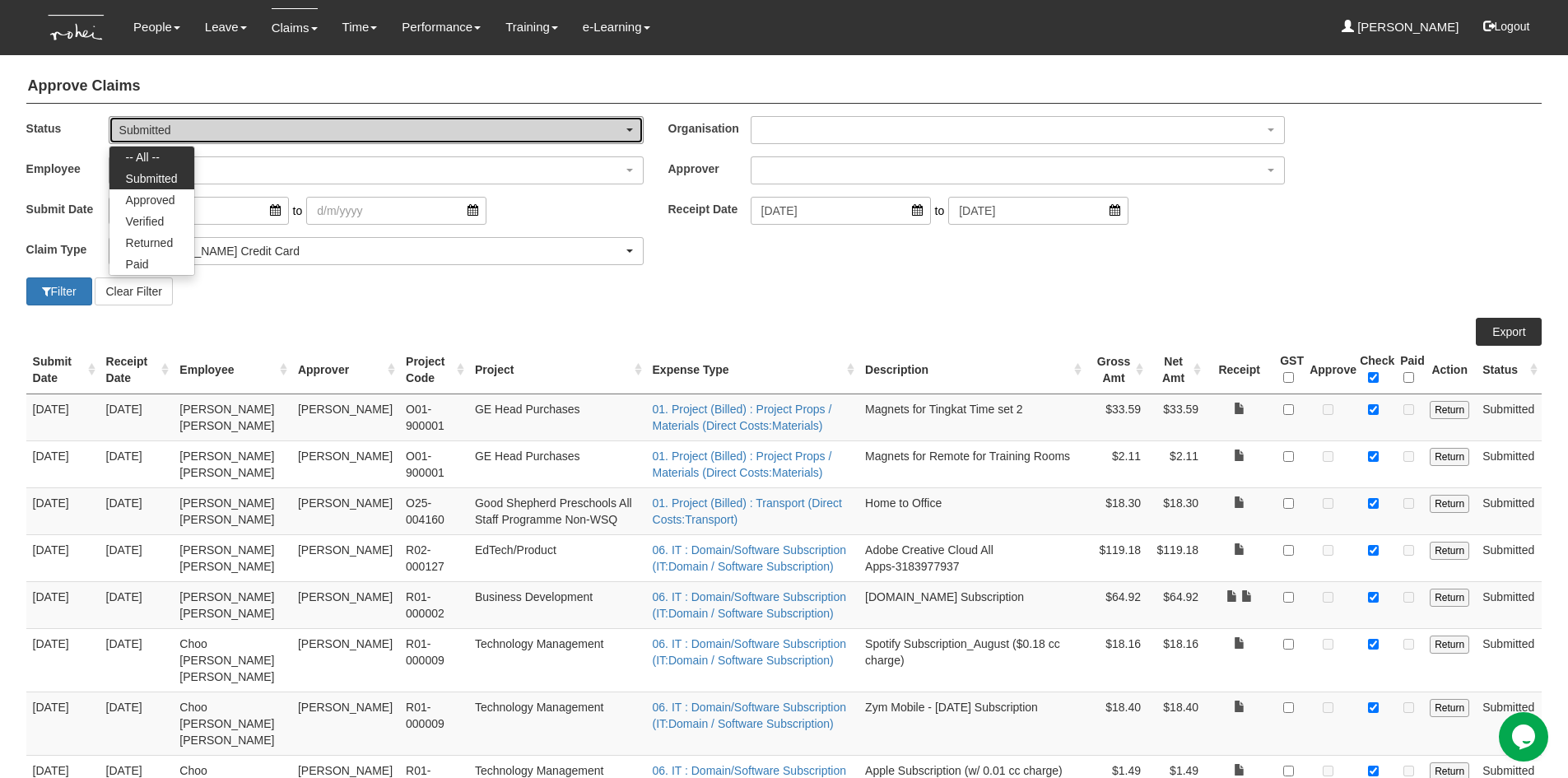
select select "All"
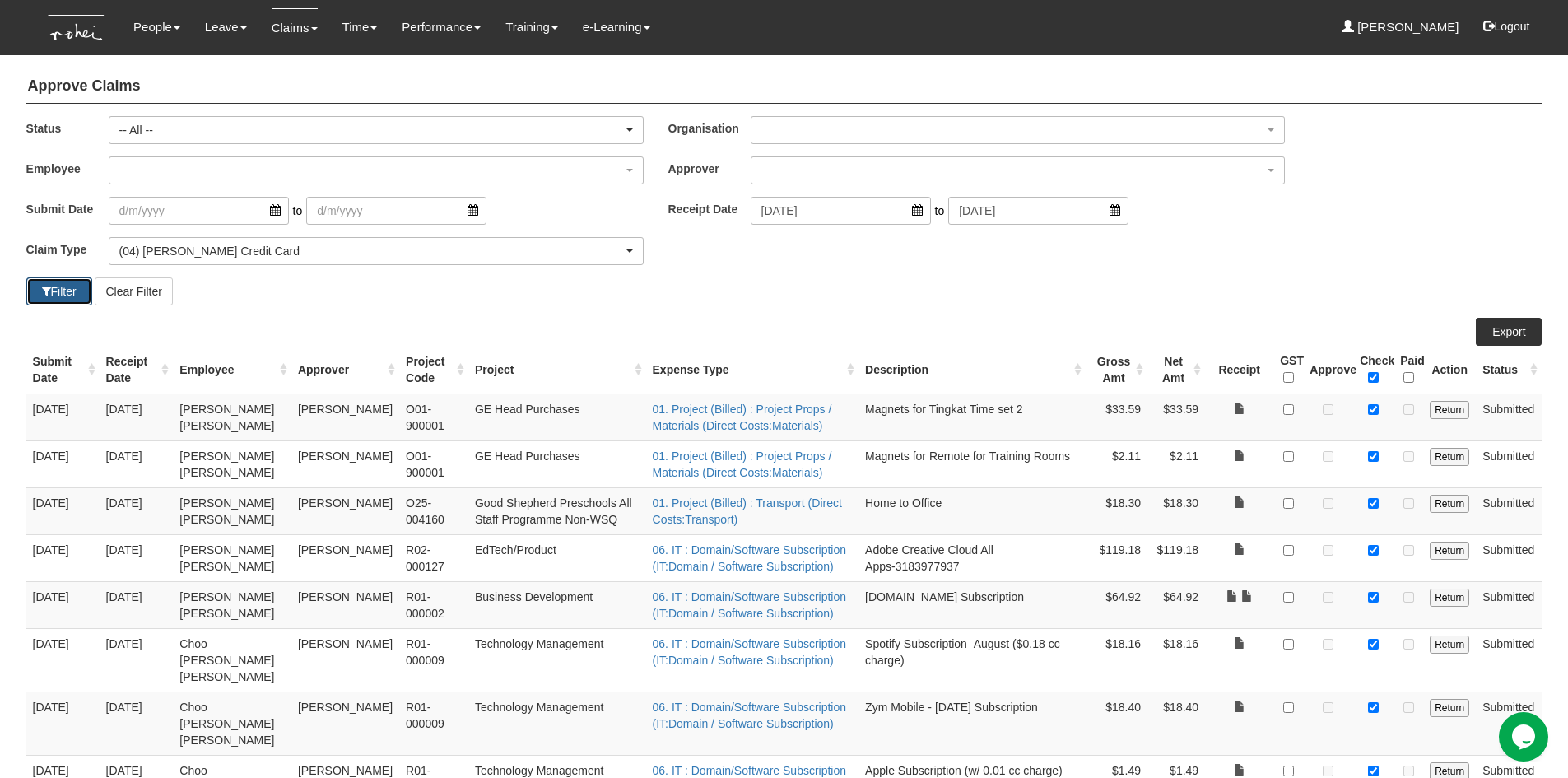
click at [64, 297] on button "Filter" at bounding box center [59, 291] width 66 height 28
select select "50"
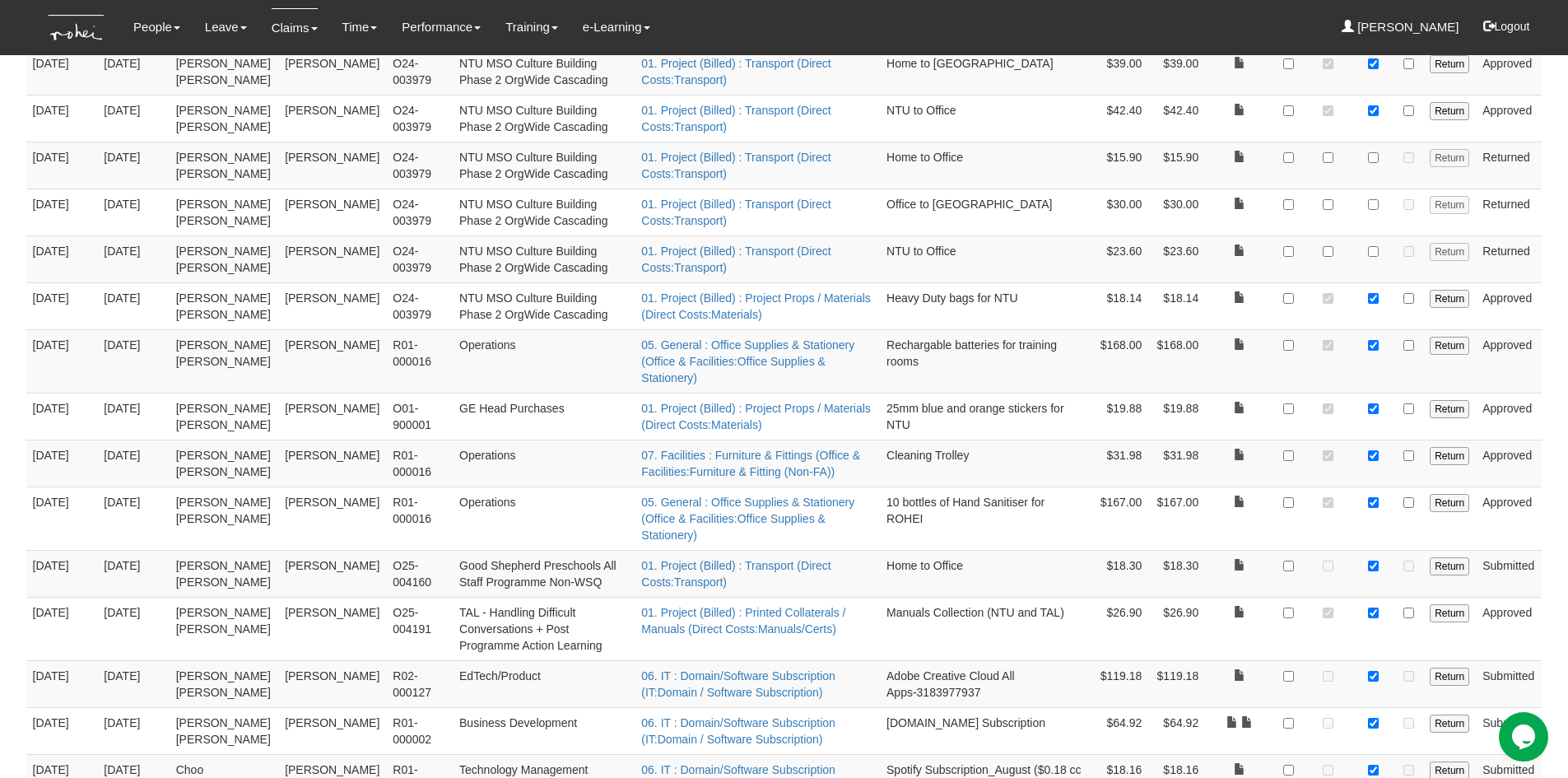
scroll to position [688, 0]
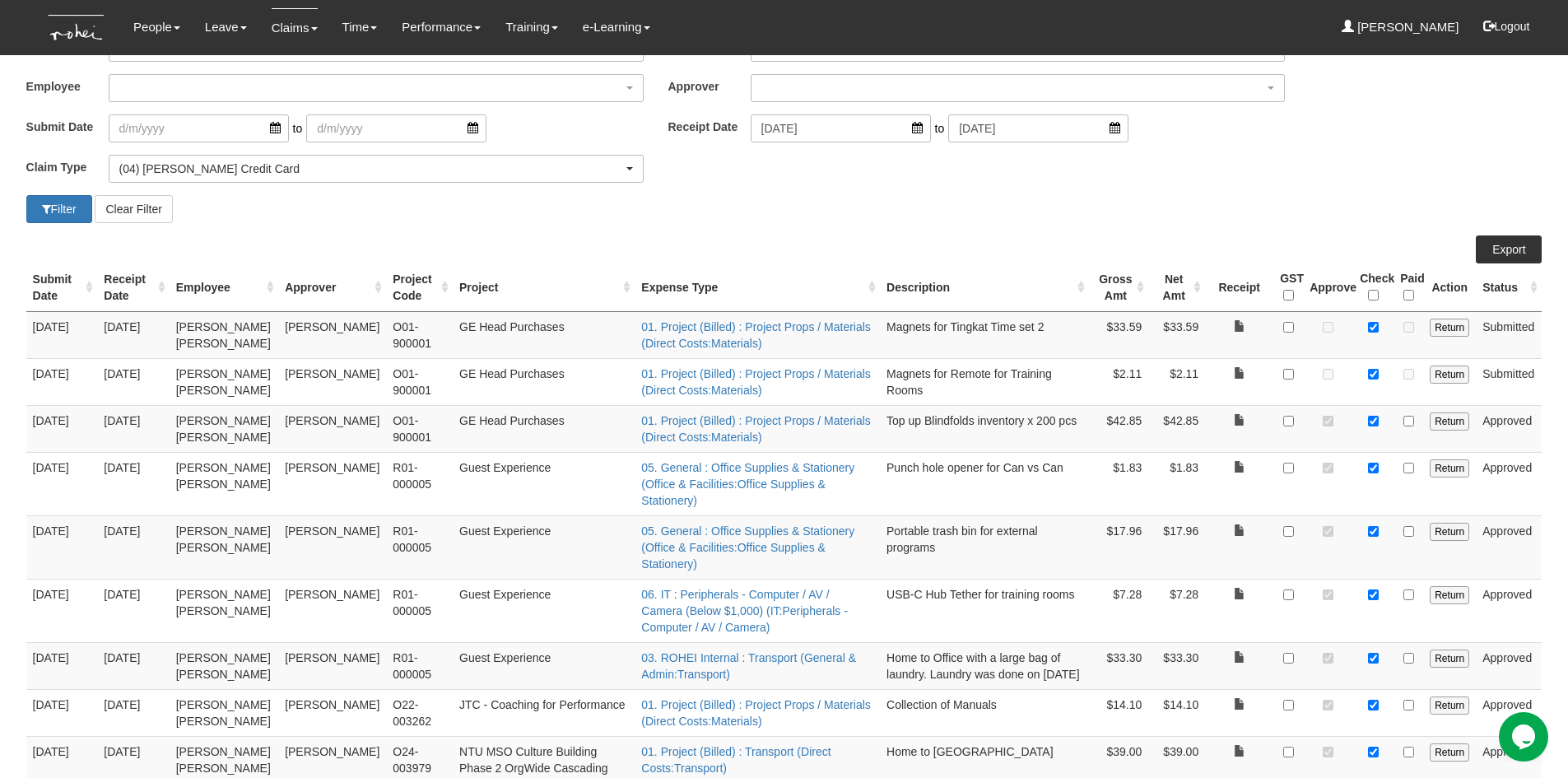
scroll to position [0, 0]
